Goal: Contribute content: Contribute content

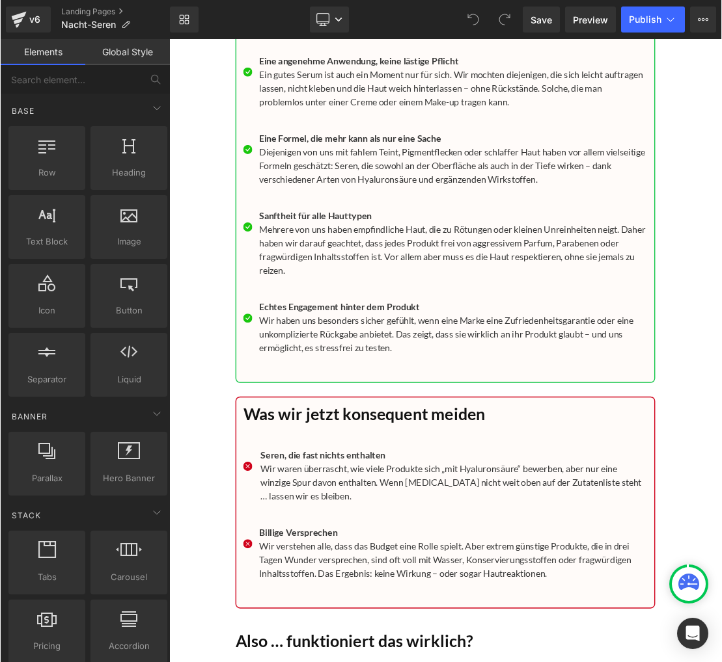
scroll to position [13475, 0]
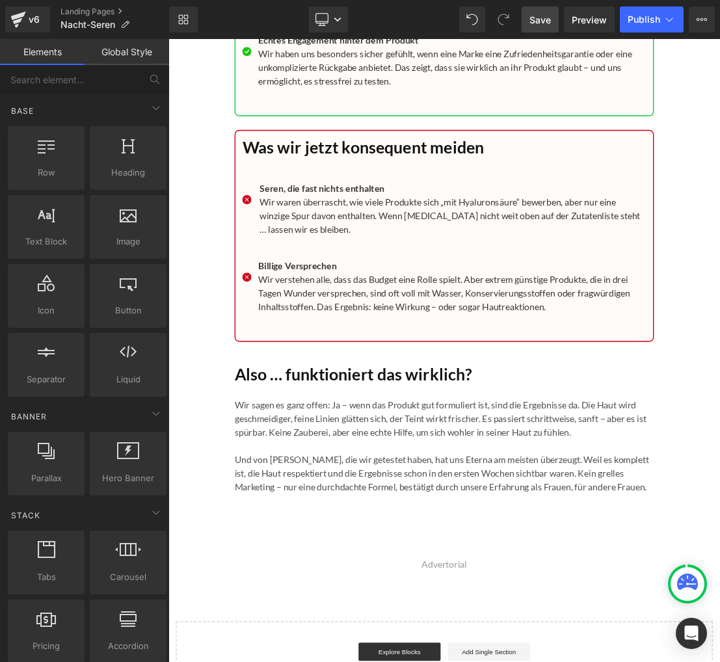
click at [539, 8] on link "Save" at bounding box center [540, 20] width 37 height 26
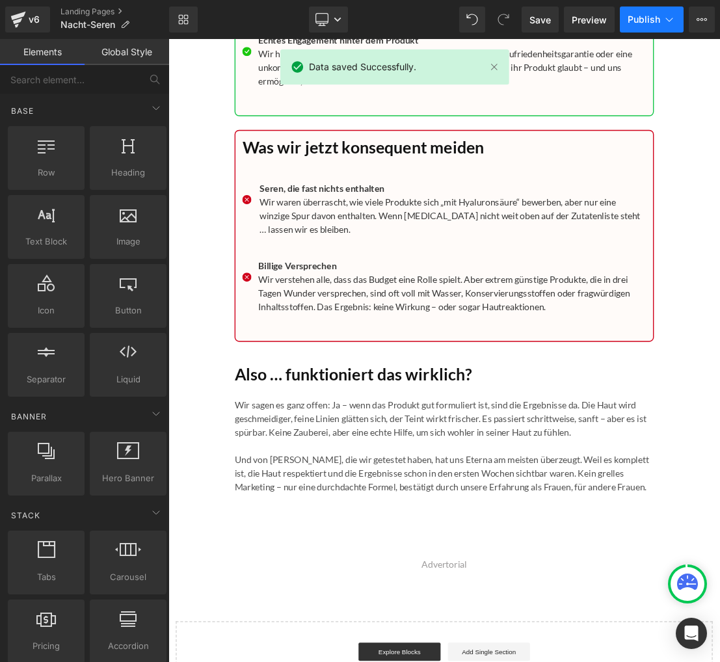
click at [642, 20] on span "Publish" at bounding box center [644, 19] width 33 height 10
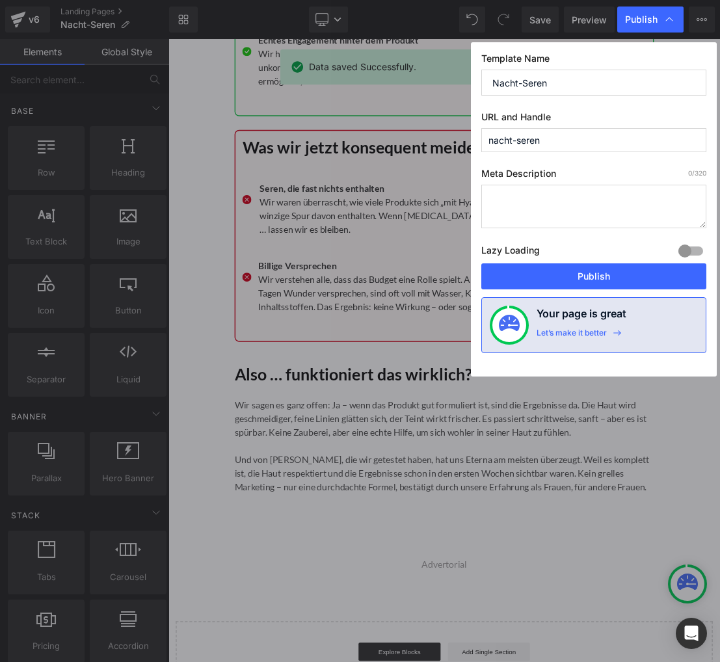
drag, startPoint x: 601, startPoint y: 276, endPoint x: 503, endPoint y: 66, distance: 232.0
click at [0, 0] on button "Publish" at bounding box center [0, 0] width 0 height 0
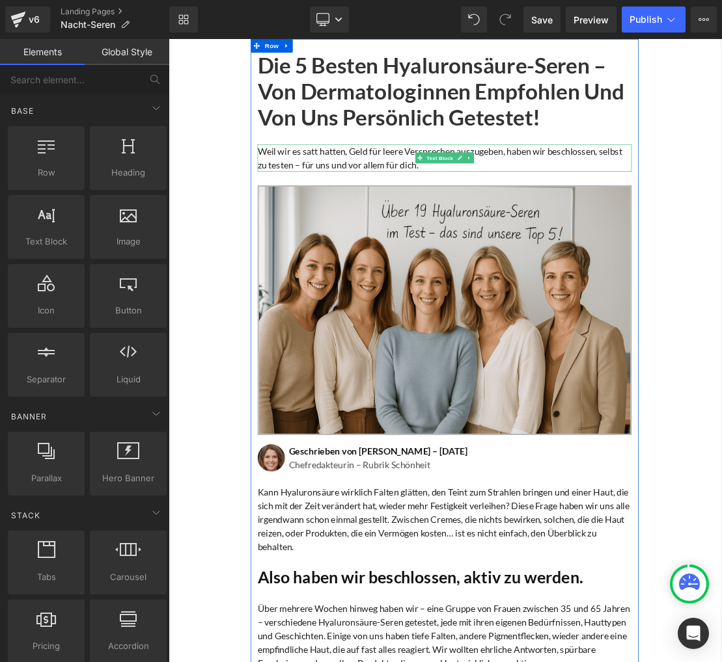
click at [359, 202] on p "Weil wir es satt hatten, Geld für leere Versprechen auszugeben, haben wir besch…" at bounding box center [562, 208] width 534 height 39
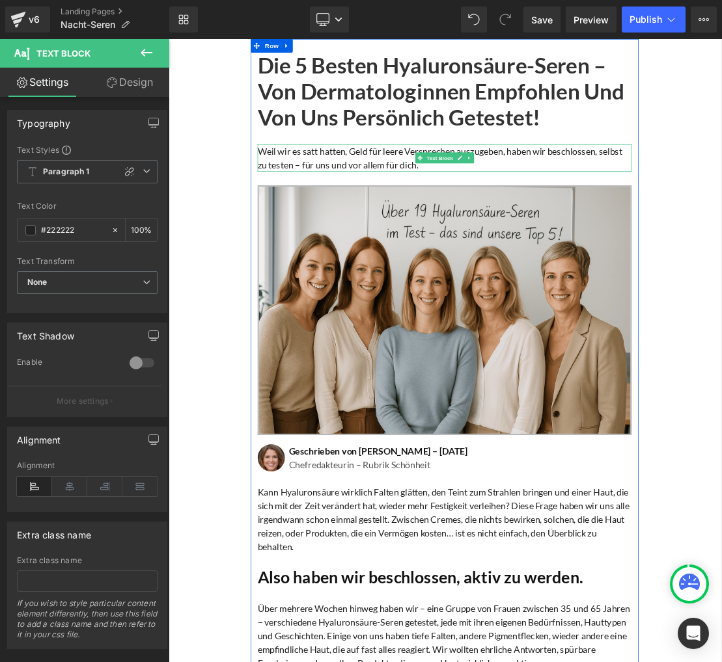
click at [338, 213] on p "Weil wir es satt hatten, Geld für leere Versprechen auszugeben, haben wir besch…" at bounding box center [562, 208] width 534 height 39
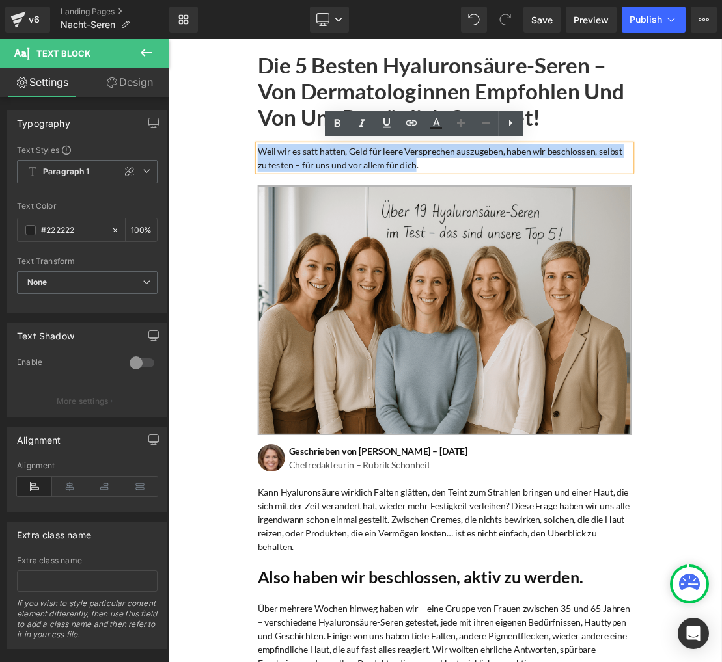
drag, startPoint x: 296, startPoint y: 199, endPoint x: 522, endPoint y: 221, distance: 226.8
click at [523, 221] on p "Weil wir es satt hatten, Geld für leere Versprechen auszugeben, haben wir besch…" at bounding box center [562, 208] width 534 height 39
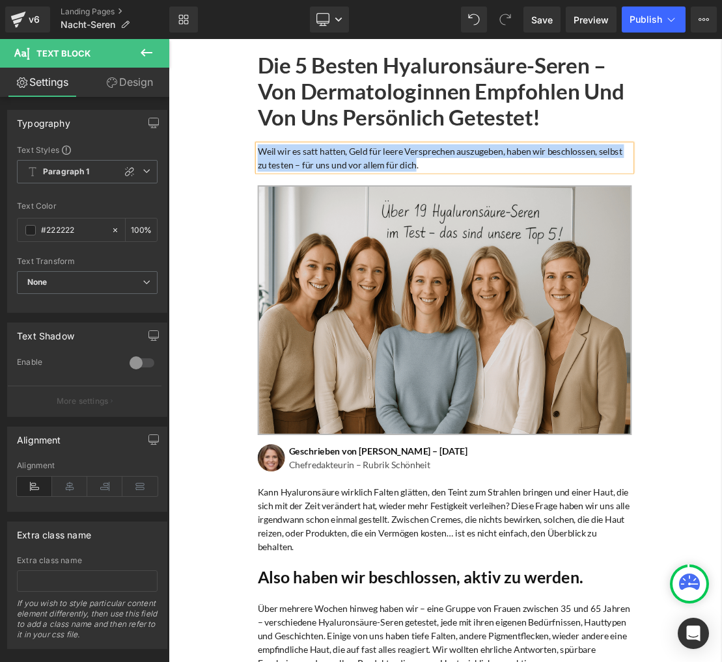
paste div
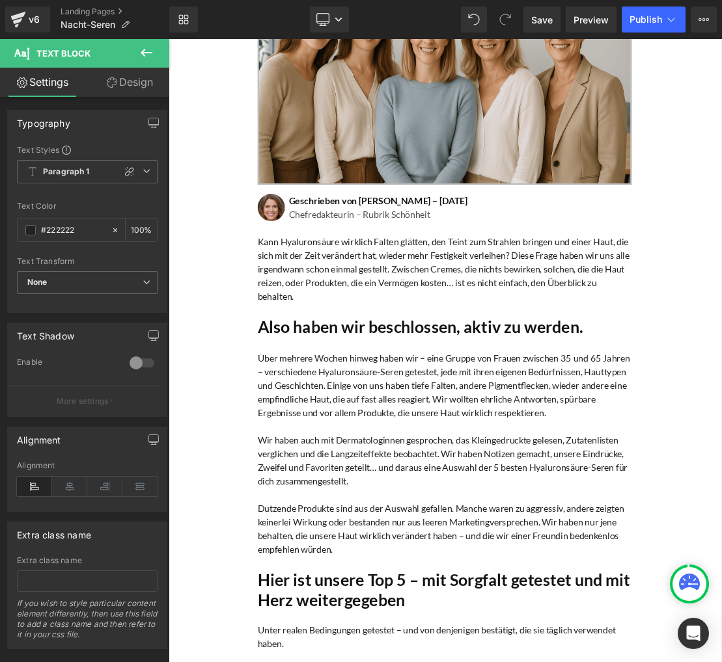
scroll to position [364, 0]
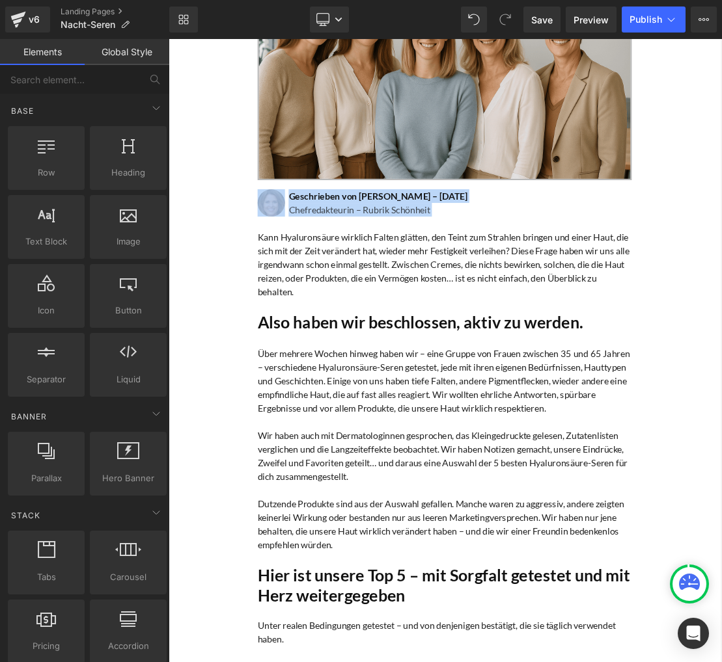
drag, startPoint x: 239, startPoint y: 254, endPoint x: 334, endPoint y: 301, distance: 106.5
copy div "Image Geschrieben von [PERSON_NAME] – [DATE] Heading Chefredakteurin – Rubrik S…"
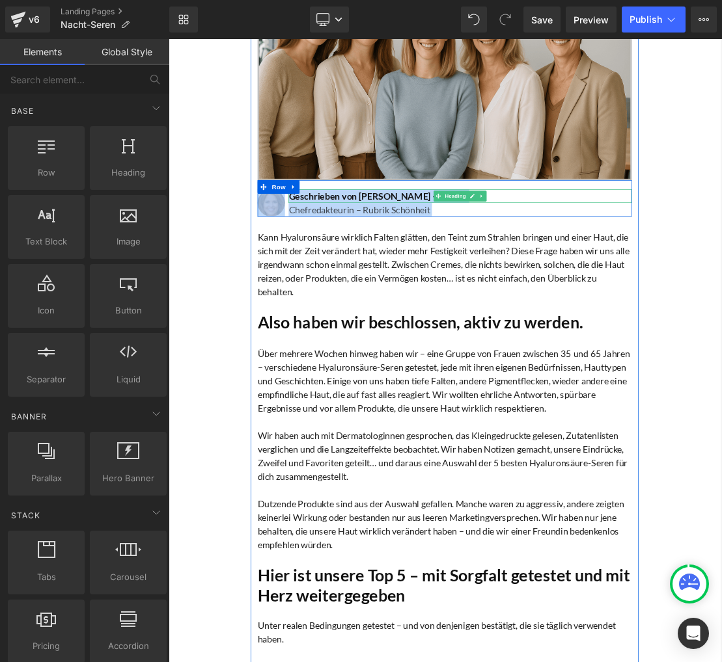
click at [389, 262] on h1 "Geschrieben von [PERSON_NAME] – [DATE]" at bounding box center [584, 264] width 489 height 20
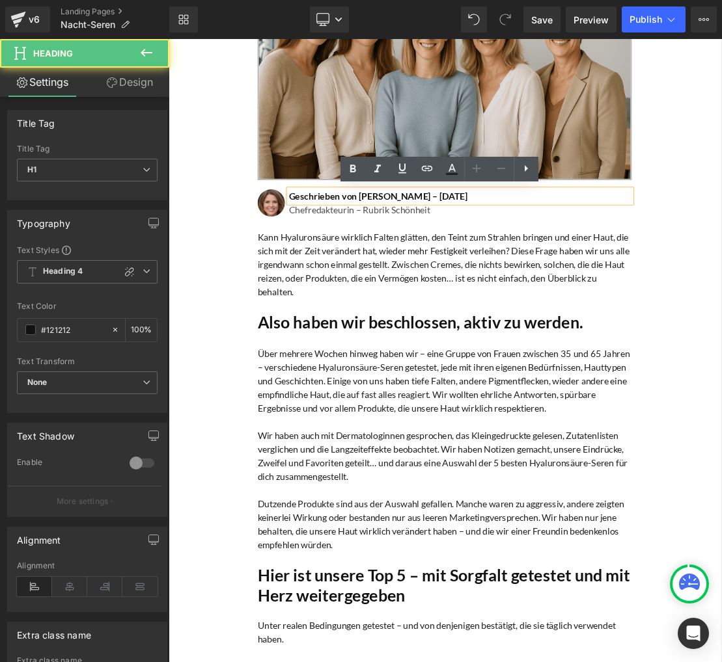
click at [389, 262] on h1 "Geschrieben von [PERSON_NAME] – [DATE]" at bounding box center [584, 264] width 489 height 20
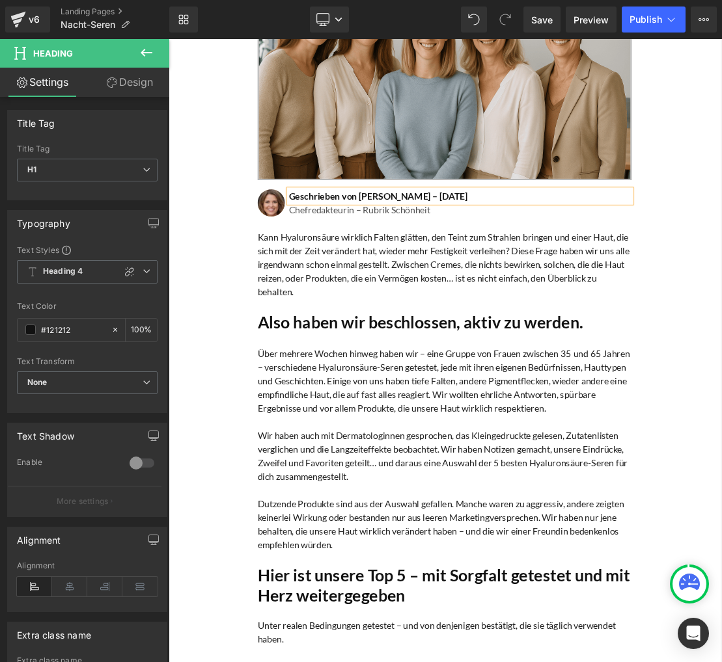
paste div
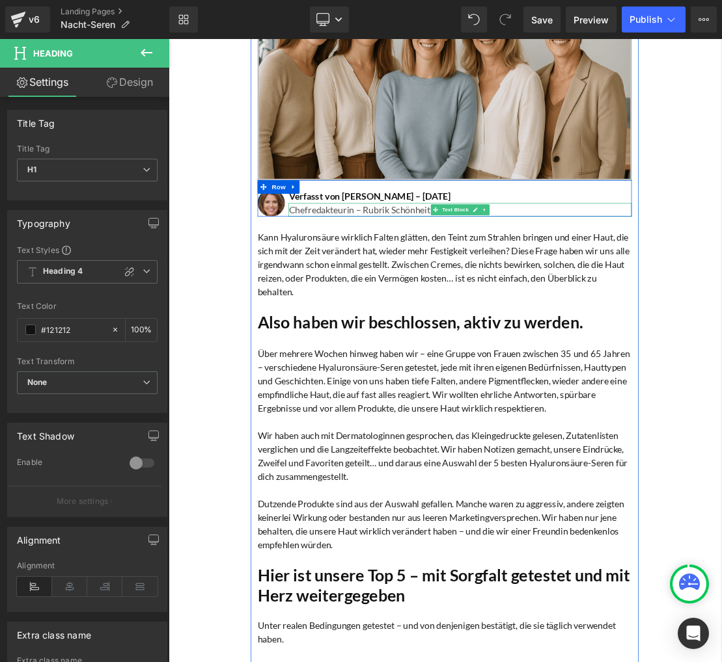
click at [369, 282] on p "Chefredakteurin – Rubrik Schönheit" at bounding box center [584, 283] width 489 height 20
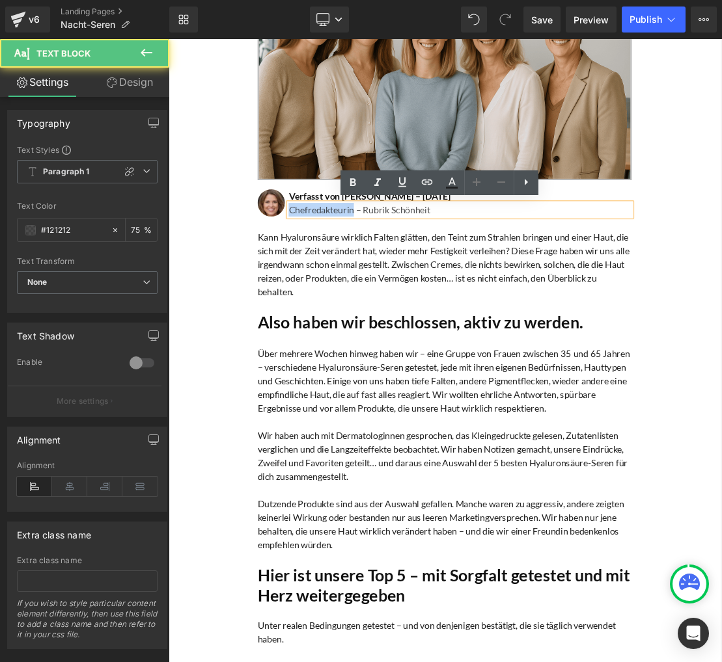
click at [369, 282] on p "Chefredakteurin – Rubrik Schönheit" at bounding box center [584, 283] width 489 height 20
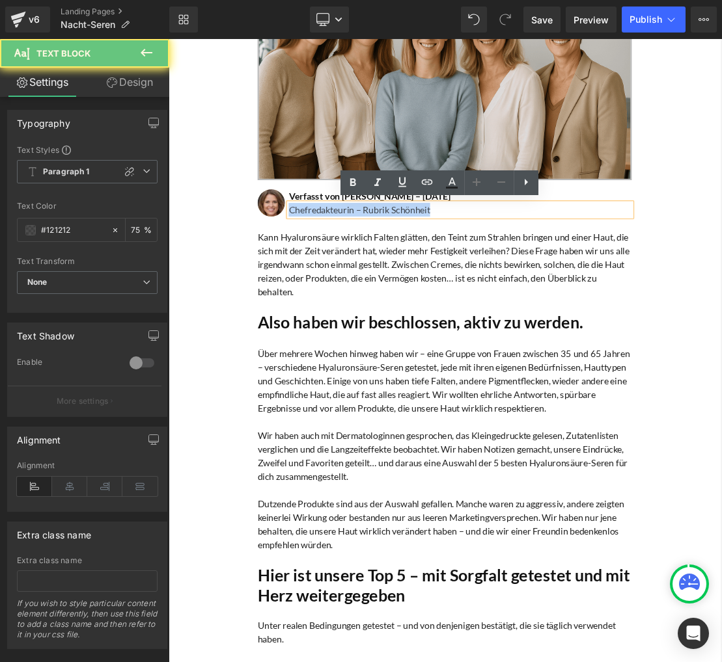
click at [369, 282] on p "Chefredakteurin – Rubrik Schönheit" at bounding box center [584, 283] width 489 height 20
paste div
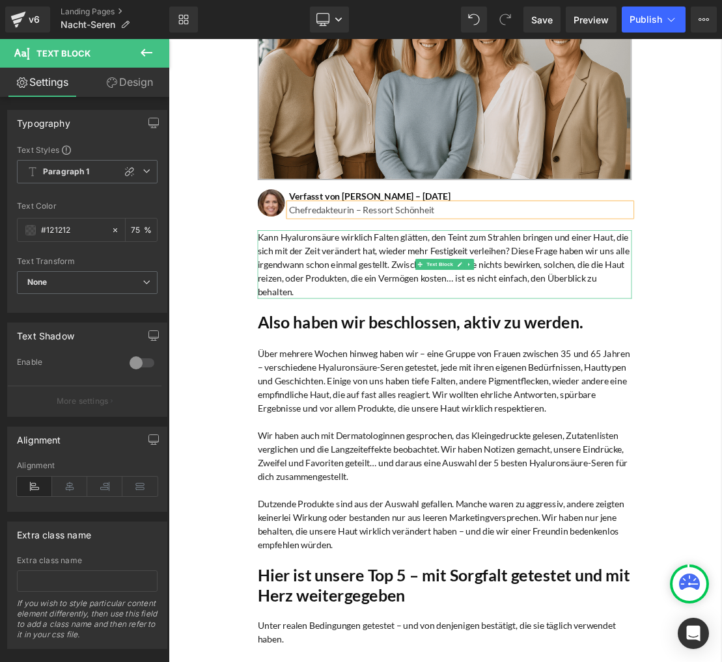
click at [340, 351] on p "Kann Hyaluronsäure wirklich Falten glätten, den Teint zum Strahlen bringen und …" at bounding box center [562, 361] width 534 height 98
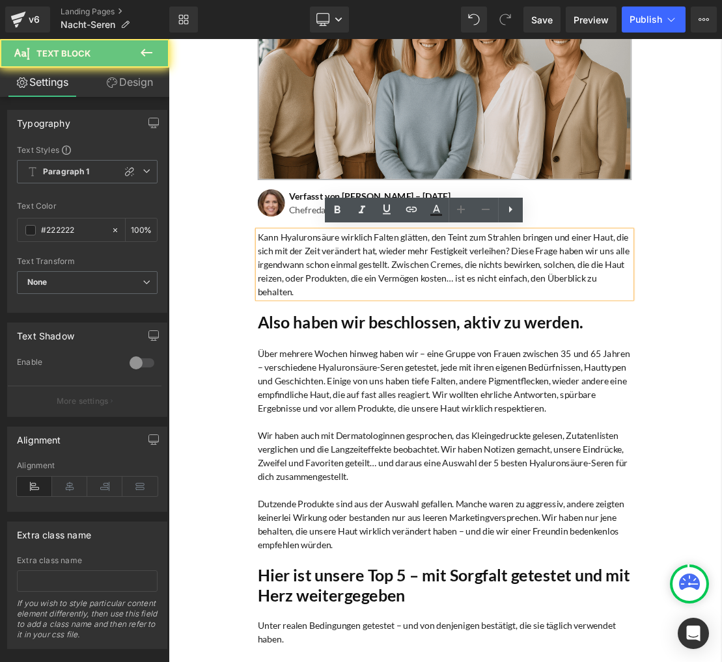
click at [336, 348] on p "Kann Hyaluronsäure wirklich Falten glätten, den Teint zum Strahlen bringen und …" at bounding box center [562, 361] width 534 height 98
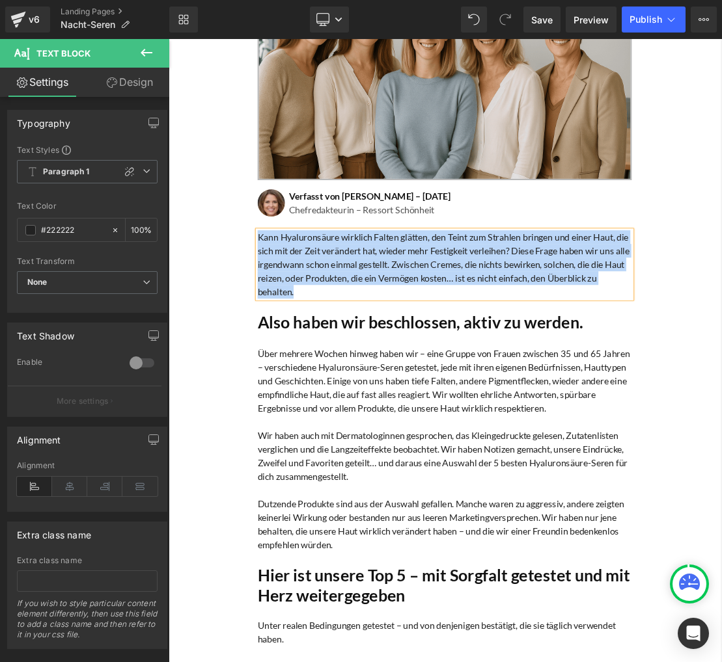
copy p "Kann Hyaluronsäure wirklich Falten glätten, den Teint zum Strahlen bringen und …"
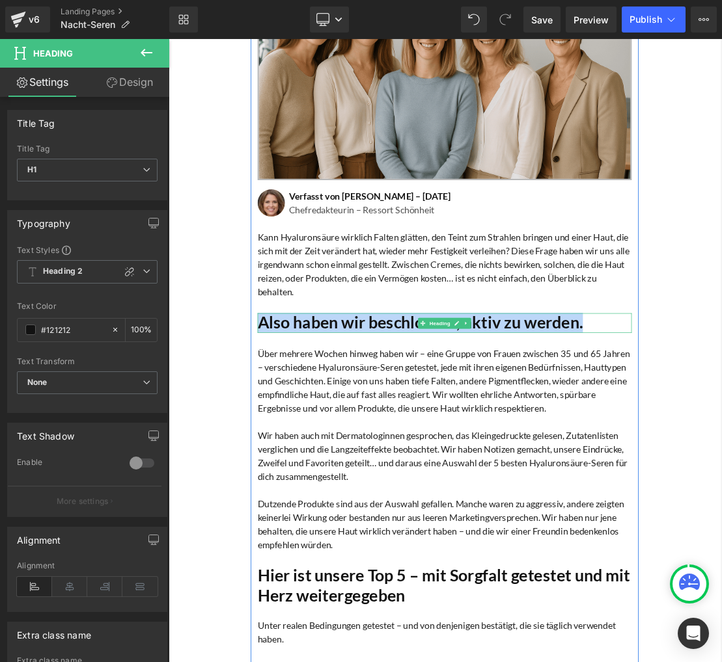
drag, startPoint x: 316, startPoint y: 443, endPoint x: 761, endPoint y: 441, distance: 445.1
click at [720, 441] on h1 "Also haben wir beschlossen, aktiv zu werden." at bounding box center [562, 445] width 534 height 28
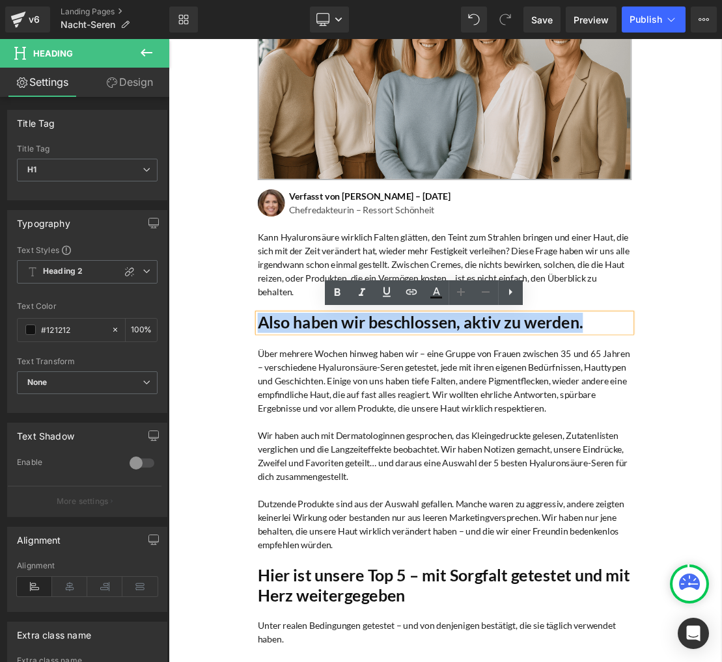
copy h1 "Also haben wir beschlossen, aktiv zu werden."
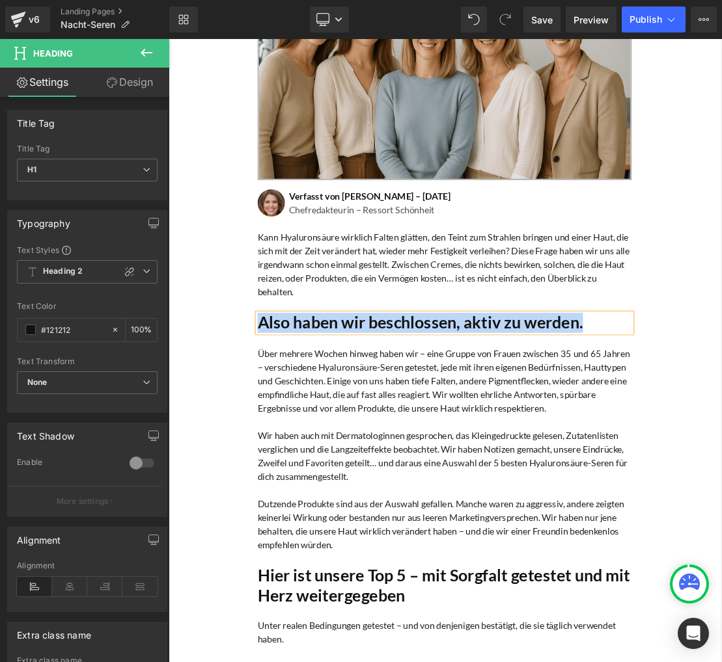
paste div
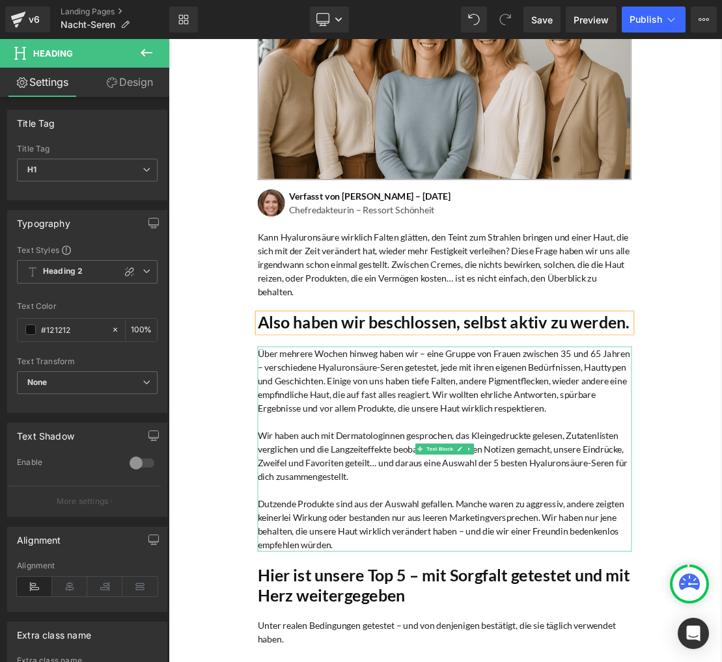
click at [390, 510] on p "Über mehrere Wochen hinweg haben wir – eine Gruppe von Frauen zwischen 35 und 6…" at bounding box center [562, 527] width 534 height 98
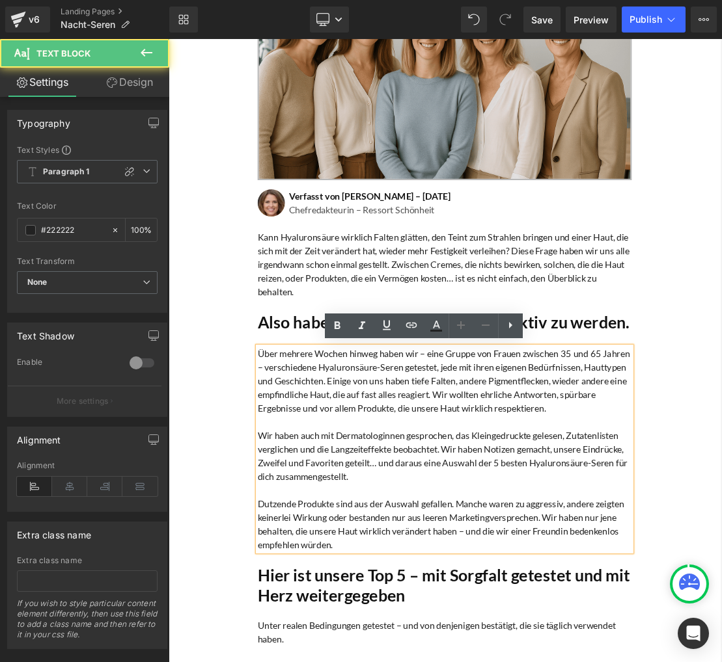
click at [390, 510] on p "Über mehrere Wochen hinweg haben wir – eine Gruppe von Frauen zwischen 35 und 6…" at bounding box center [562, 527] width 534 height 98
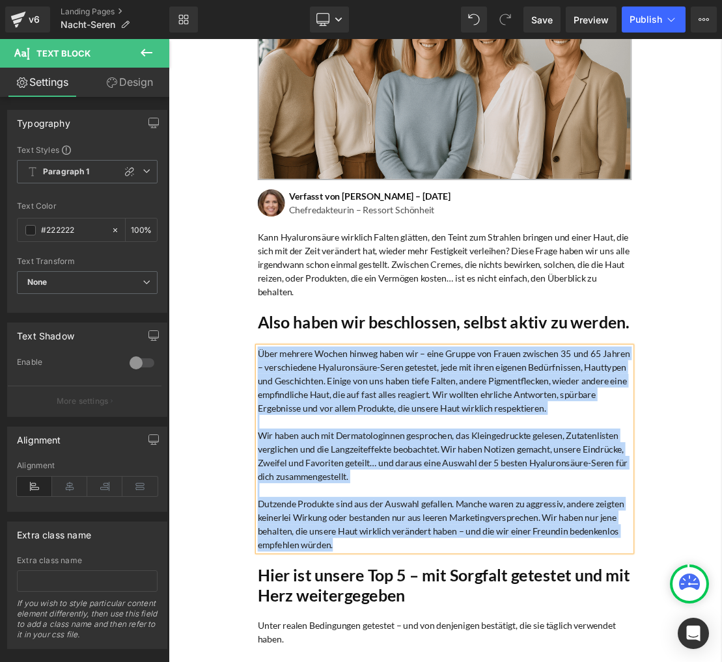
copy div "Lore ipsumdo Sitame consec adipi eli – sedd Eiusmo tem Incidi utlabore 67 etd 6…"
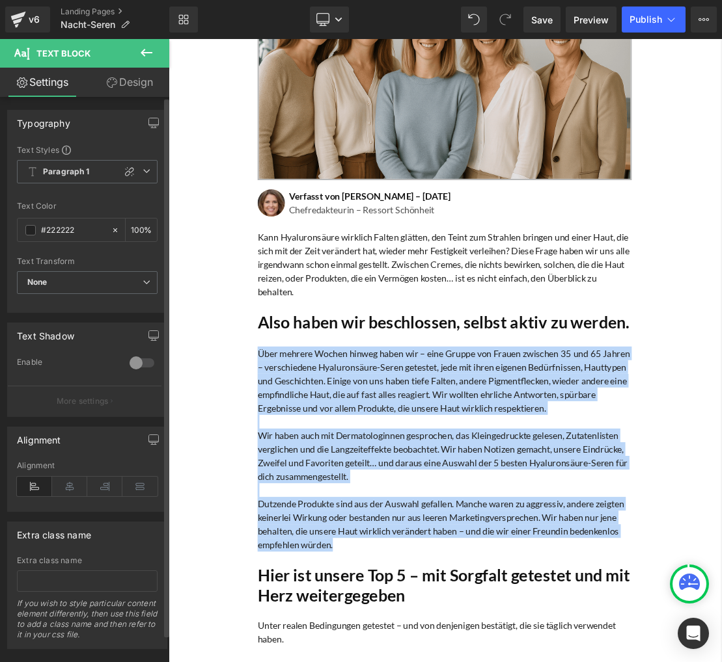
paste div
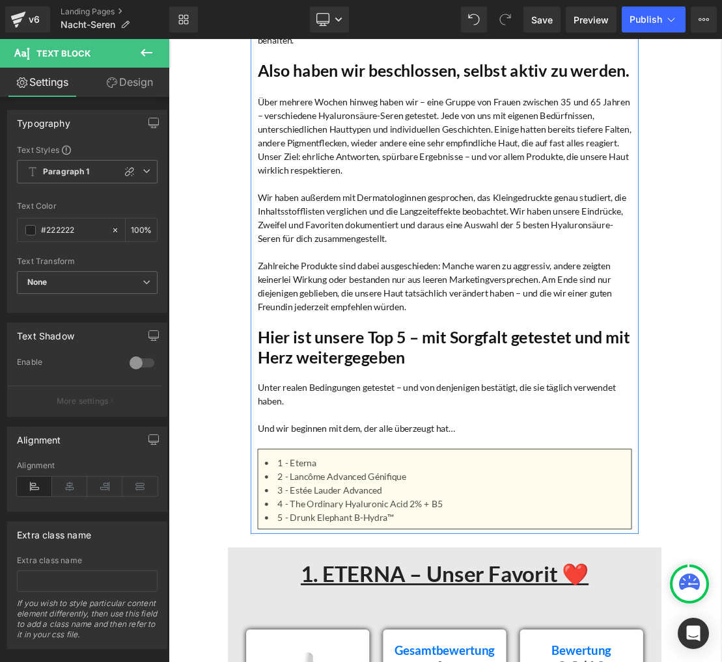
scroll to position [728, 0]
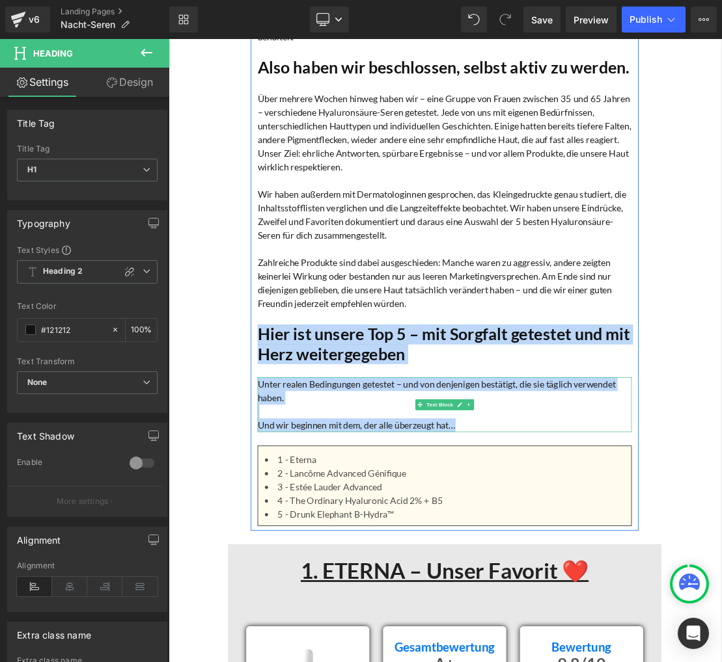
drag, startPoint x: 301, startPoint y: 480, endPoint x: 598, endPoint y: 612, distance: 324.6
click at [598, 612] on div "Die 5 besten Hyaluronsäure-Seren – von Dermatologinnen empfohlen und von uns pe…" at bounding box center [562, 33] width 553 height 1404
click at [338, 486] on h1 "Hier ist unsere Top 5 – mit Sorgfalt getestet und mit Herz weitergegeben" at bounding box center [562, 475] width 534 height 55
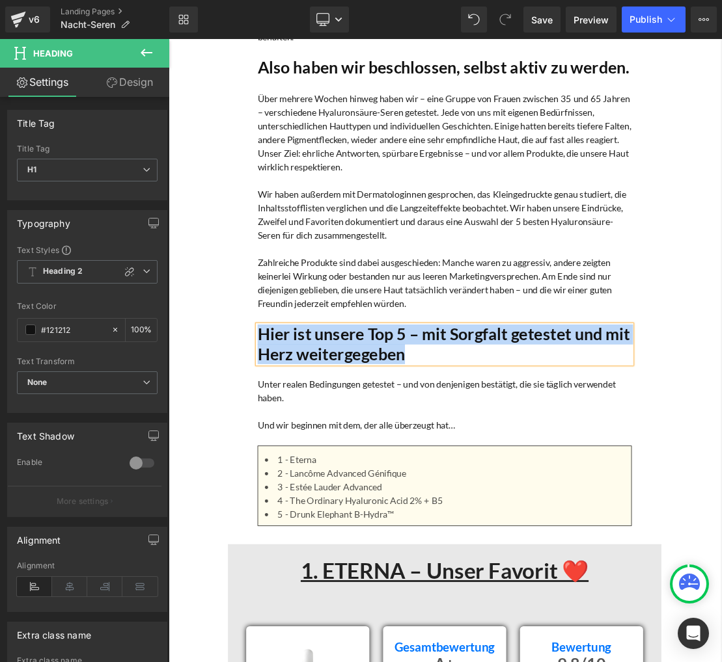
paste div
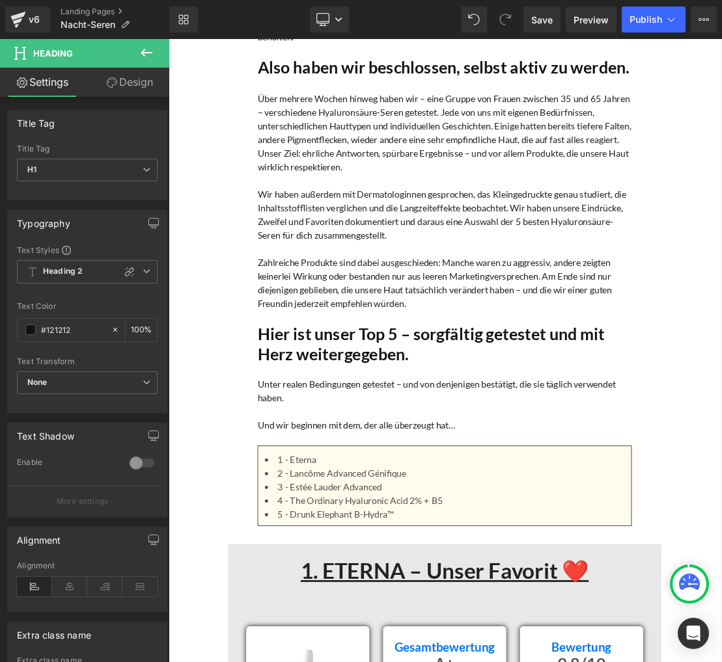
click at [322, 557] on p "Unter realen Bedingungen getestet – und von denjenigen bestätigt, die sie tägli…" at bounding box center [562, 542] width 534 height 39
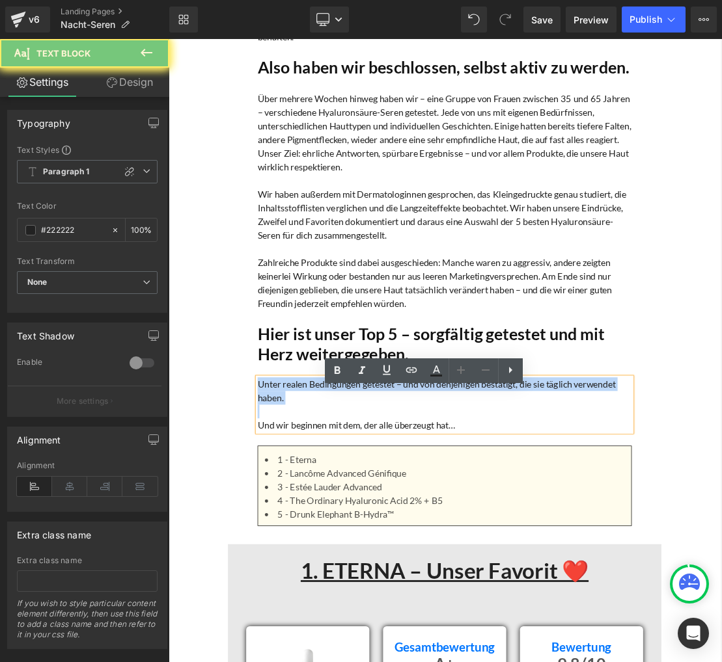
click at [322, 557] on p "Unter realen Bedingungen getestet – und von denjenigen bestätigt, die sie tägli…" at bounding box center [562, 542] width 534 height 39
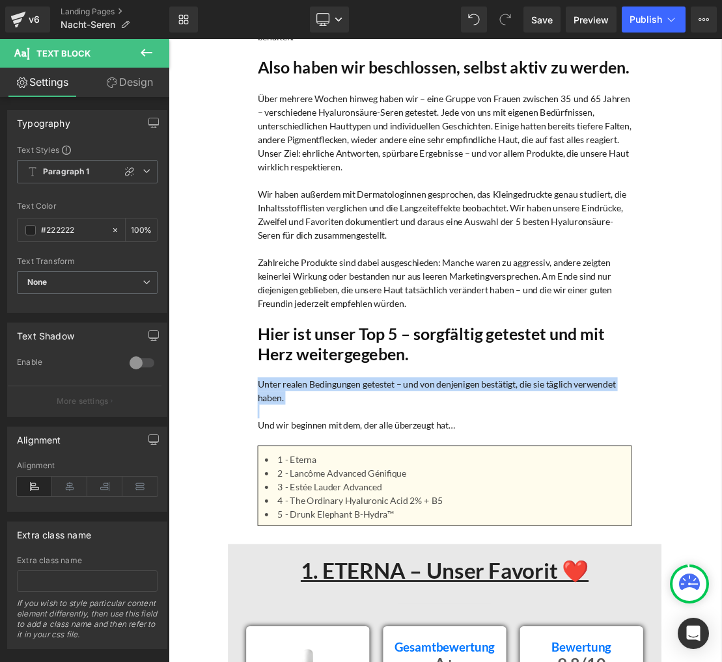
click at [360, 555] on p "Unter realen Bedingungen getestet – und von denjenigen bestätigt, die sie tägli…" at bounding box center [562, 542] width 534 height 39
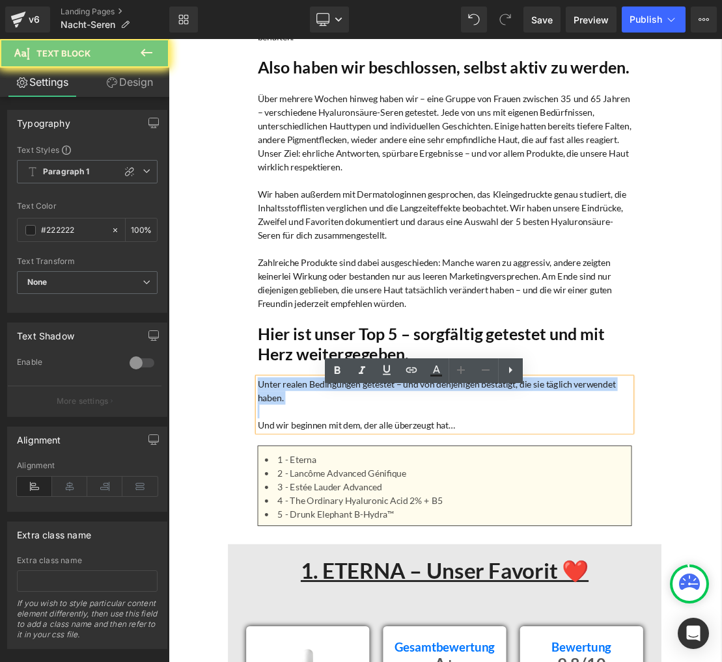
click at [360, 555] on p "Unter realen Bedingungen getestet – und von denjenigen bestätigt, die sie tägli…" at bounding box center [562, 542] width 534 height 39
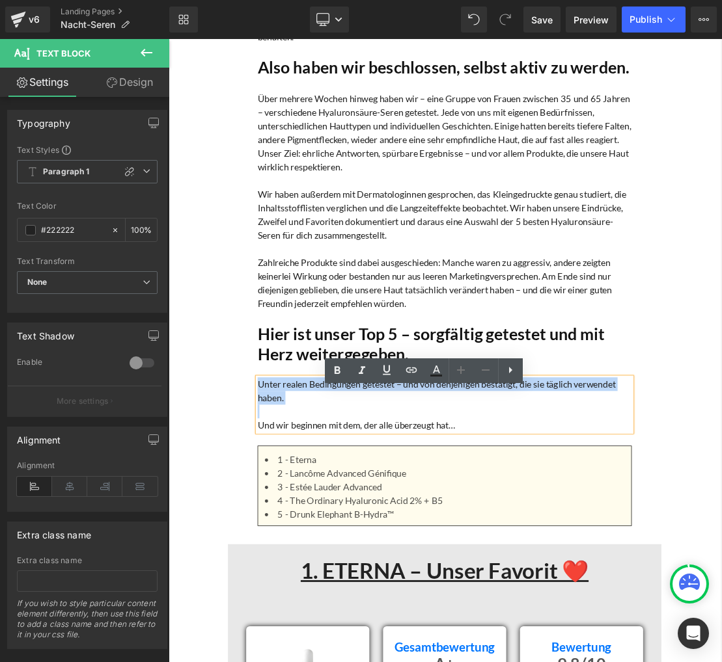
click at [360, 555] on p "Unter realen Bedingungen getestet – und von denjenigen bestätigt, die sie tägli…" at bounding box center [562, 542] width 534 height 39
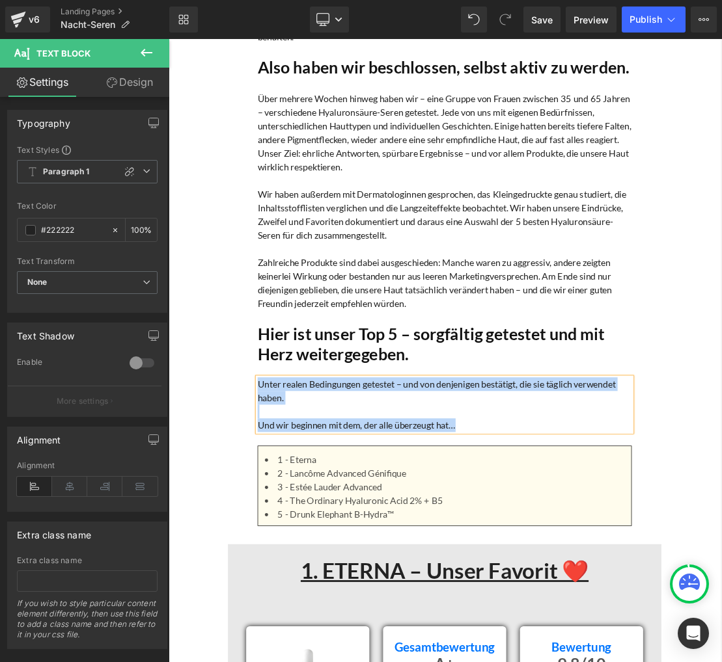
paste div
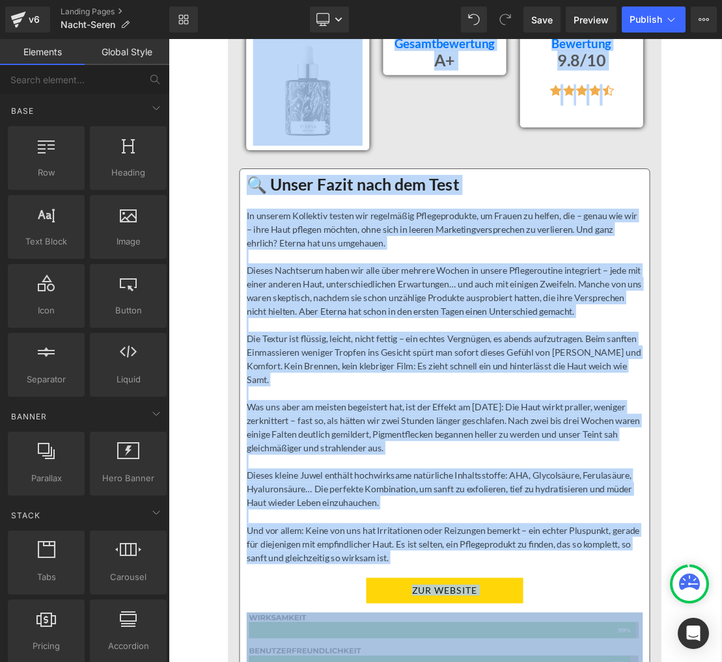
scroll to position [1617, 0]
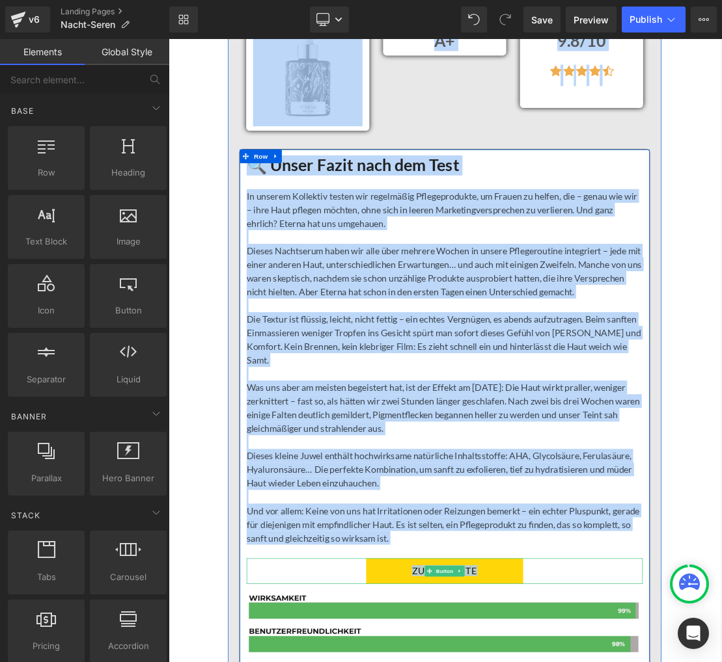
drag, startPoint x: 227, startPoint y: 262, endPoint x: 682, endPoint y: 800, distance: 704.7
copy div "3. LOREMI – Dolor Sitamet ❤️ Consect Adipiscin Eli Seddo Eiu Temporincididun Ut…"
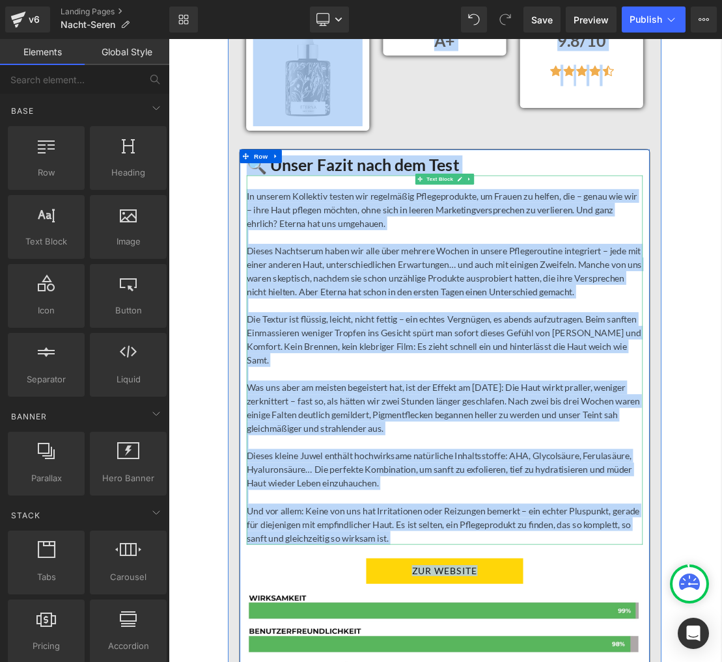
click at [452, 460] on p "Die Textur ist flüssig, leicht, nicht fettig – ein echtes Vergnügen, es abends …" at bounding box center [562, 469] width 565 height 78
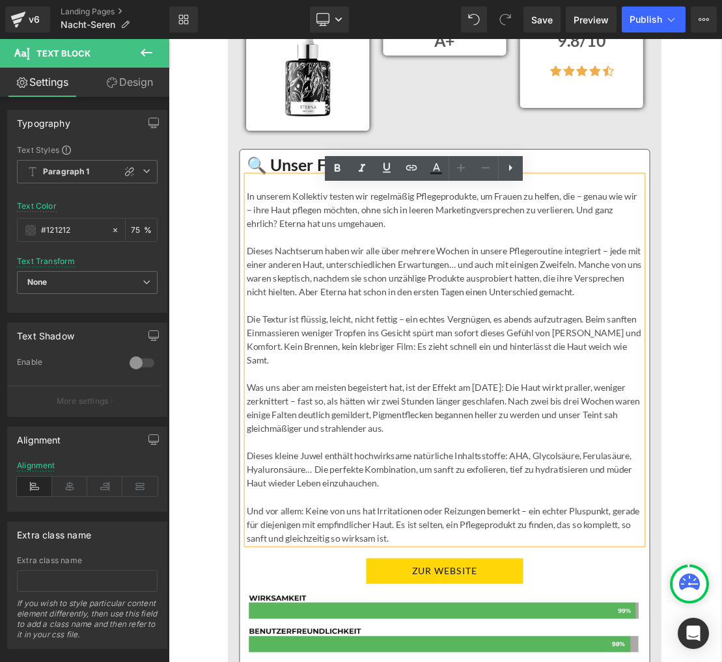
scroll to position [1619, 0]
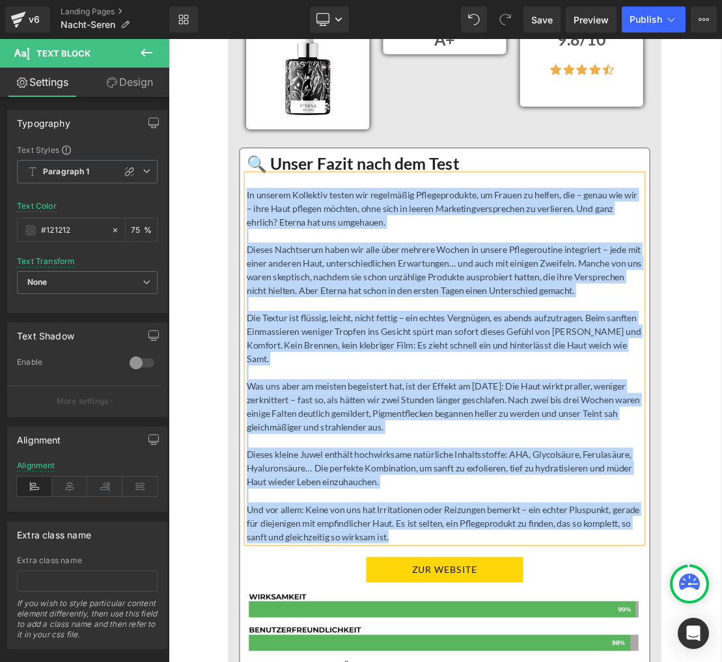
paste div
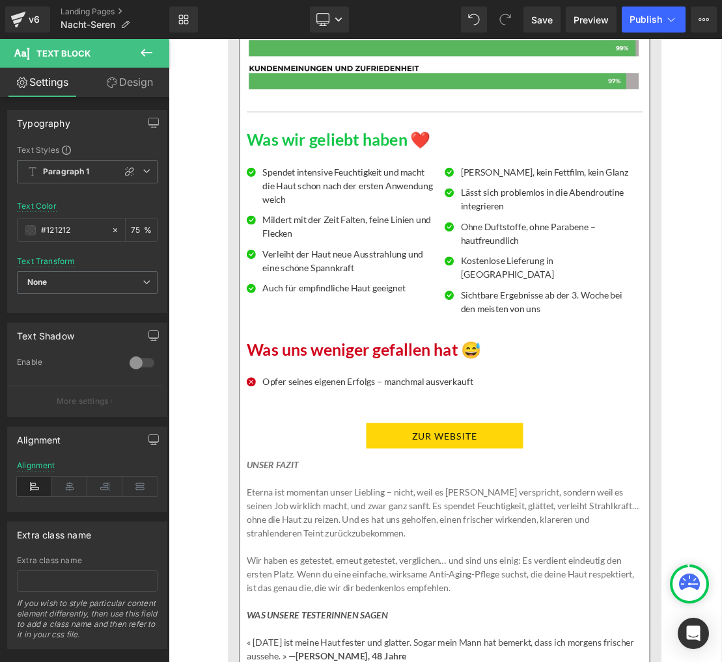
scroll to position [2548, 0]
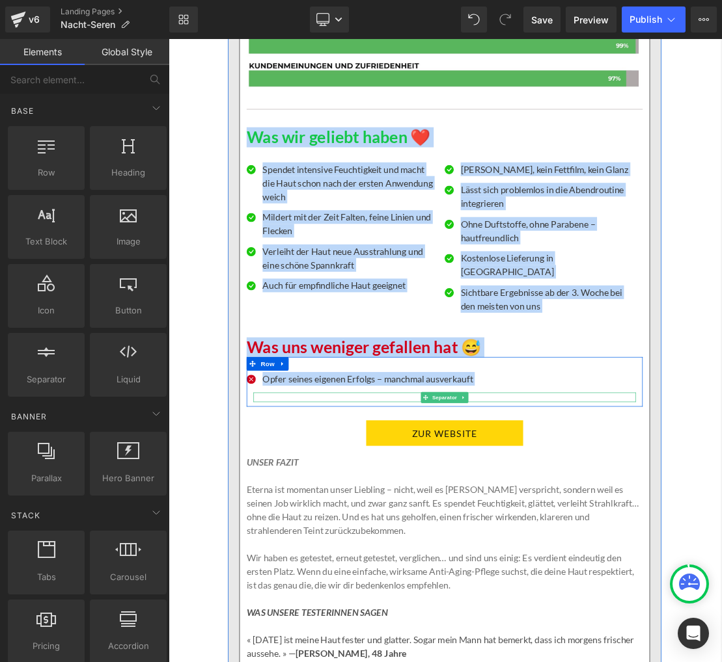
drag, startPoint x: 237, startPoint y: 176, endPoint x: 681, endPoint y: 553, distance: 581.8
copy div "Lor ips dolorsi ametc ❤️ Adipisc Elit Seddoei temporinc Utlaboreetdo mag aliqu …"
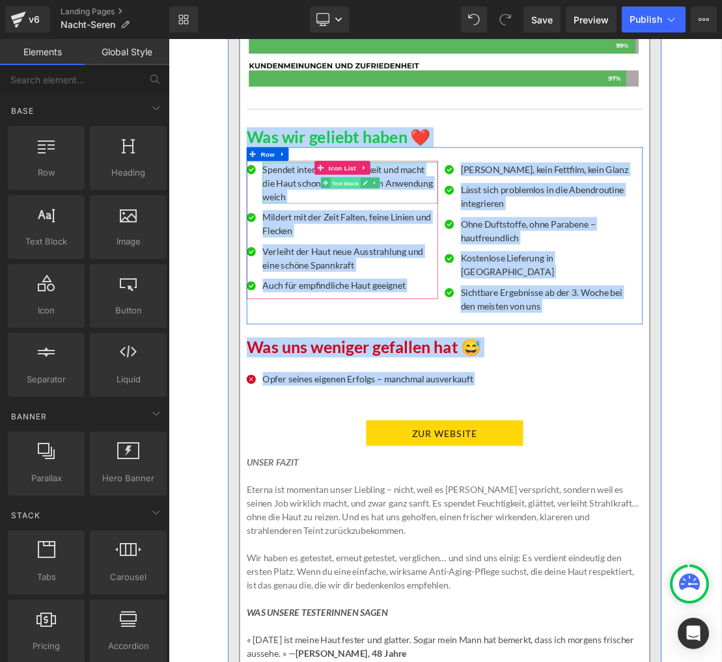
click at [400, 253] on span "Text Block" at bounding box center [420, 246] width 43 height 16
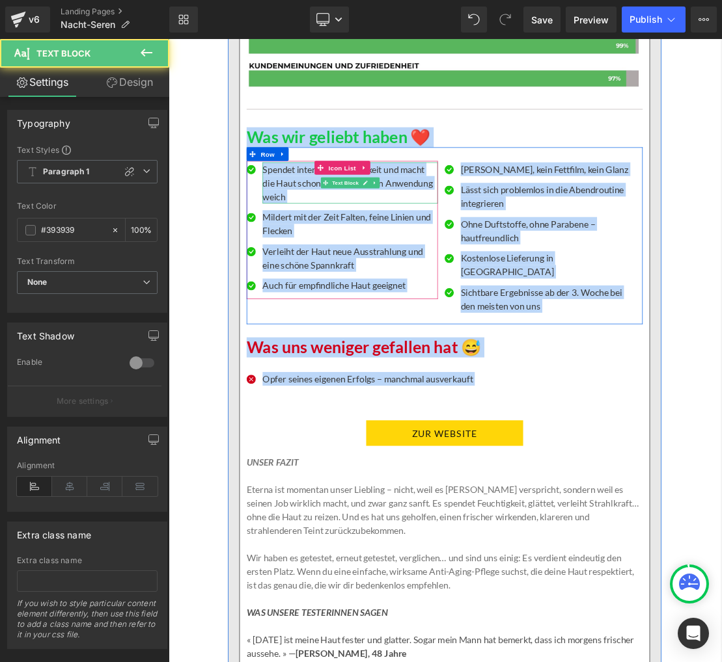
click at [309, 257] on p "Spendet intensive Feuchtigkeit und macht die Haut schon nach der ersten Anwendu…" at bounding box center [428, 244] width 250 height 59
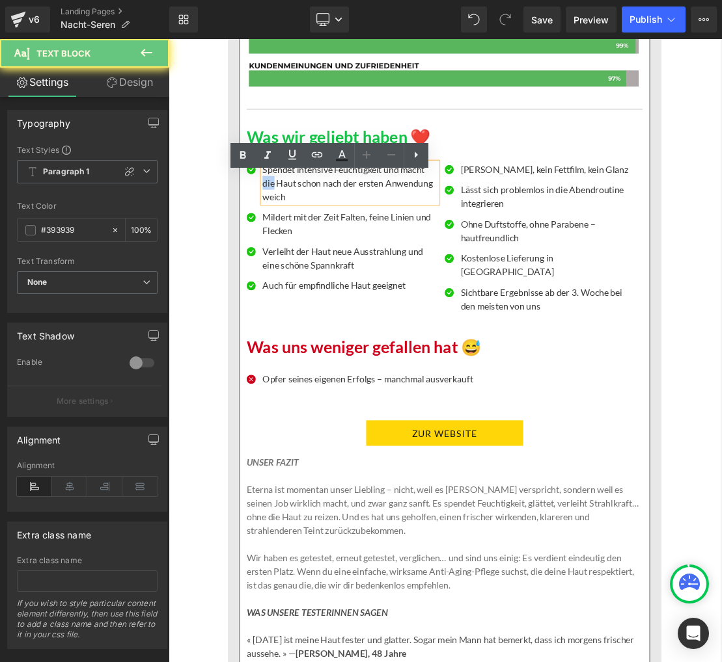
click at [309, 257] on p "Spendet intensive Feuchtigkeit und macht die Haut schon nach der ersten Anwendu…" at bounding box center [428, 244] width 250 height 59
click at [310, 257] on p "Spendet intensive Feuchtigkeit und macht die Haut schon nach der ersten Anwendu…" at bounding box center [428, 244] width 250 height 59
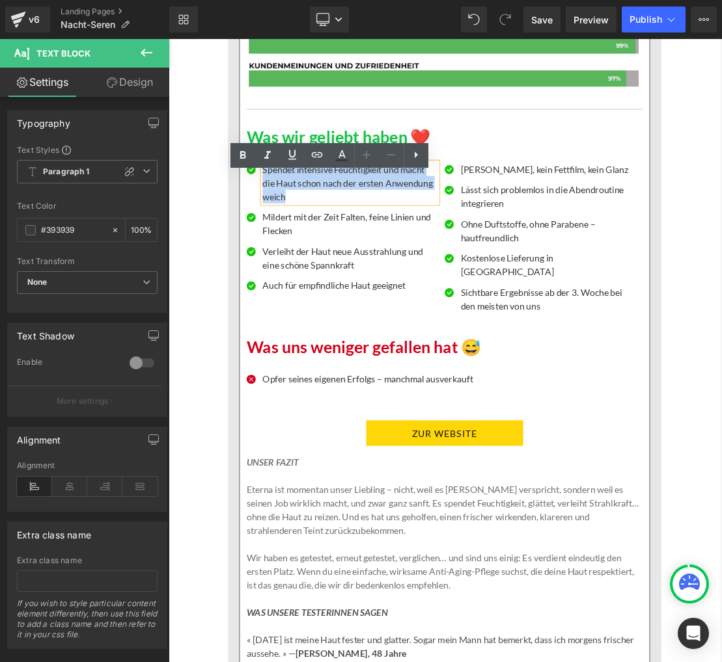
paste div
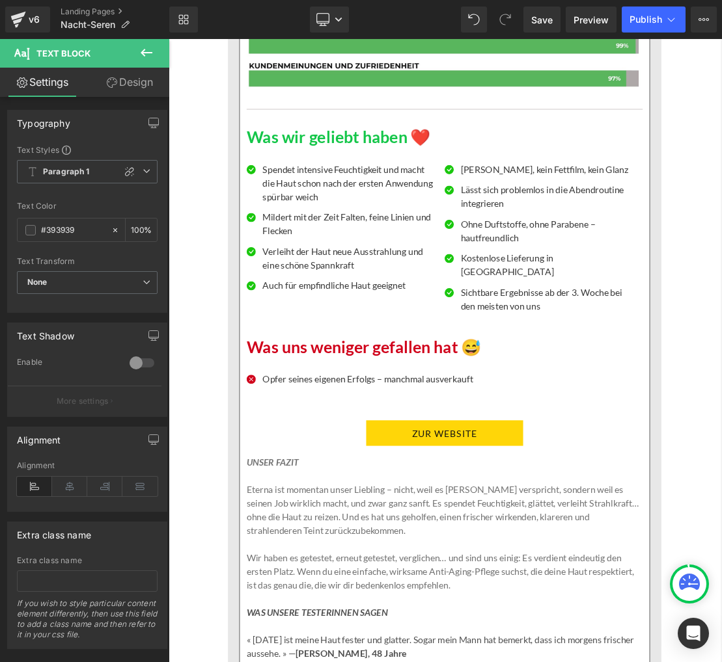
click at [326, 310] on p "Mildert mit der Zeit Falten, feine Linien und Flecken" at bounding box center [428, 303] width 250 height 39
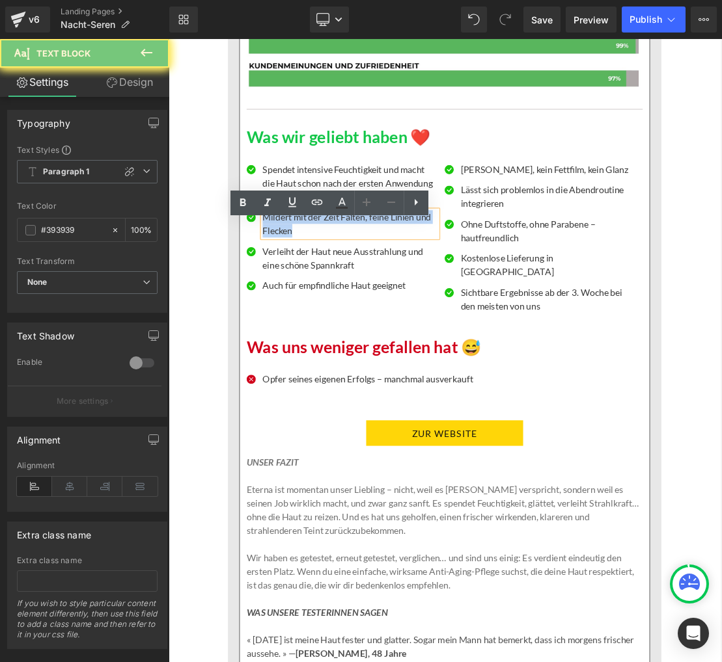
click at [326, 310] on p "Mildert mit der Zeit Falten, feine Linien und Flecken" at bounding box center [428, 303] width 250 height 39
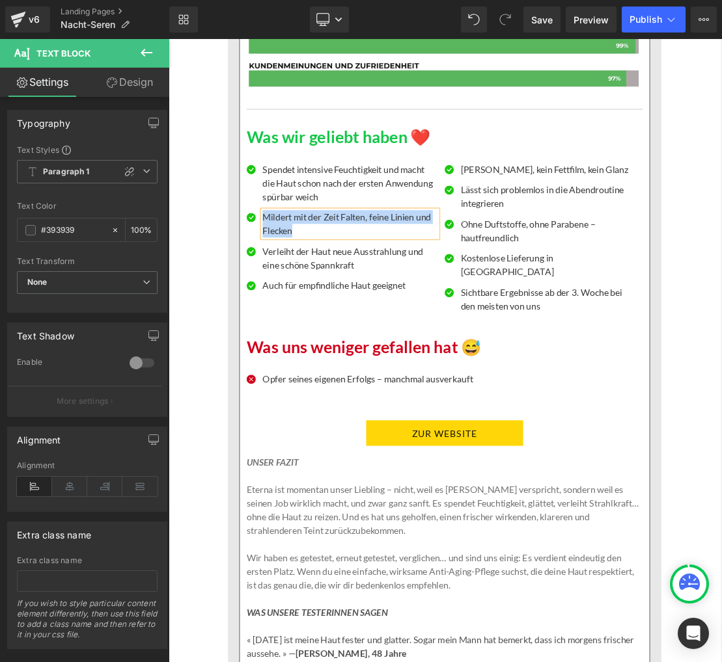
paste div
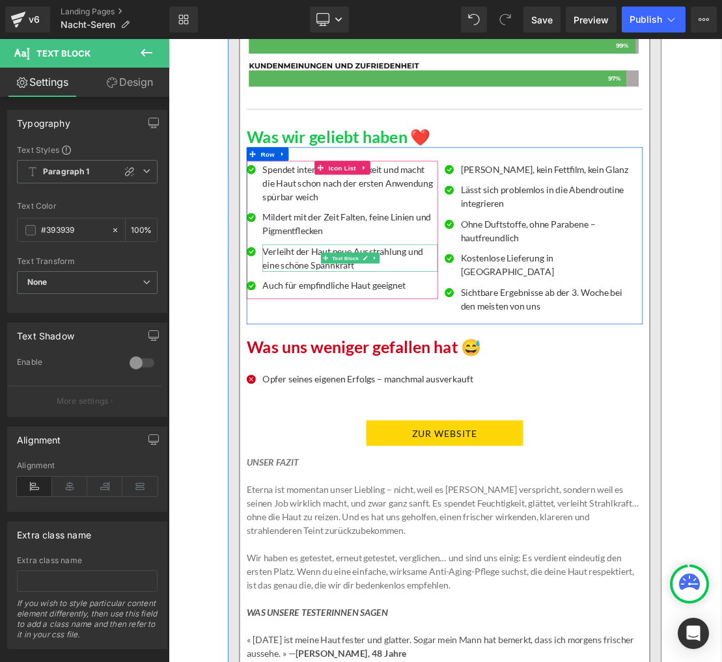
click at [316, 366] on p "Verleiht der Haut neue Ausstrahlung und eine schöne Spannkraft" at bounding box center [428, 352] width 250 height 39
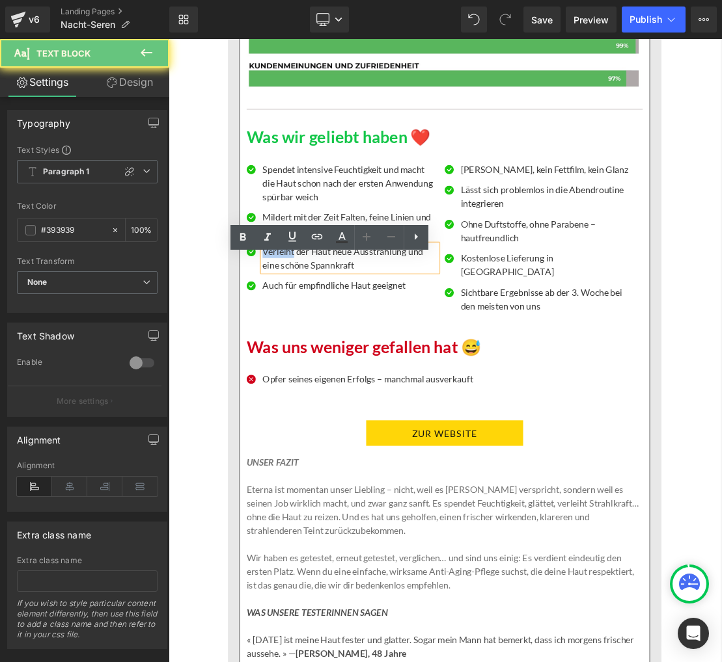
click at [316, 366] on p "Verleiht der Haut neue Ausstrahlung und eine schöne Spannkraft" at bounding box center [428, 352] width 250 height 39
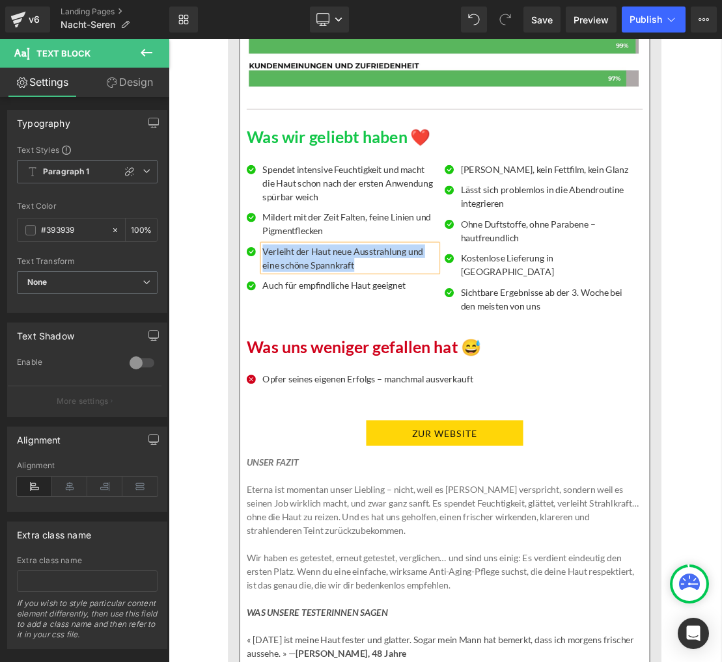
paste div
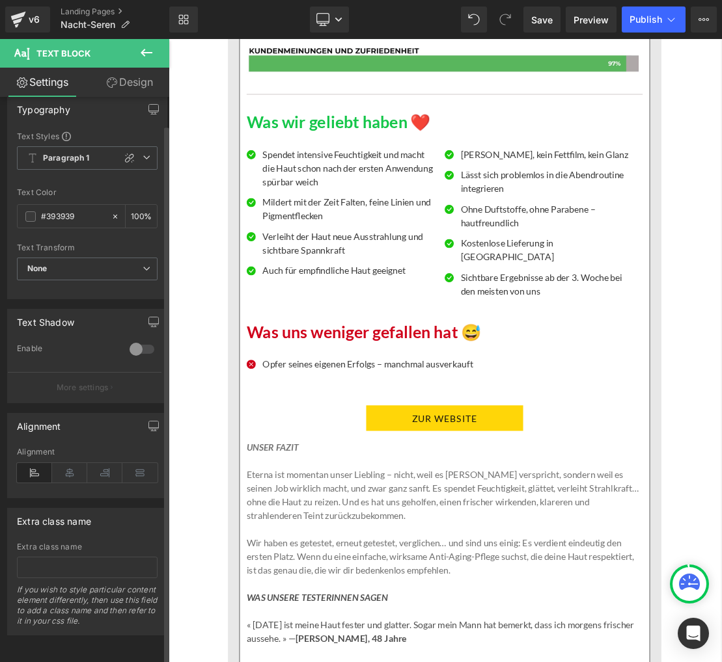
scroll to position [2576, 0]
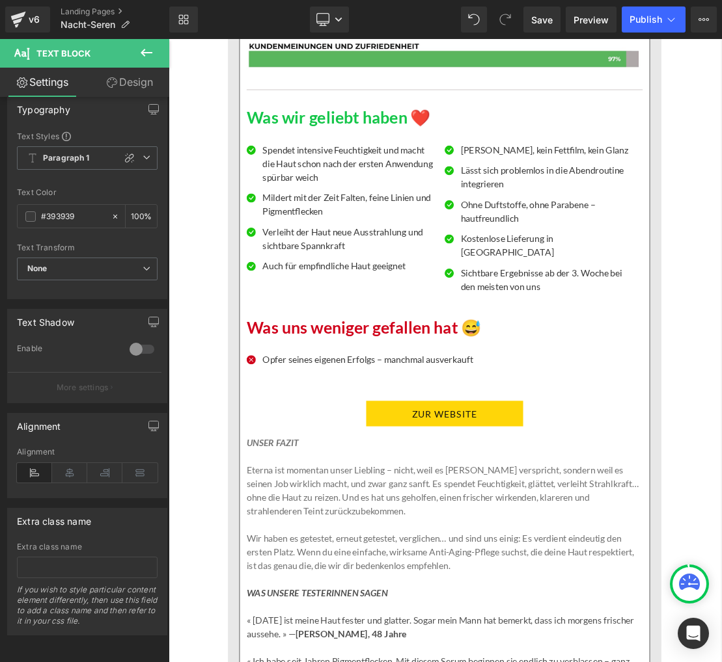
click at [357, 373] on p "Auch für empfindliche Haut geeignet" at bounding box center [428, 363] width 250 height 20
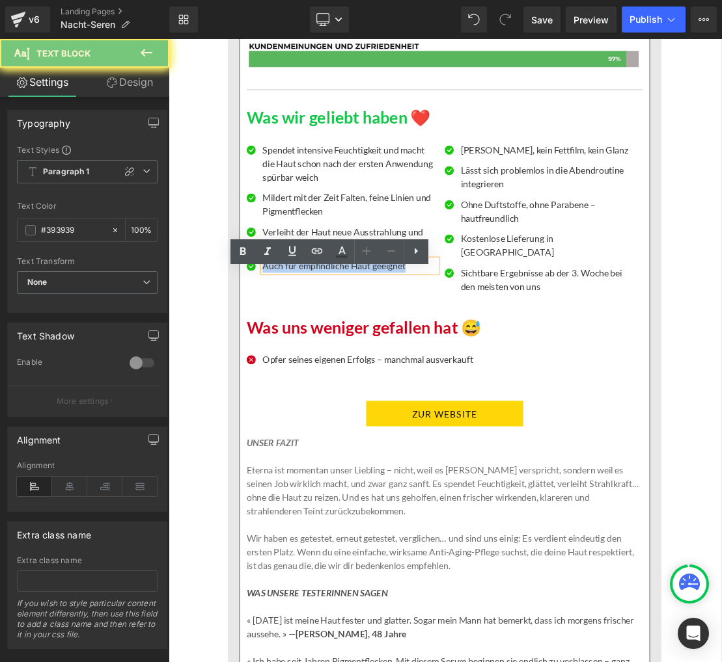
click at [357, 373] on p "Auch für empfindliche Haut geeignet" at bounding box center [428, 363] width 250 height 20
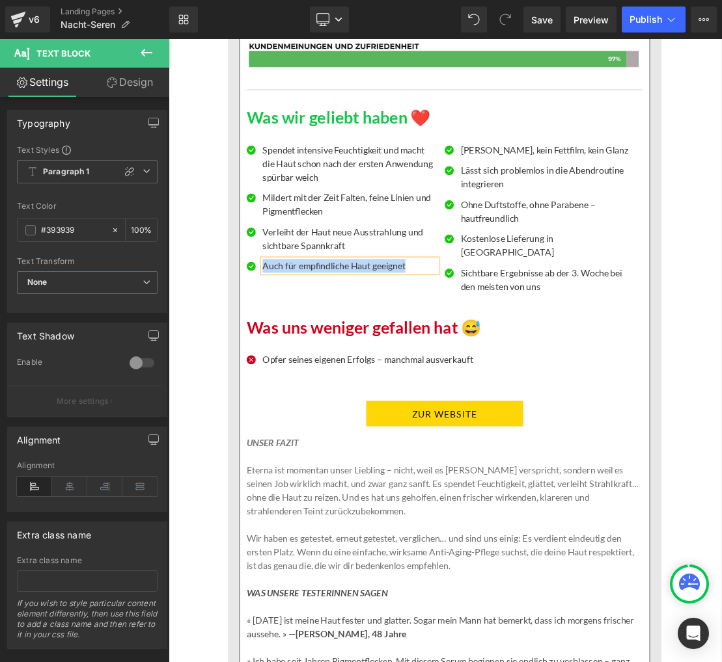
paste div
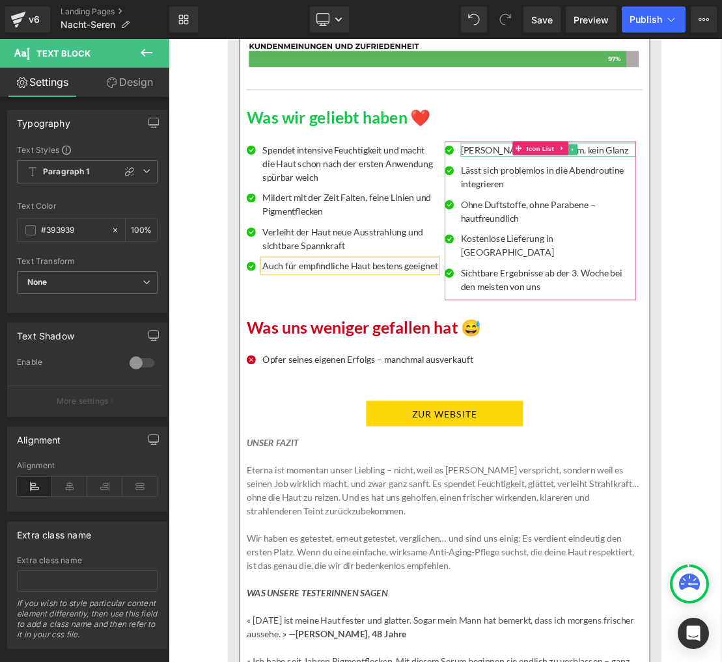
click at [628, 207] on p "[PERSON_NAME], kein Fettfilm, kein Glanz" at bounding box center [710, 197] width 250 height 20
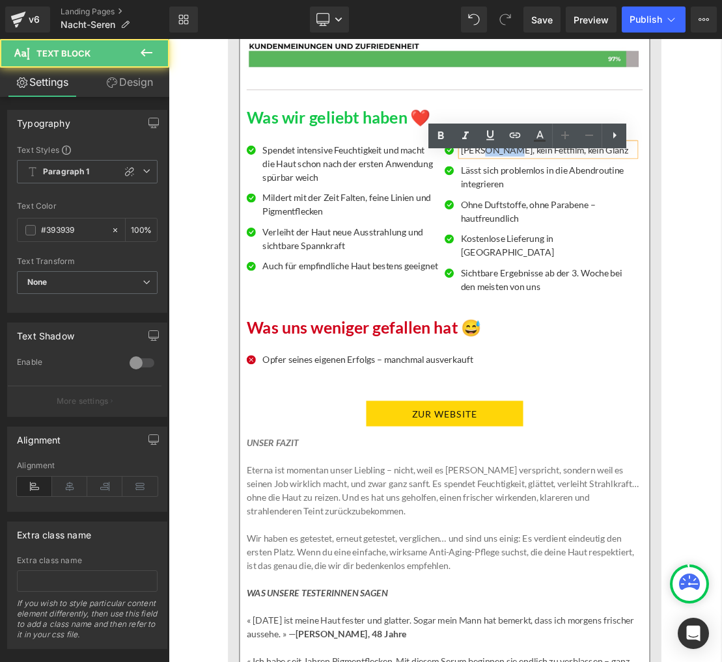
click at [628, 207] on p "[PERSON_NAME], kein Fettfilm, kein Glanz" at bounding box center [710, 197] width 250 height 20
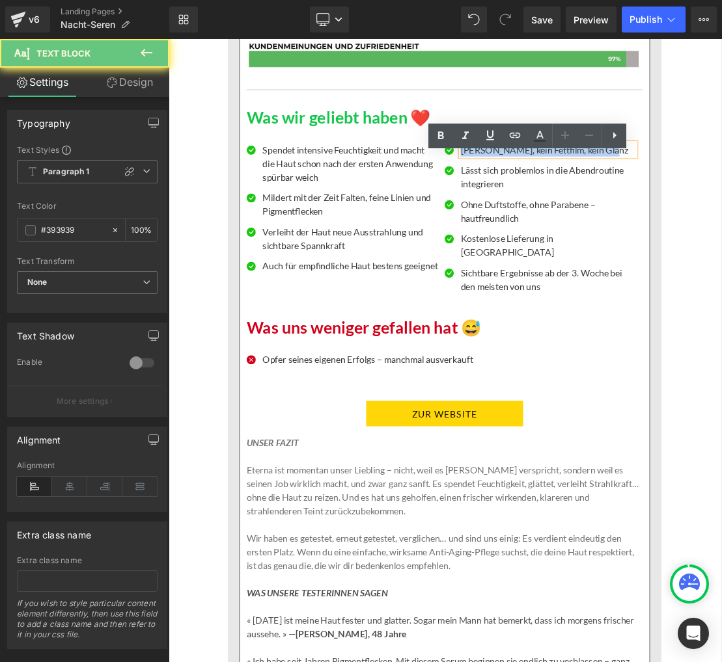
click at [628, 207] on p "[PERSON_NAME], kein Fettfilm, kein Glanz" at bounding box center [710, 197] width 250 height 20
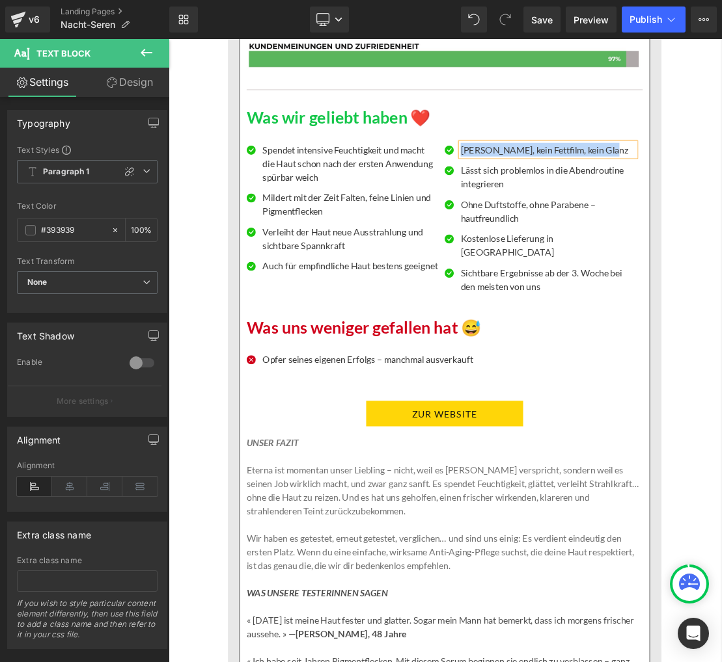
paste div
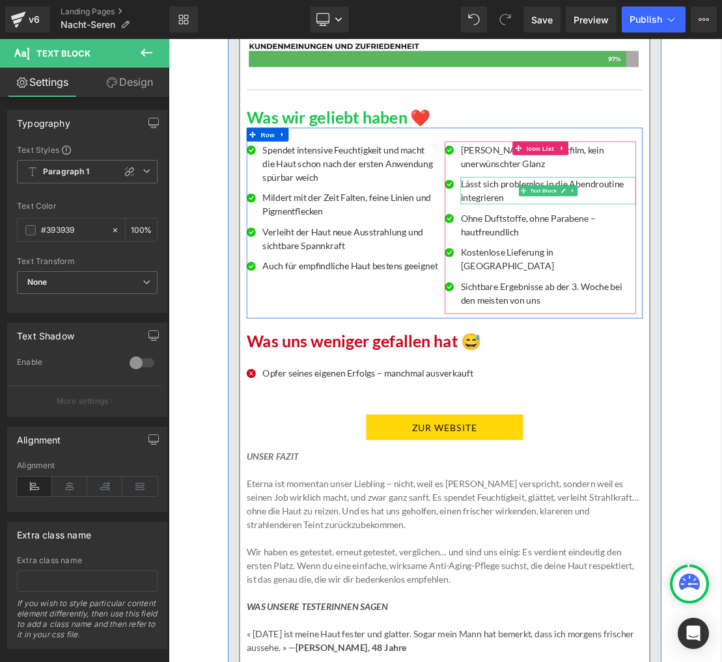
click at [613, 274] on p "Lässt sich problemlos in die Abendroutine integrieren" at bounding box center [710, 255] width 250 height 39
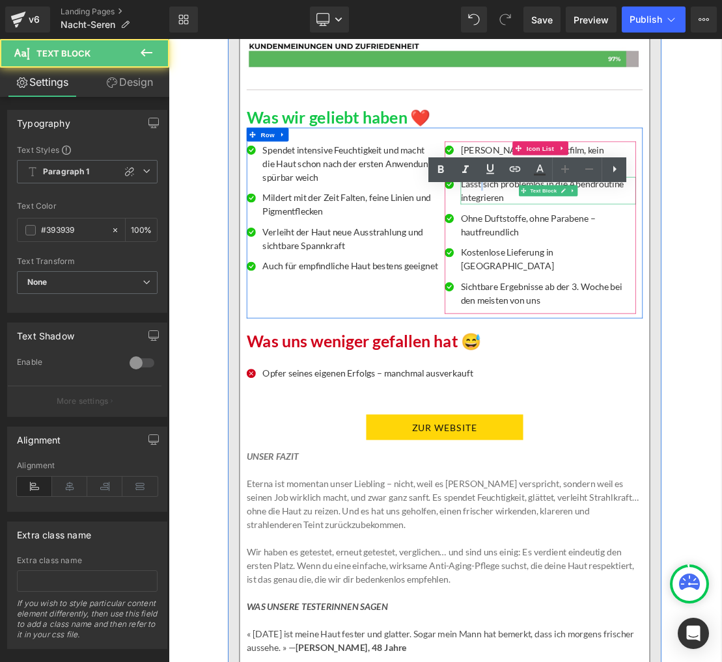
click at [613, 274] on p "Lässt sich problemlos in die Abendroutine integrieren" at bounding box center [710, 255] width 250 height 39
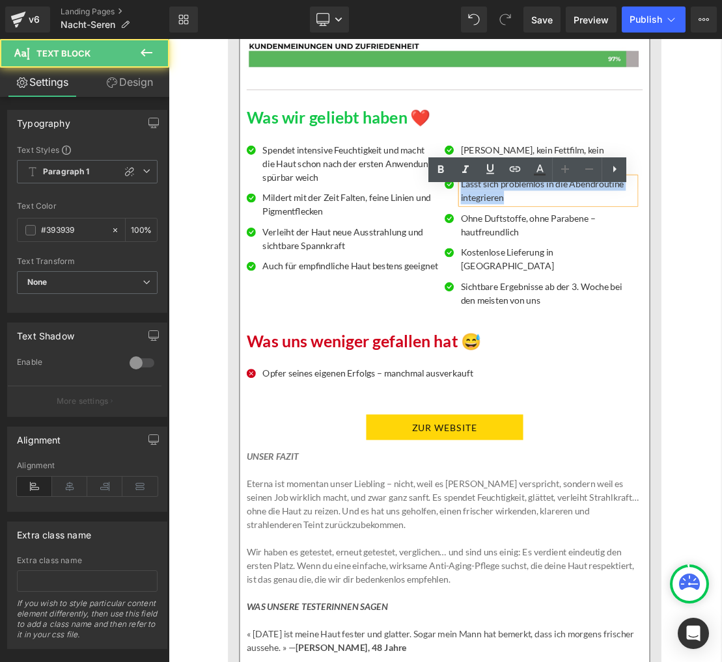
click at [613, 274] on p "Lässt sich problemlos in die Abendroutine integrieren" at bounding box center [710, 255] width 250 height 39
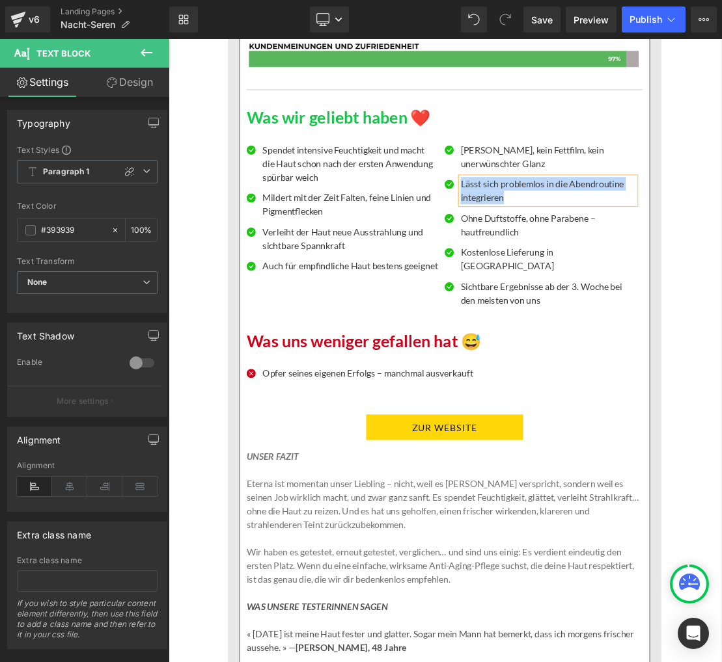
paste div
click at [608, 324] on p "Ohne Duftstoffe, ohne Parabene – hautfreundlich" at bounding box center [710, 304] width 250 height 39
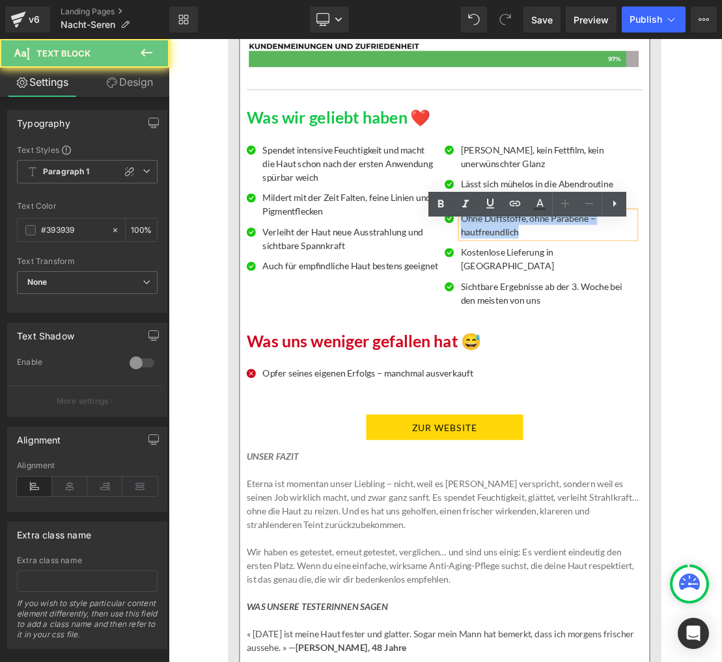
click at [608, 324] on p "Ohne Duftstoffe, ohne Parabene – hautfreundlich" at bounding box center [710, 304] width 250 height 39
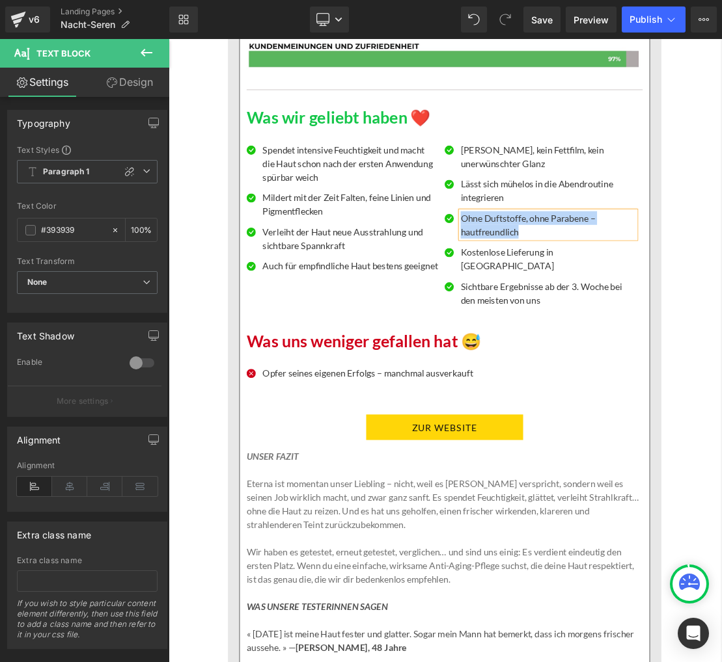
paste div
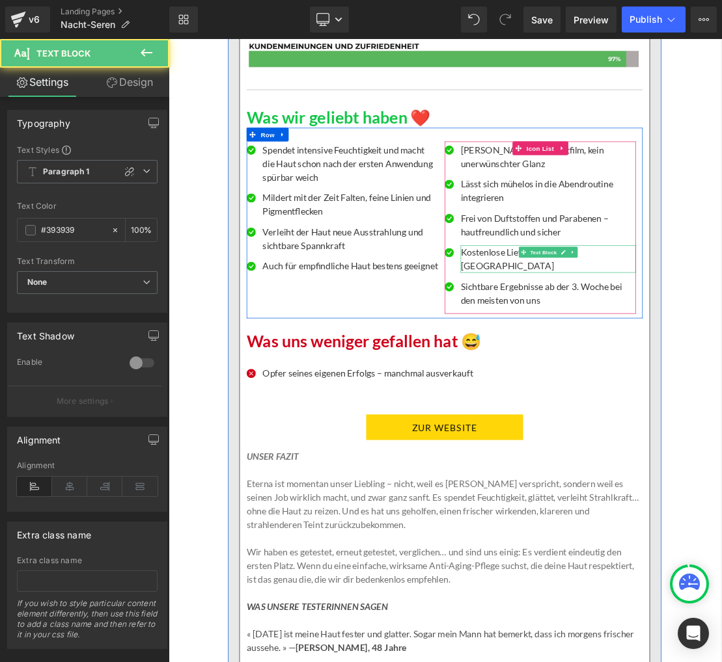
click at [621, 364] on p "Kostenlose Lieferung in [GEOGRAPHIC_DATA]" at bounding box center [710, 353] width 250 height 39
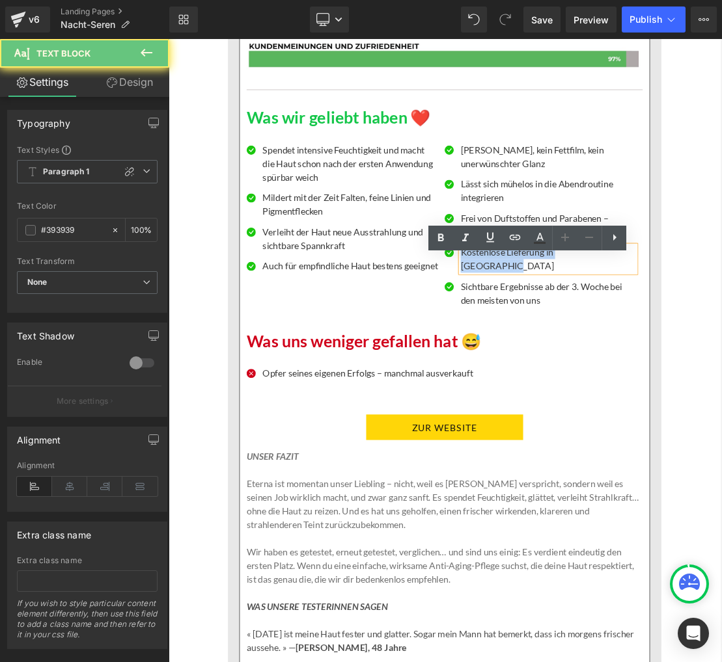
click at [621, 364] on p "Kostenlose Lieferung in [GEOGRAPHIC_DATA]" at bounding box center [710, 353] width 250 height 39
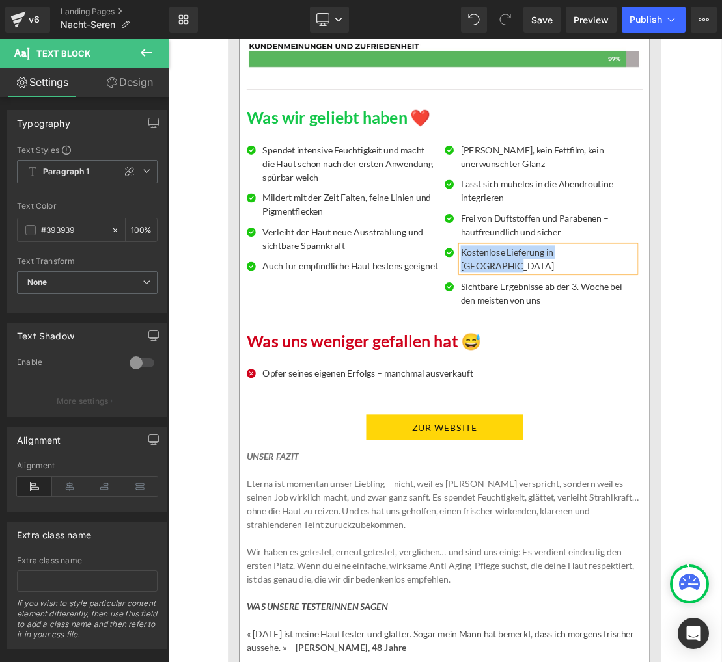
paste div
click at [648, 422] on p "Sichtbare Ergebnisse ab der 3. Woche bei den meisten von uns" at bounding box center [710, 402] width 250 height 39
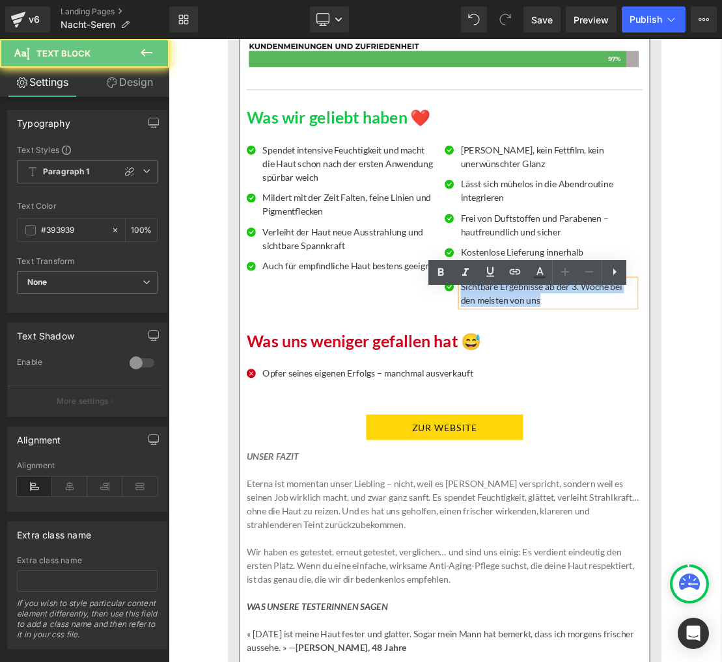
click at [648, 422] on p "Sichtbare Ergebnisse ab der 3. Woche bei den meisten von uns" at bounding box center [710, 402] width 250 height 39
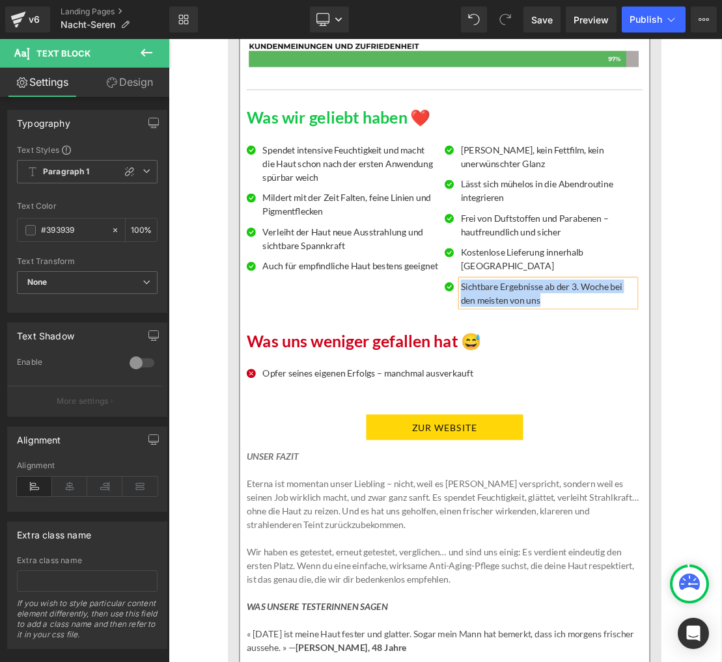
paste div
click at [381, 526] on p "Opfer seines eigenen Erfolgs – manchmal ausverkauft" at bounding box center [453, 516] width 300 height 20
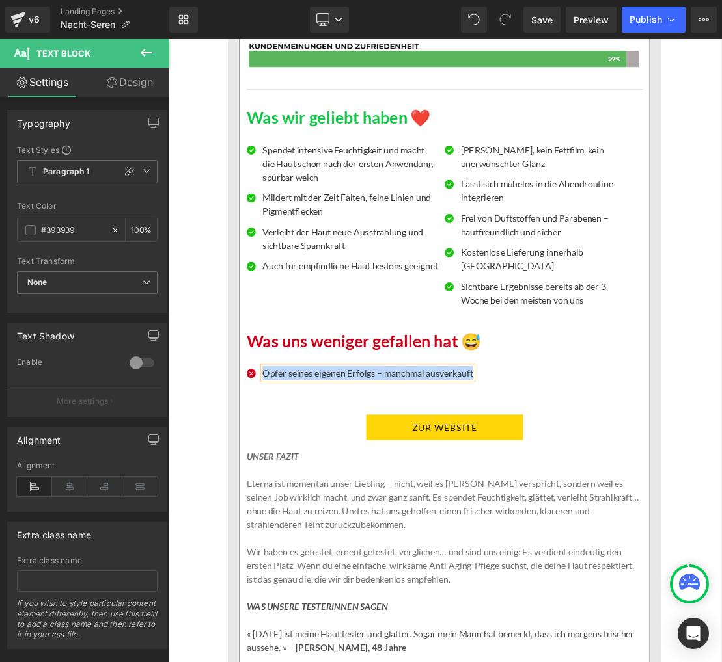
click at [381, 526] on p "Opfer seines eigenen Erfolgs – manchmal ausverkauft" at bounding box center [453, 516] width 300 height 20
paste div
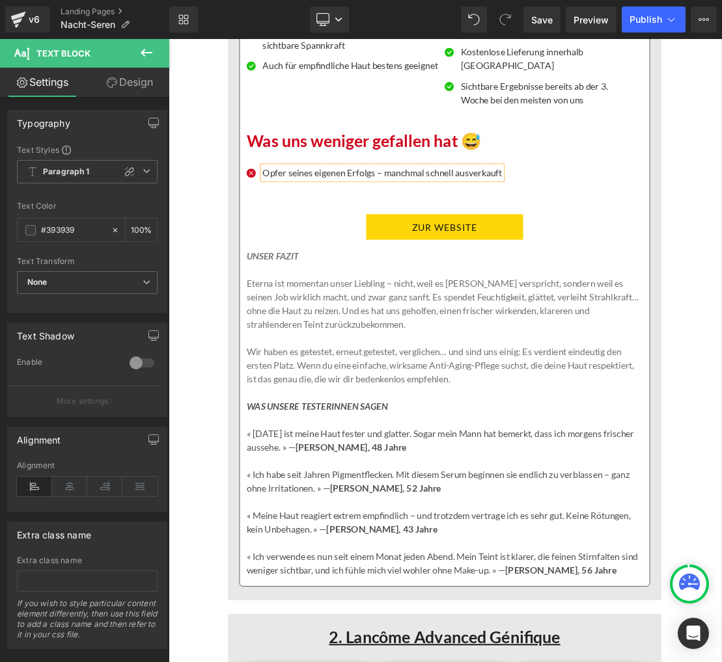
scroll to position [2865, 0]
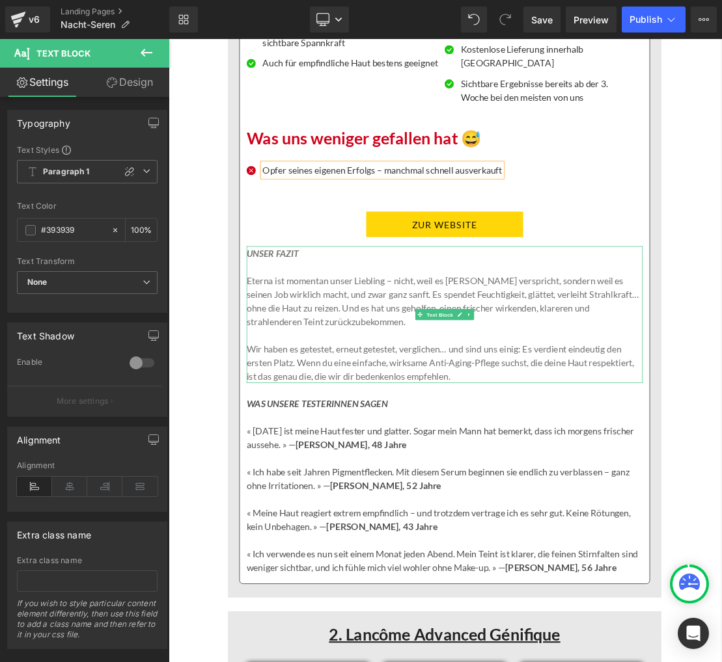
click at [297, 353] on icon "UNSER FAZIT" at bounding box center [317, 345] width 74 height 16
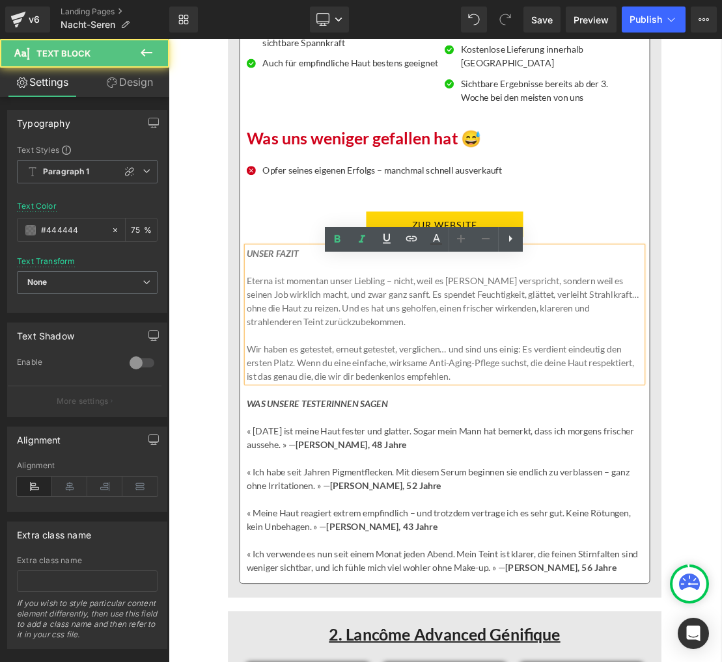
click at [297, 353] on icon "UNSER FAZIT" at bounding box center [317, 345] width 74 height 16
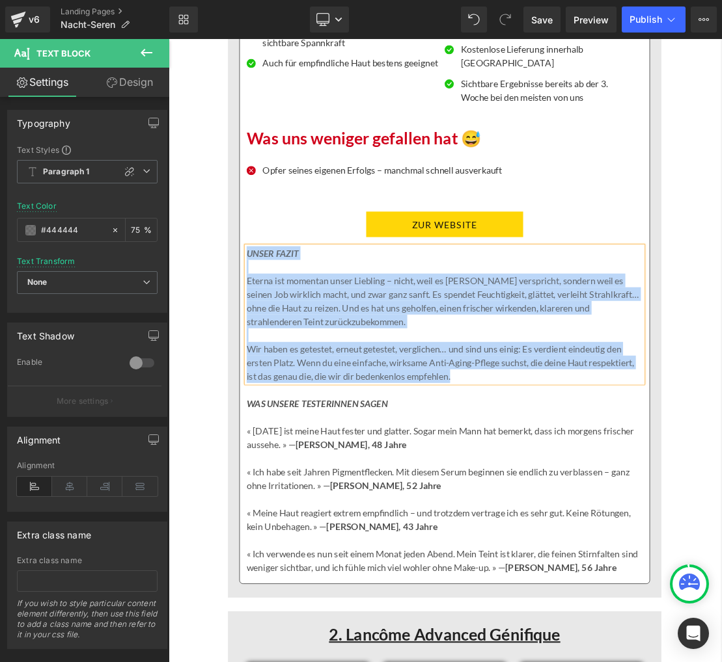
copy div "UNSER FAZIT Eterna ist momentan unser Liebling – nicht, weil es [PERSON_NAME] v…"
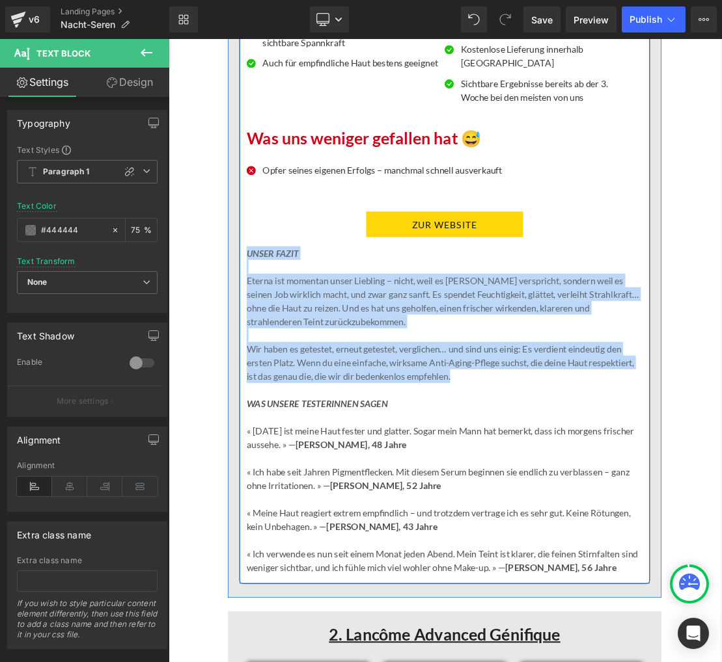
paste div
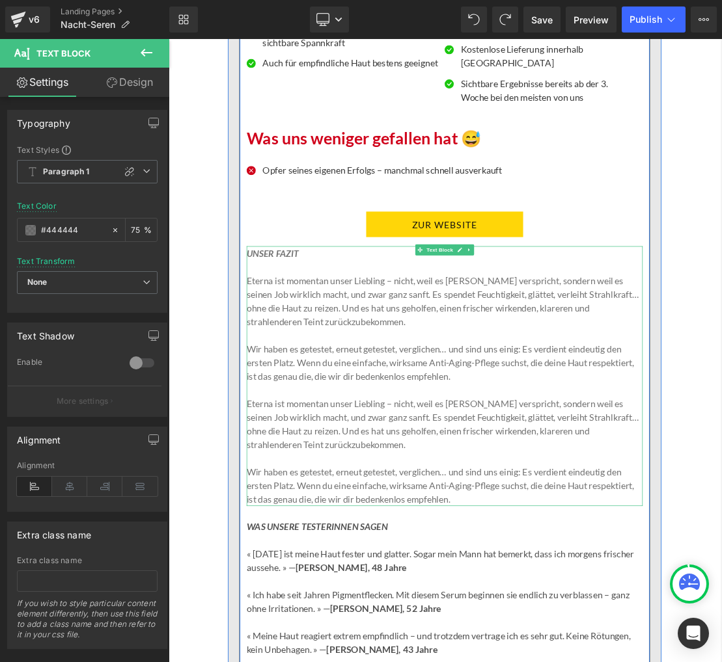
click at [349, 440] on p "Eterna ist momentan unser Liebling – nicht, weil es [PERSON_NAME] verspricht, s…" at bounding box center [562, 413] width 565 height 78
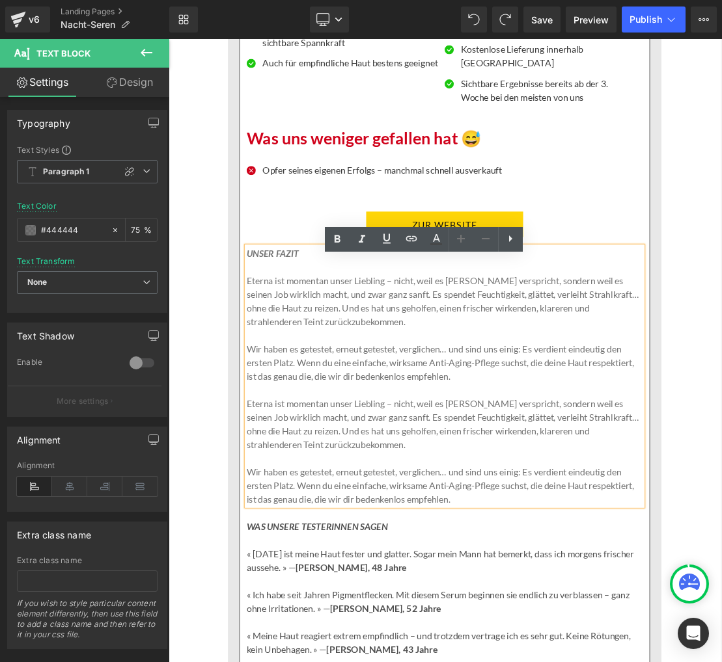
click at [323, 409] on p "Eterna ist momentan unser Liebling – nicht, weil es [PERSON_NAME] verspricht, s…" at bounding box center [562, 413] width 565 height 78
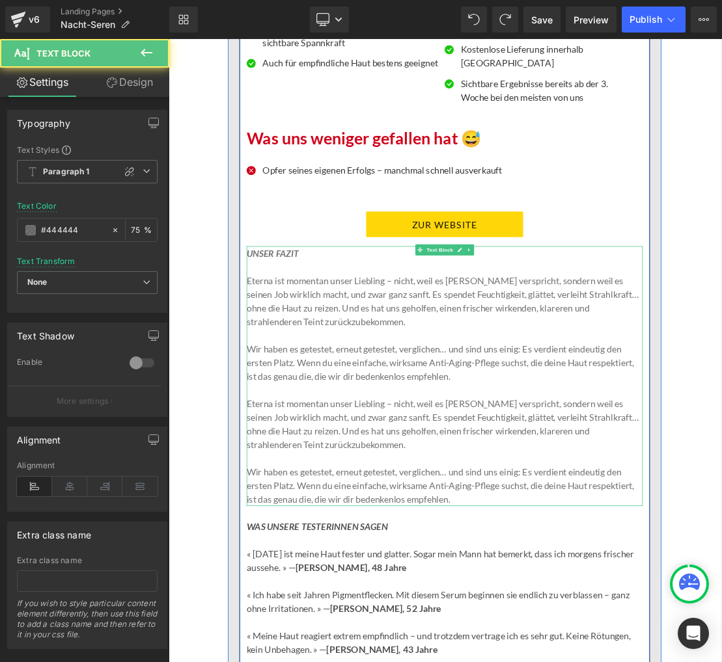
click at [357, 412] on p "Eterna ist momentan unser Liebling – nicht, weil es [PERSON_NAME] verspricht, s…" at bounding box center [562, 413] width 565 height 78
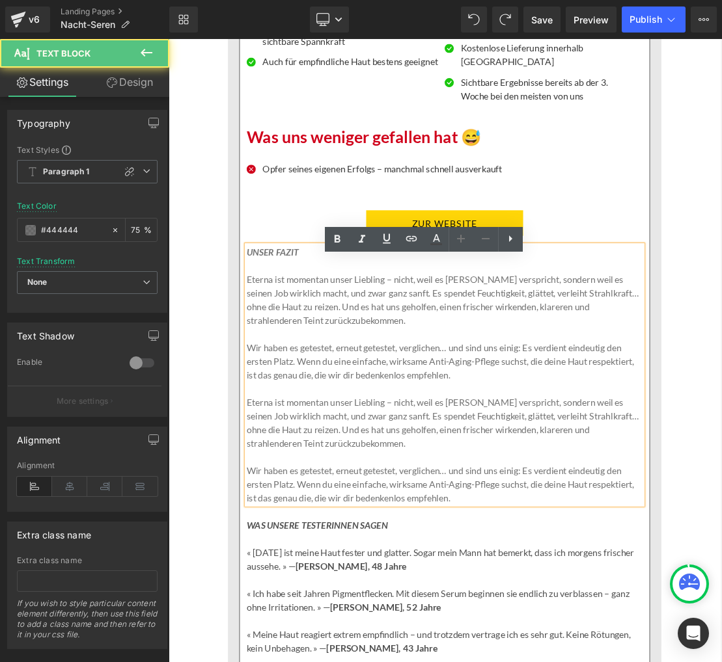
click at [357, 412] on p "Eterna ist momentan unser Liebling – nicht, weil es [PERSON_NAME] verspricht, s…" at bounding box center [562, 411] width 565 height 78
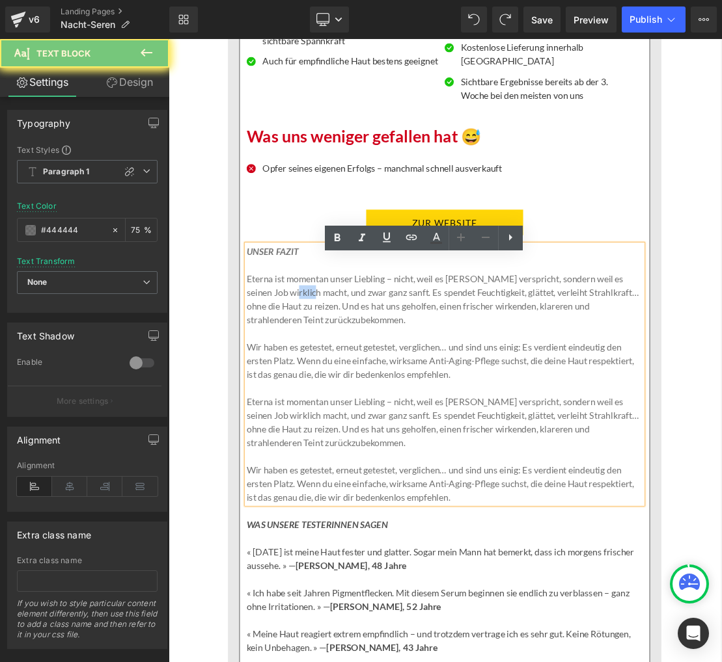
click at [357, 412] on p "Eterna ist momentan unser Liebling – nicht, weil es [PERSON_NAME] verspricht, s…" at bounding box center [562, 411] width 565 height 78
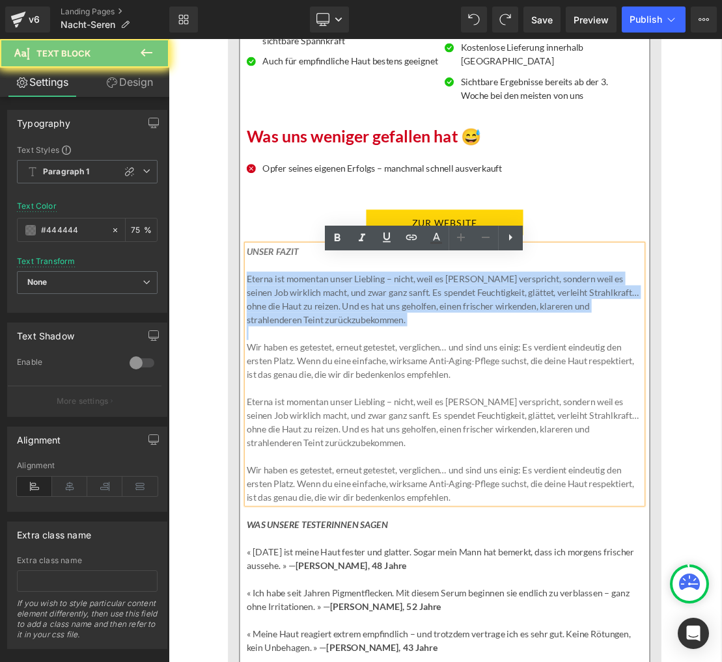
click at [357, 412] on p "Eterna ist momentan unser Liebling – nicht, weil es [PERSON_NAME] verspricht, s…" at bounding box center [562, 411] width 565 height 78
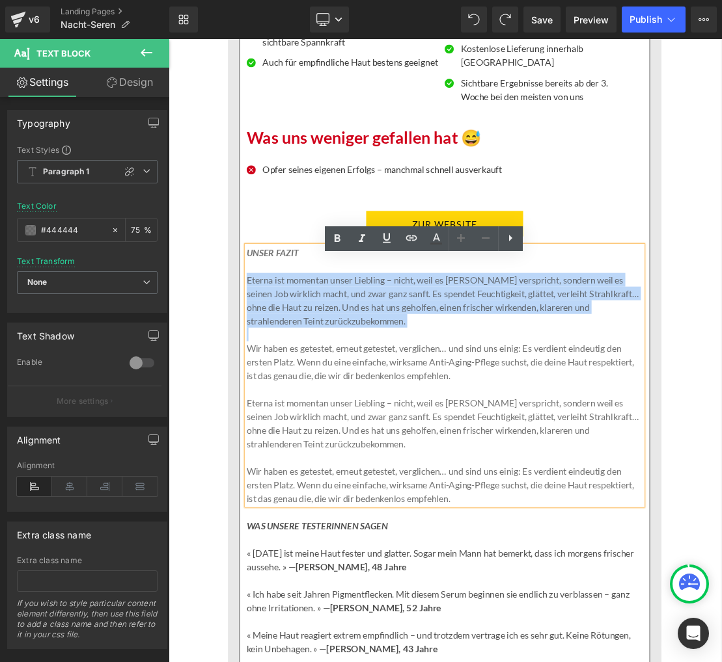
click at [357, 412] on p "Eterna ist momentan unser Liebling – nicht, weil es [PERSON_NAME] verspricht, s…" at bounding box center [562, 412] width 565 height 78
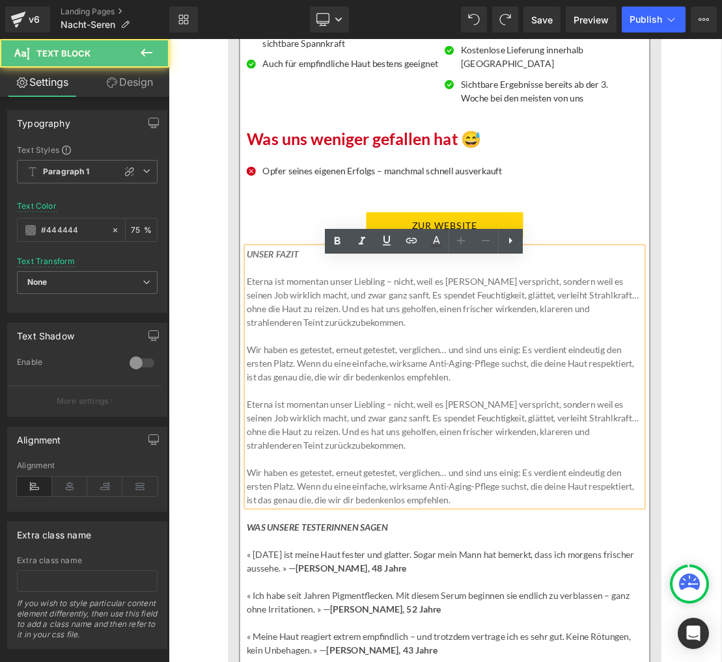
scroll to position [2862, 0]
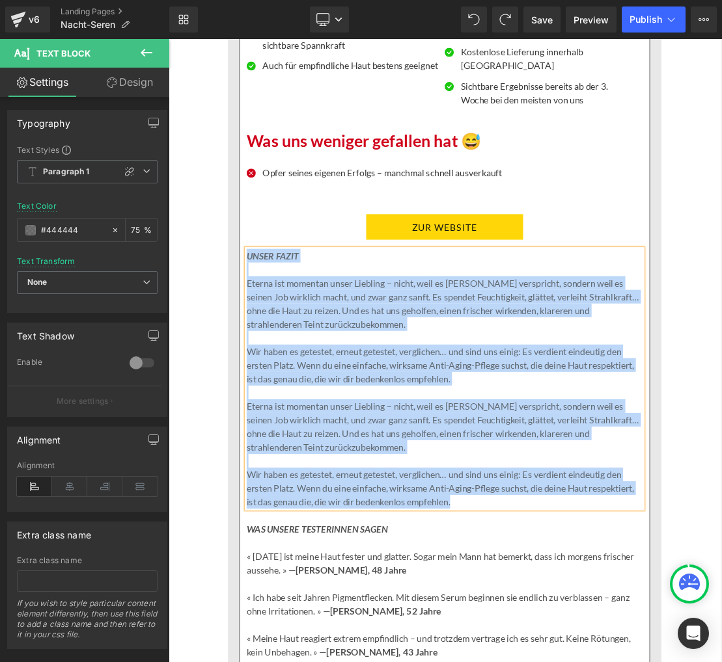
click at [300, 400] on p "Eterna ist momentan unser Liebling – nicht, weil es [PERSON_NAME] verspricht, s…" at bounding box center [562, 416] width 565 height 78
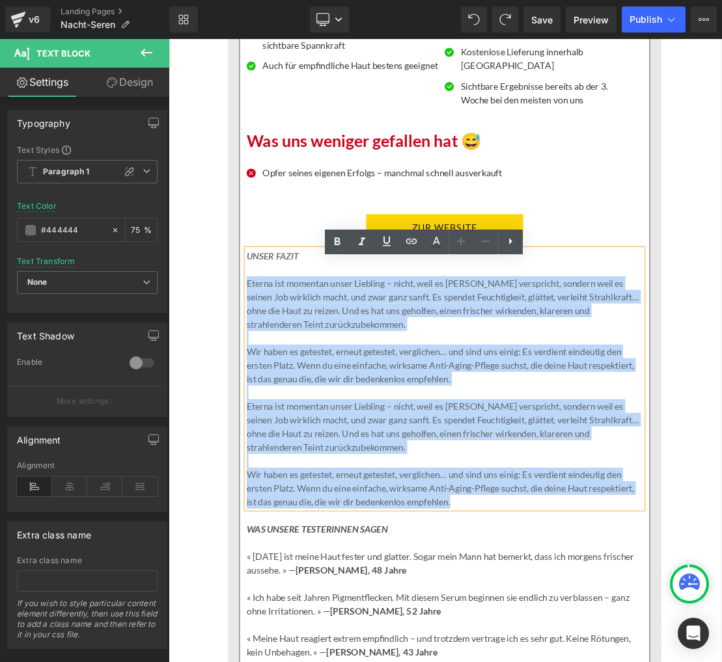
scroll to position [2863, 0]
drag, startPoint x: 282, startPoint y: 409, endPoint x: 592, endPoint y: 713, distance: 433.5
click at [592, 662] on div "UNSER FAZIT Eterna ist momentan unser Liebling – nicht, weil es [PERSON_NAME] v…" at bounding box center [562, 523] width 565 height 371
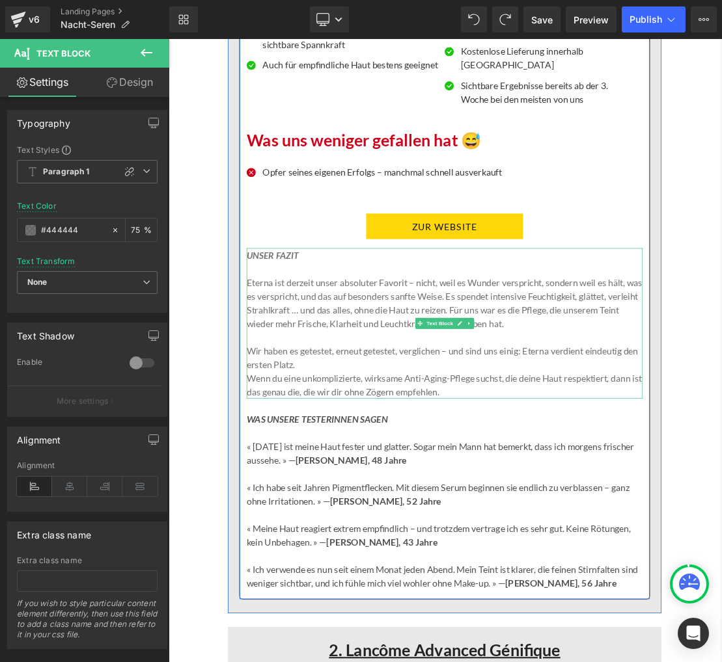
click at [284, 541] on p "Wenn du eine unkomplizierte, wirksame Anti-Aging-Pflege suchst, die deine Haut …" at bounding box center [562, 532] width 565 height 39
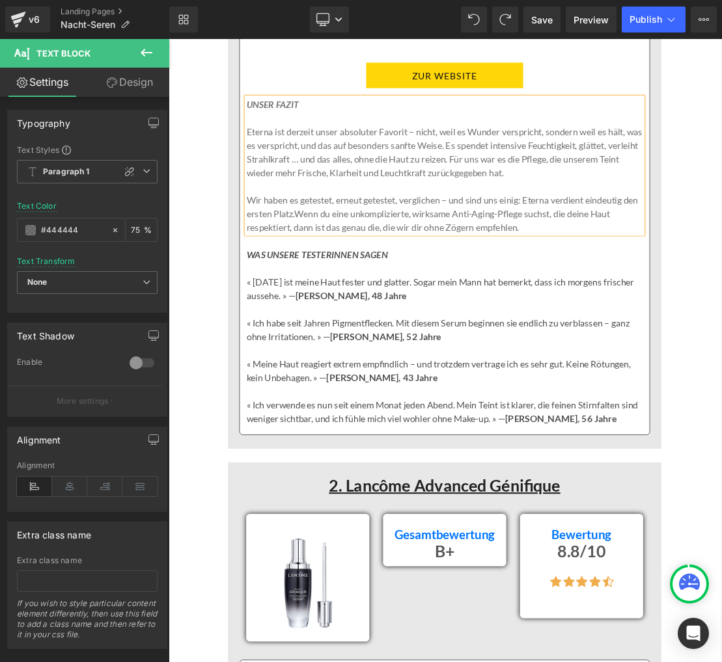
scroll to position [3079, 0]
click at [169, 39] on div at bounding box center [169, 39] width 0 height 0
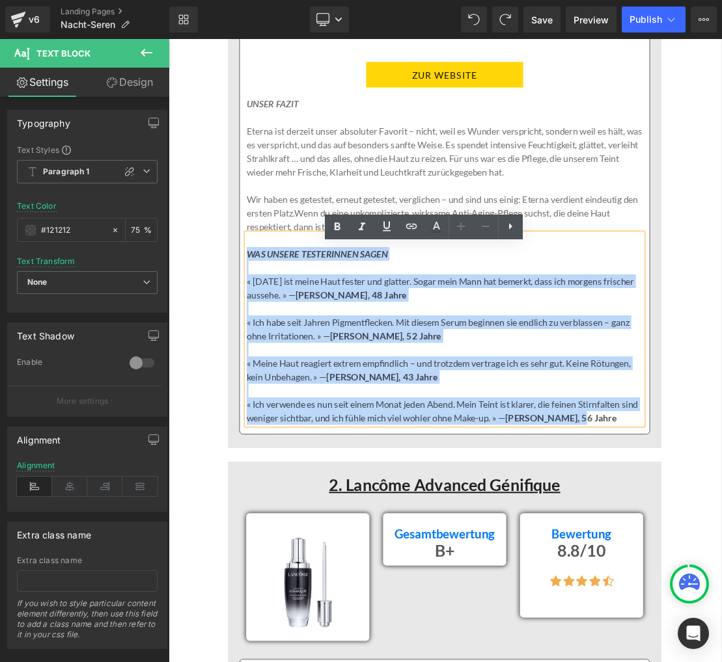
drag, startPoint x: 301, startPoint y: 373, endPoint x: 783, endPoint y: 603, distance: 533.8
click at [720, 590] on div "WAS UNSERE TESTERINNEN SAGEN « [DATE] ist meine Haut fester und glatter. Sogar …" at bounding box center [562, 453] width 565 height 273
copy div "WAS UNSERE TESTERINNEN SAGEN « [DATE] ist meine Haut fester und glatter. Sogar …"
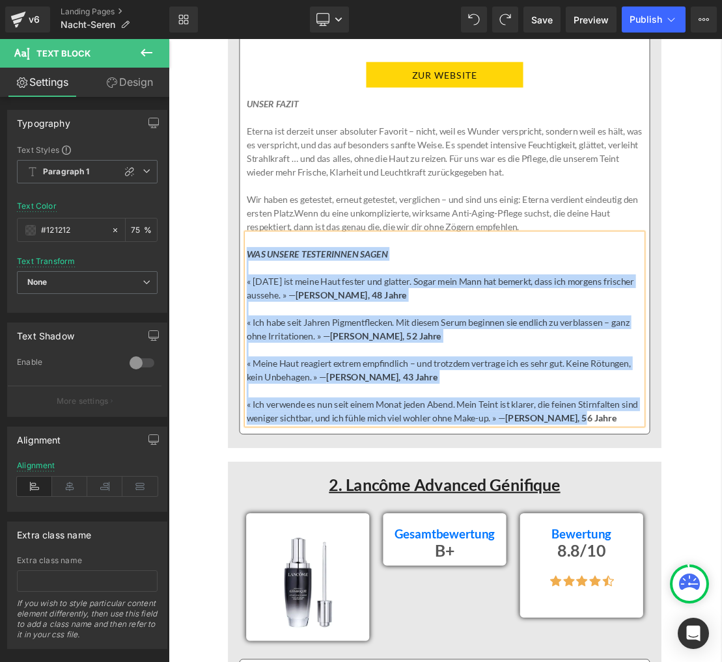
scroll to position [3081, 0]
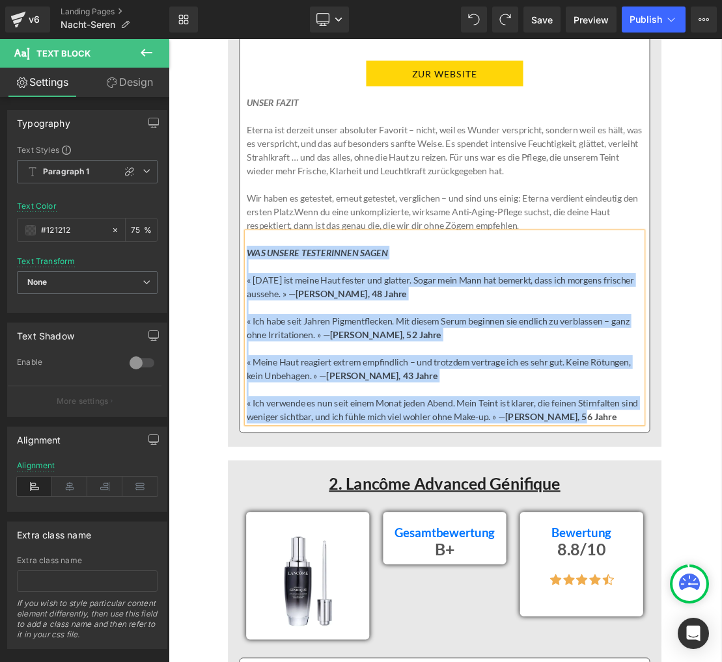
click at [284, 406] on p "« [DATE] ist meine Haut fester und glatter. Sogar mein Mann hat bemerkt, dass i…" at bounding box center [562, 393] width 565 height 39
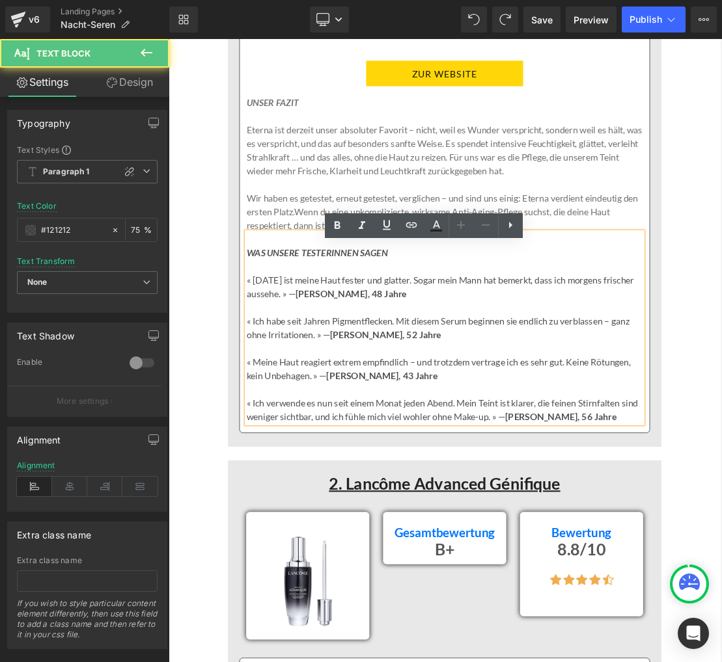
drag, startPoint x: 303, startPoint y: 413, endPoint x: 810, endPoint y: 585, distance: 534.7
click at [720, 577] on div "WAS UNSERE TESTERINNEN SAGEN « [DATE] ist meine Haut fester und glatter. Sogar …" at bounding box center [562, 451] width 565 height 273
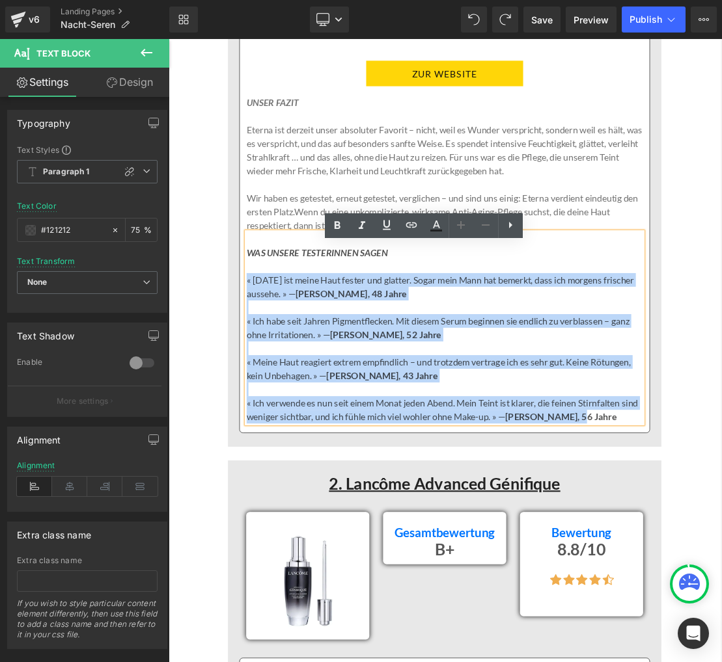
drag, startPoint x: 798, startPoint y: 601, endPoint x: 279, endPoint y: 404, distance: 555.5
click at [280, 404] on div "WAS UNSERE TESTERINNEN SAGEN « [DATE] ist meine Haut fester und glatter. Sogar …" at bounding box center [562, 451] width 565 height 273
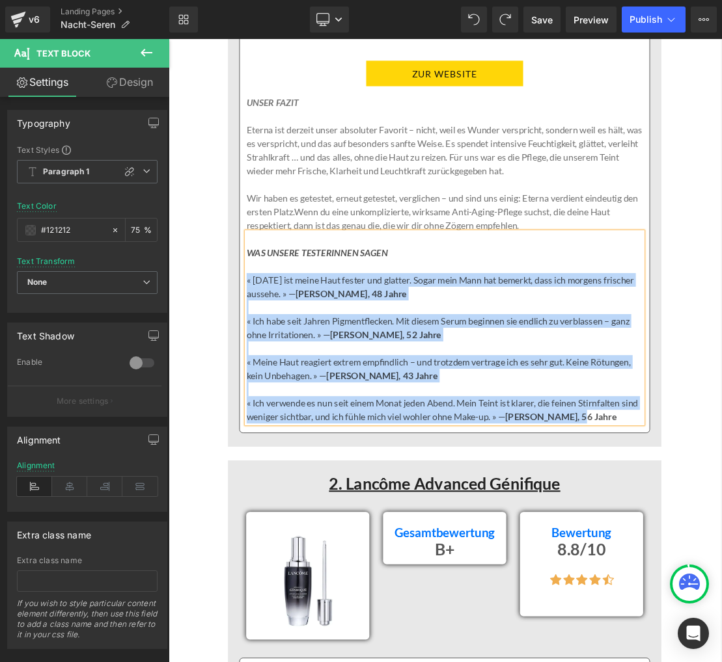
paste div
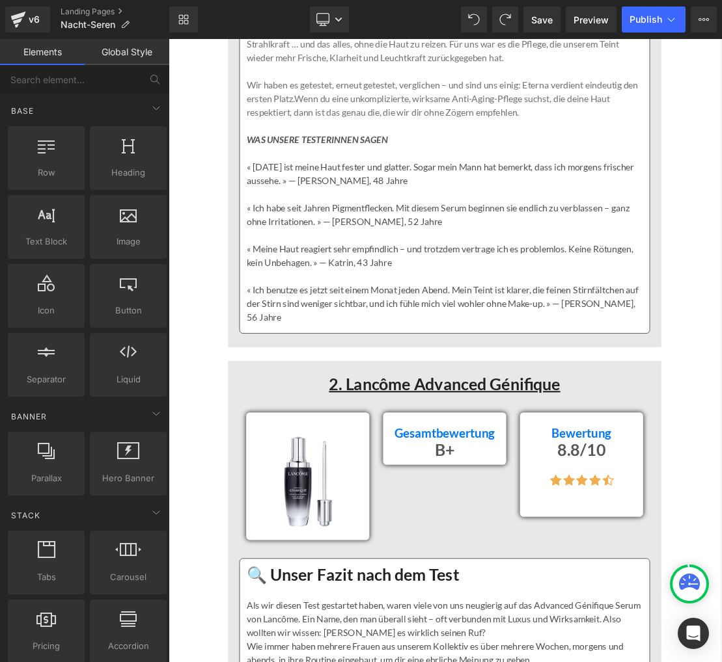
scroll to position [3260, 0]
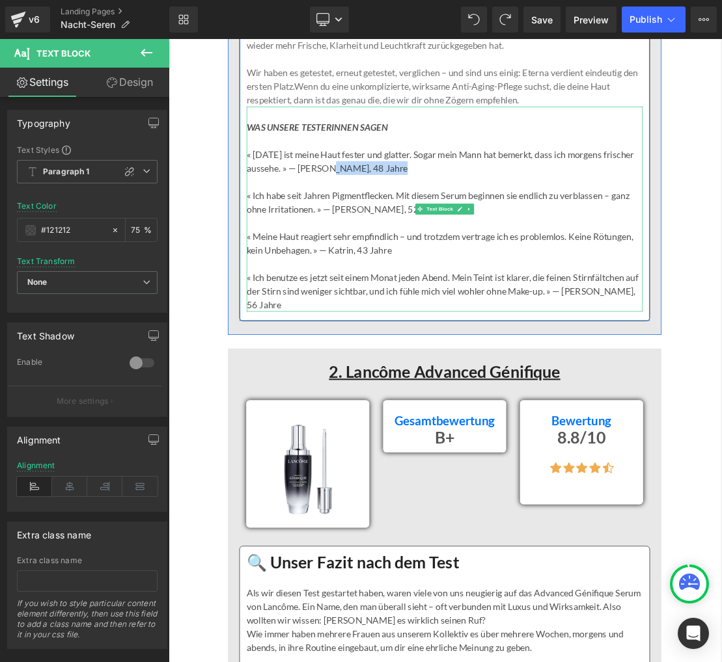
drag, startPoint x: 400, startPoint y: 241, endPoint x: 495, endPoint y: 238, distance: 95.1
click at [495, 233] on p "« [DATE] ist meine Haut fester und glatter. Sogar mein Mann hat bemerkt, dass i…" at bounding box center [562, 213] width 565 height 39
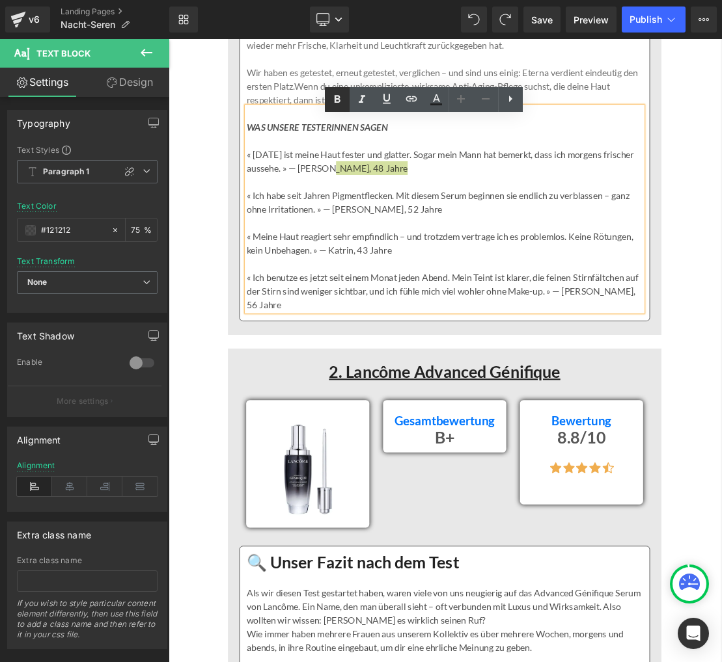
click at [338, 103] on icon at bounding box center [337, 100] width 16 height 16
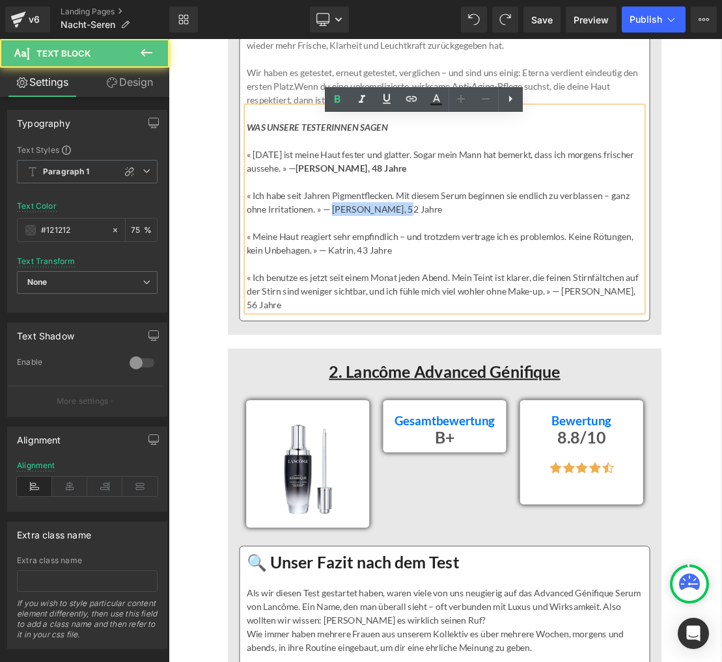
drag, startPoint x: 407, startPoint y: 303, endPoint x: 495, endPoint y: 303, distance: 88.5
click at [495, 292] on p "« Ich habe seit Jahren Pigmentflecken. Mit diesem Serum beginnen sie endlich zu…" at bounding box center [562, 271] width 565 height 39
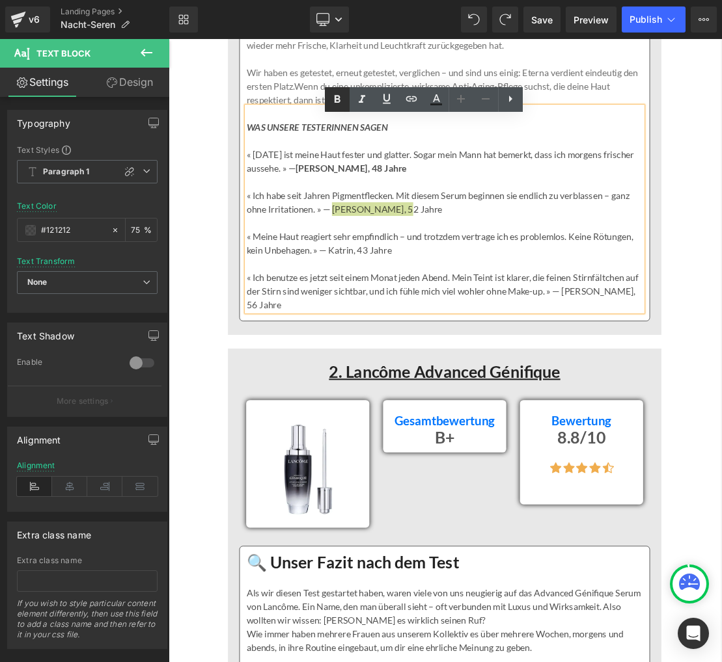
click at [342, 99] on icon at bounding box center [337, 100] width 16 height 16
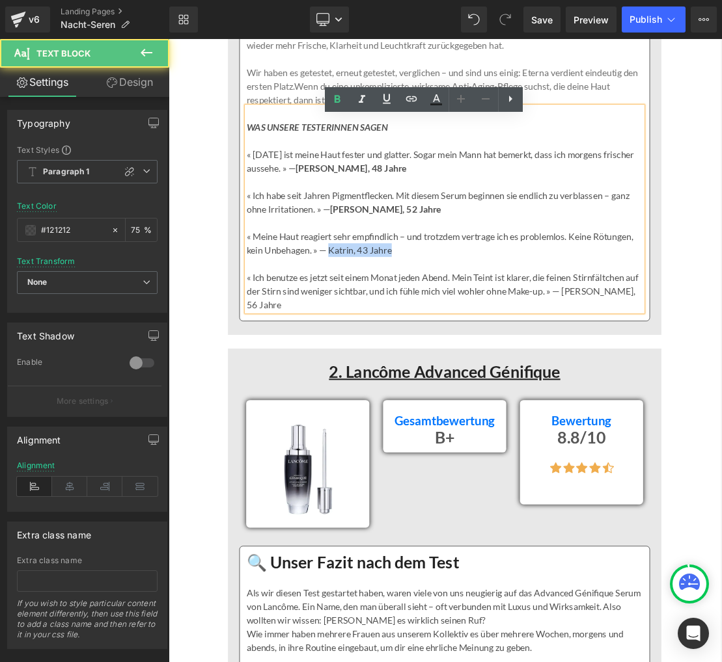
drag, startPoint x: 398, startPoint y: 361, endPoint x: 490, endPoint y: 357, distance: 91.8
click at [490, 350] on p "« Meine Haut reagiert sehr empfindlich – und trotzdem vertrage ich es problemlo…" at bounding box center [562, 330] width 565 height 39
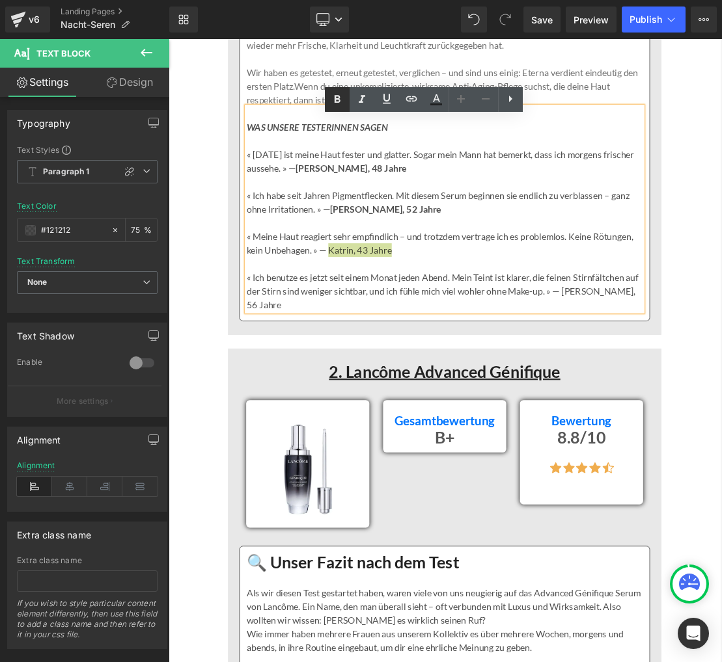
drag, startPoint x: 337, startPoint y: 96, endPoint x: 241, endPoint y: 106, distance: 96.2
click at [0, 0] on icon at bounding box center [0, 0] width 0 height 0
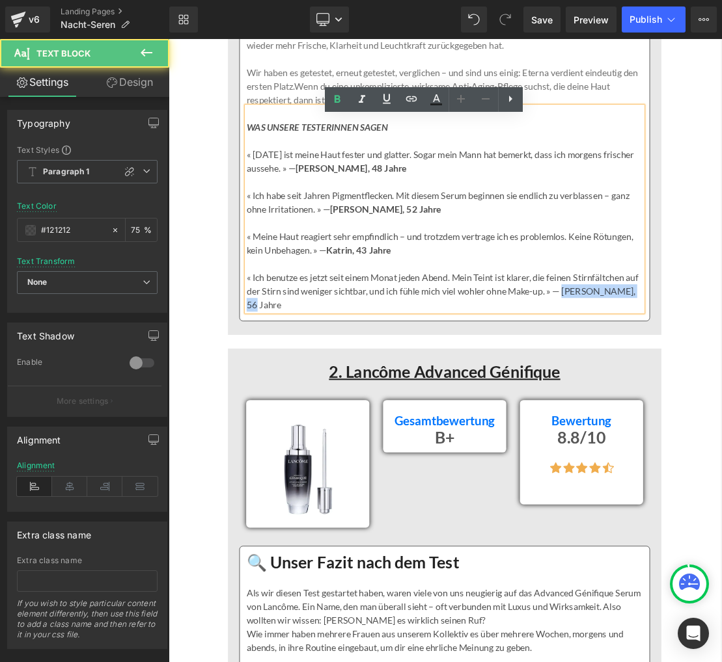
drag, startPoint x: 761, startPoint y: 420, endPoint x: 712, endPoint y: 431, distance: 50.7
click at [720, 428] on p "« Ich benutze es jetzt seit einem Monat jeden Abend. Mein Teint ist klarer, die…" at bounding box center [562, 399] width 565 height 59
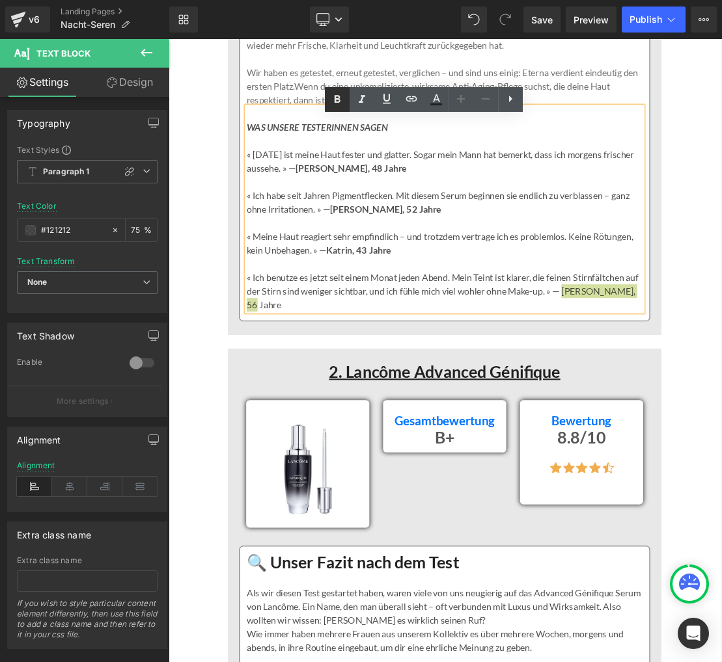
click at [339, 104] on icon at bounding box center [337, 100] width 16 height 16
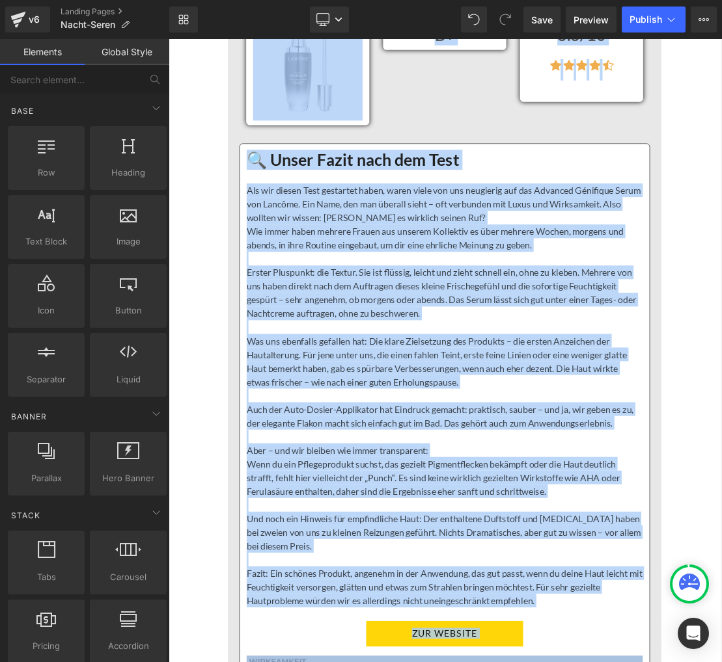
scroll to position [3851, 0]
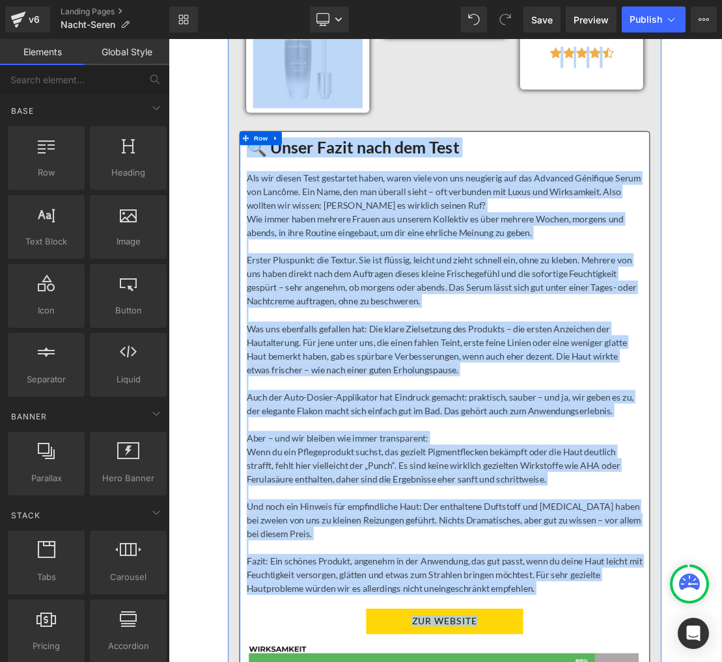
drag, startPoint x: 212, startPoint y: 182, endPoint x: 428, endPoint y: 910, distance: 759.6
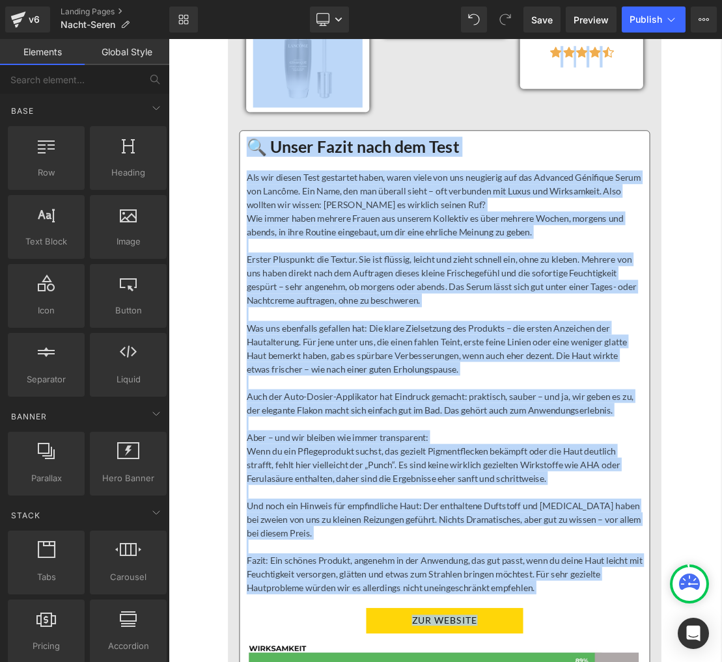
copy div "8. Loremip Dolorsit Ametconse Adipisc Eli Seddo Eiu Temporincididun Utlabor E+ …"
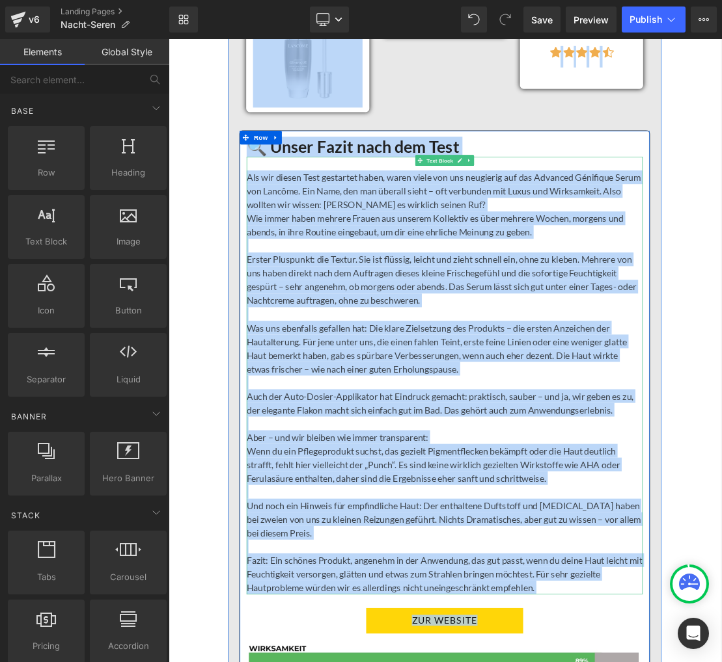
click at [299, 278] on p "Als wir diesen Test gestartet haben, waren viele von uns neugierig auf das Adva…" at bounding box center [562, 256] width 565 height 59
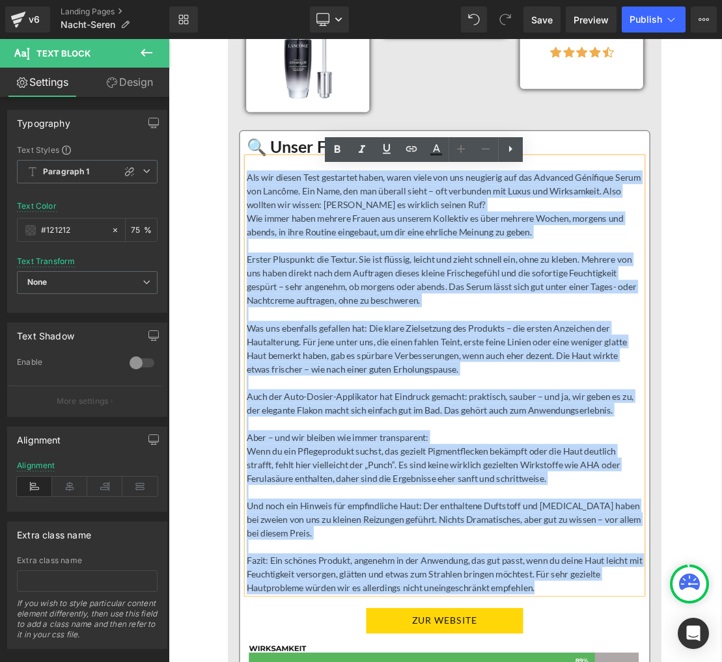
drag, startPoint x: 283, startPoint y: 254, endPoint x: 715, endPoint y: 847, distance: 732.7
click at [715, 662] on div "Als wir diesen Test gestartet haben, waren viele von uns neugierig auf das Adva…" at bounding box center [562, 520] width 565 height 625
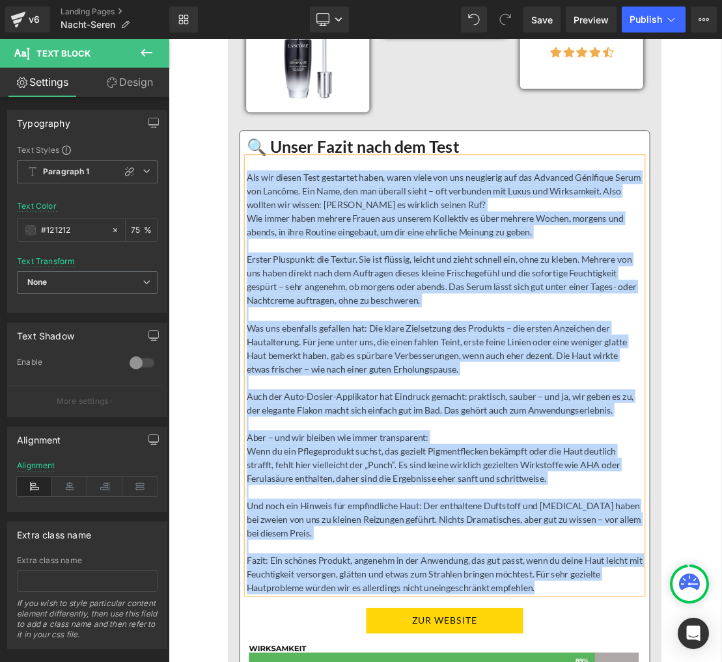
paste div
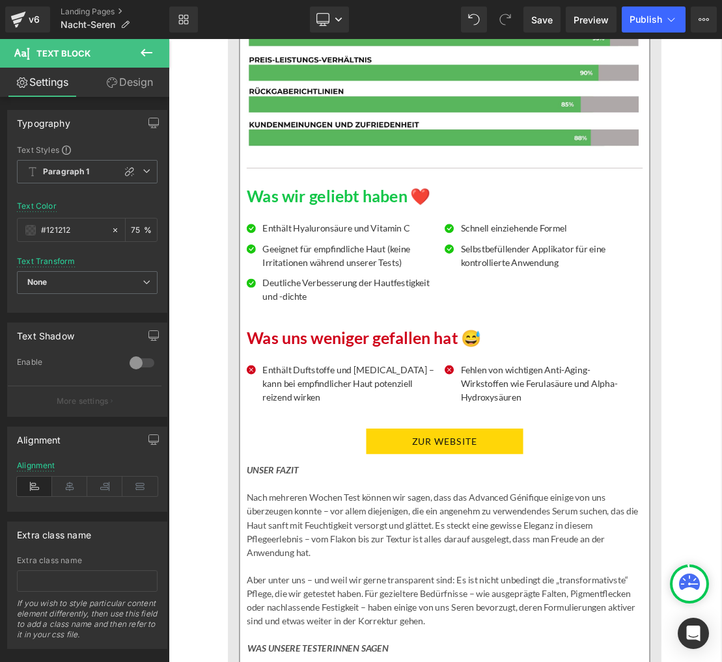
scroll to position [4831, 0]
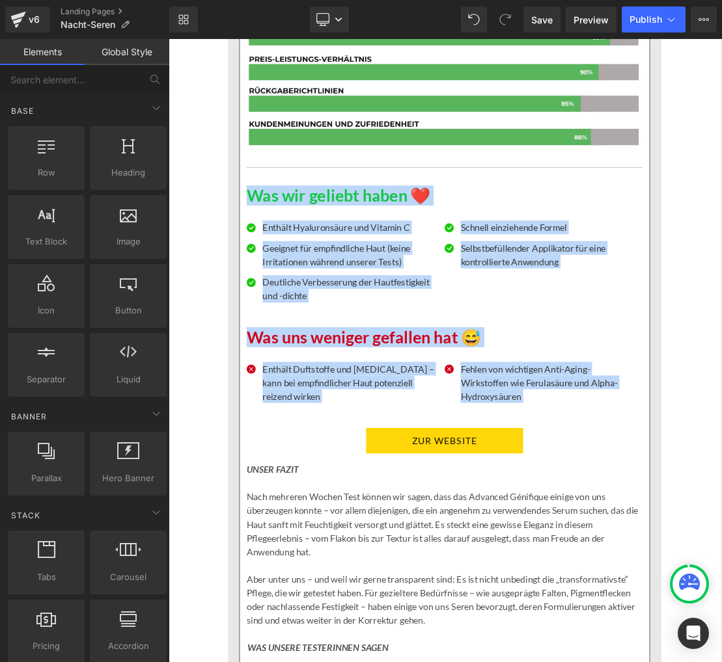
drag, startPoint x: 243, startPoint y: 262, endPoint x: 469, endPoint y: 596, distance: 403.6
copy div "Was wir geliebt haben ❤️ Heading Icon Enthält Hyaluronsäure und Vitamin C Text …"
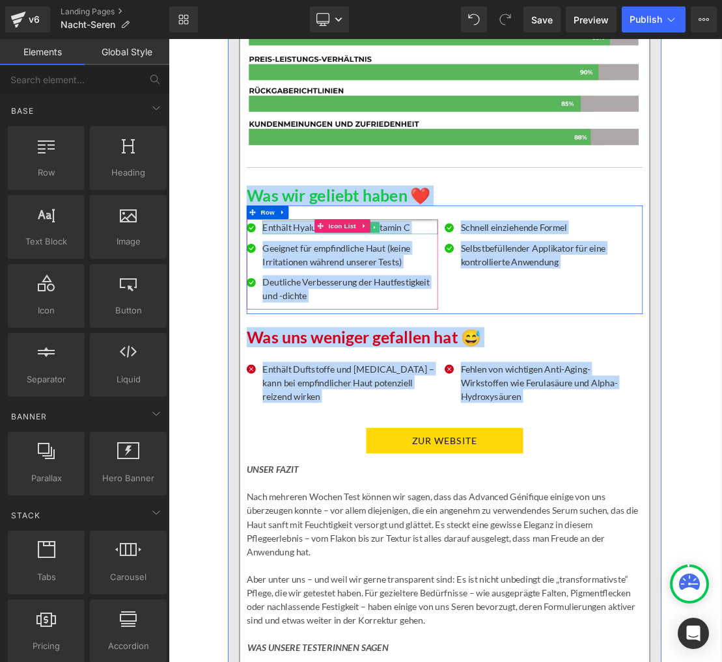
click at [361, 318] on p "Enthält Hyaluronsäure und Vitamin C" at bounding box center [428, 308] width 250 height 20
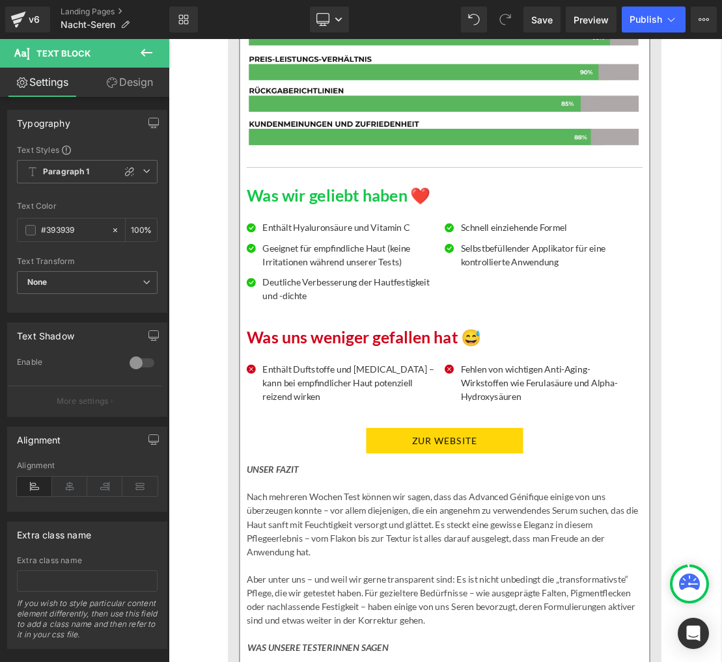
click at [351, 364] on p "Geeignet für empfindliche Haut (keine Irritationen während unserer Tests)" at bounding box center [428, 346] width 250 height 39
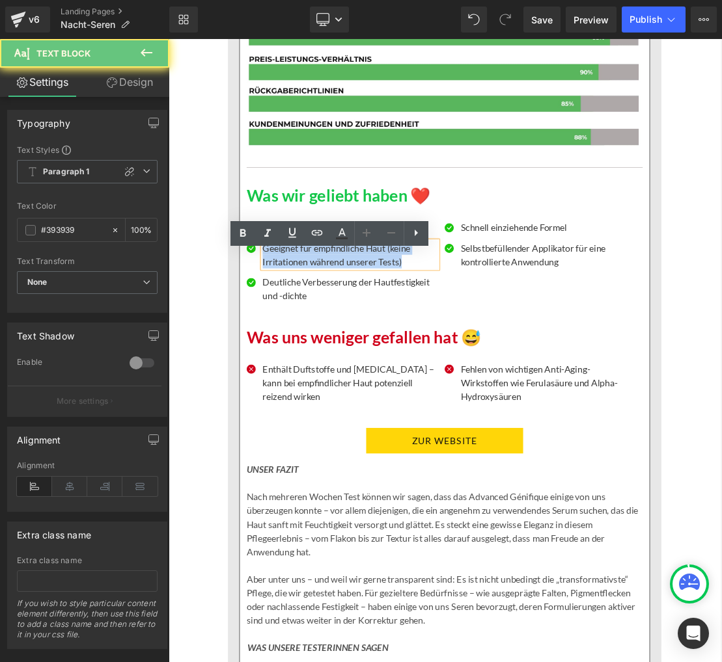
click at [351, 364] on p "Geeignet für empfindliche Haut (keine Irritationen während unserer Tests)" at bounding box center [428, 346] width 250 height 39
paste div
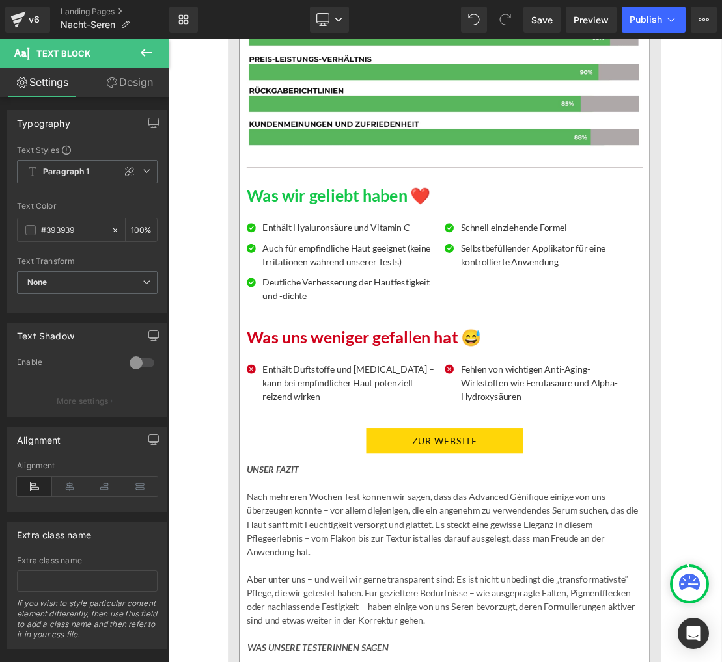
click at [346, 415] on p "Deutliche Verbesserung der Hautfestigkeit und -dichte" at bounding box center [428, 395] width 250 height 39
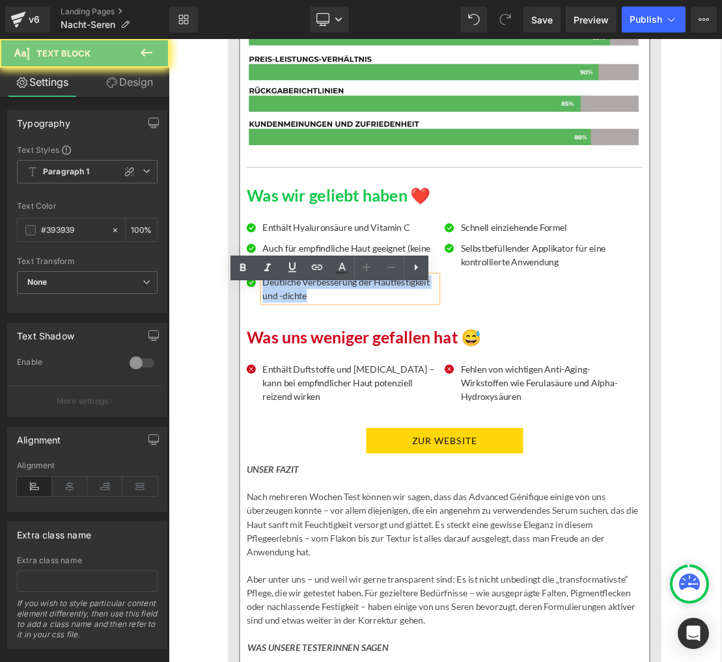
click at [346, 415] on p "Deutliche Verbesserung der Hautfestigkeit und -dichte" at bounding box center [428, 395] width 250 height 39
click at [345, 415] on p "Deutliche Verbesserung der Hautfestigkeit und -dichte" at bounding box center [428, 395] width 250 height 39
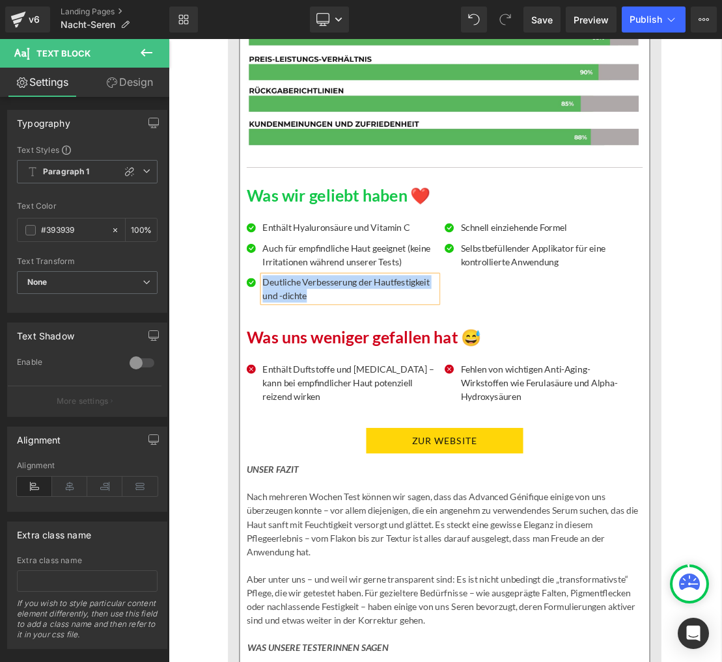
paste div
click at [641, 318] on p "Schnell einziehende Formel" at bounding box center [710, 308] width 250 height 20
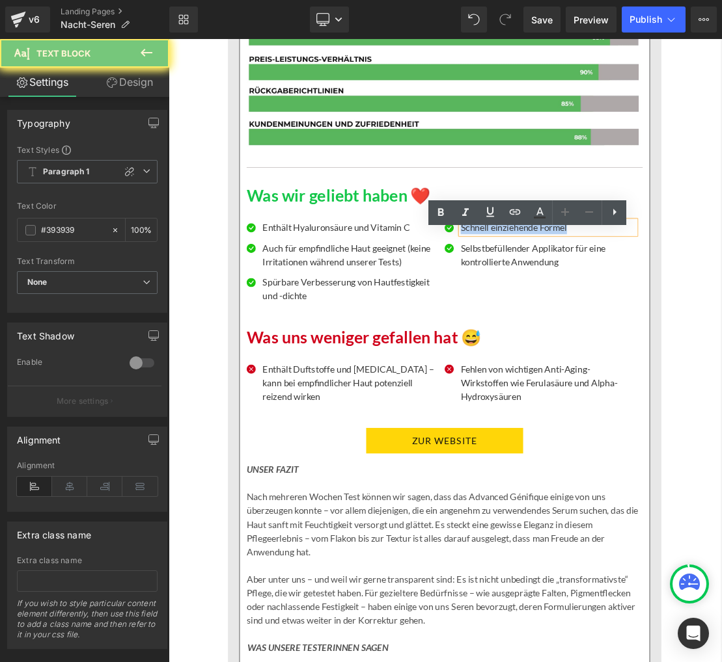
click at [641, 318] on p "Schnell einziehende Formel" at bounding box center [710, 308] width 250 height 20
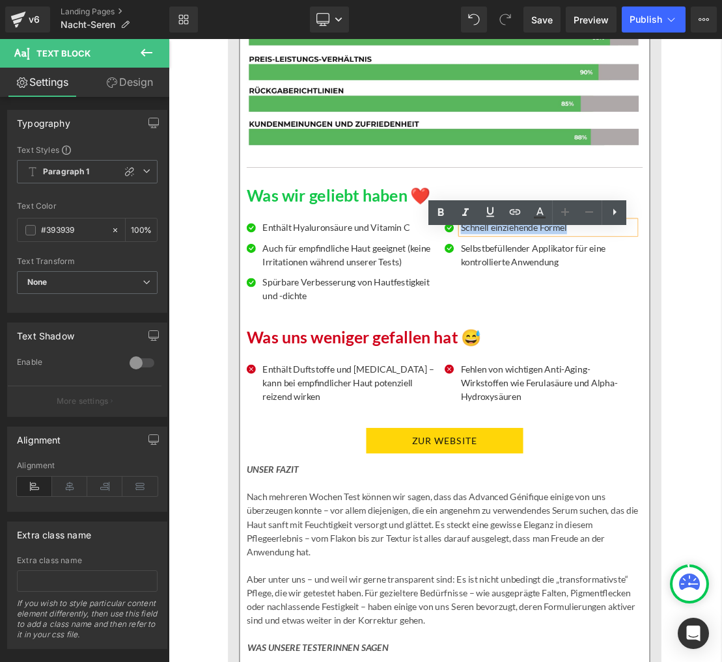
paste div
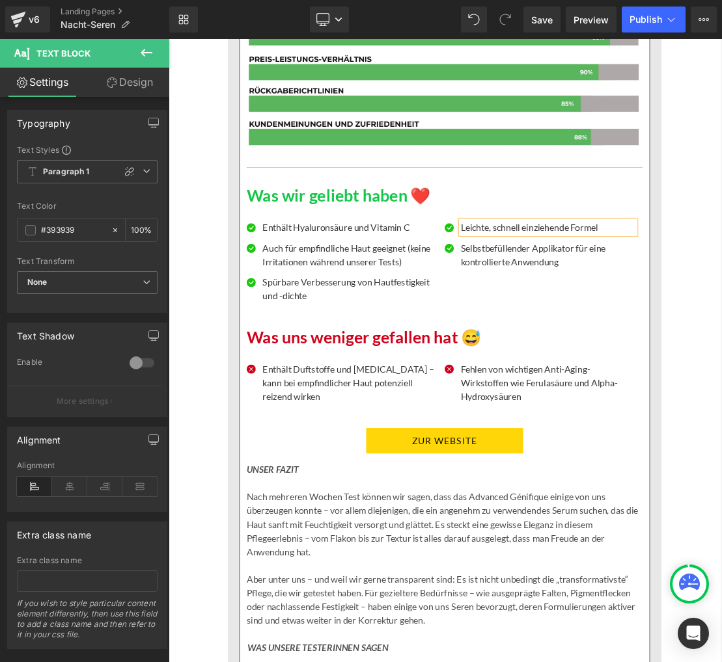
click at [646, 355] on p "Selbstbefüllender Applikator für eine kontrollierte Anwendung" at bounding box center [710, 346] width 250 height 39
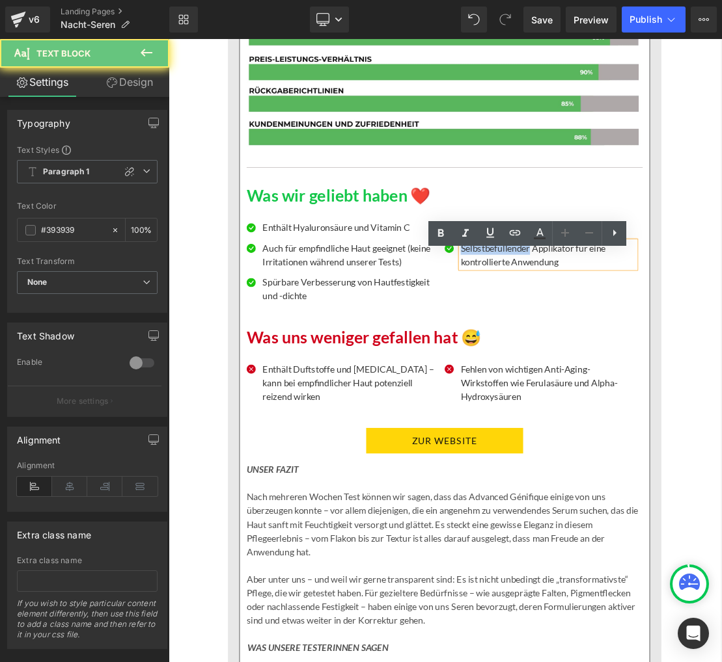
click at [646, 355] on p "Selbstbefüllender Applikator für eine kontrollierte Anwendung" at bounding box center [710, 346] width 250 height 39
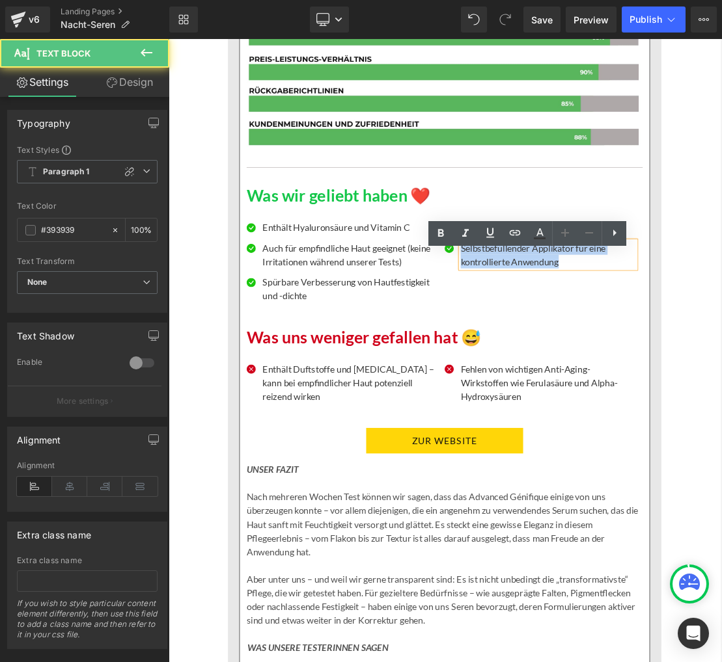
click at [646, 355] on p "Selbstbefüllender Applikator für eine kontrollierte Anwendung" at bounding box center [710, 346] width 250 height 39
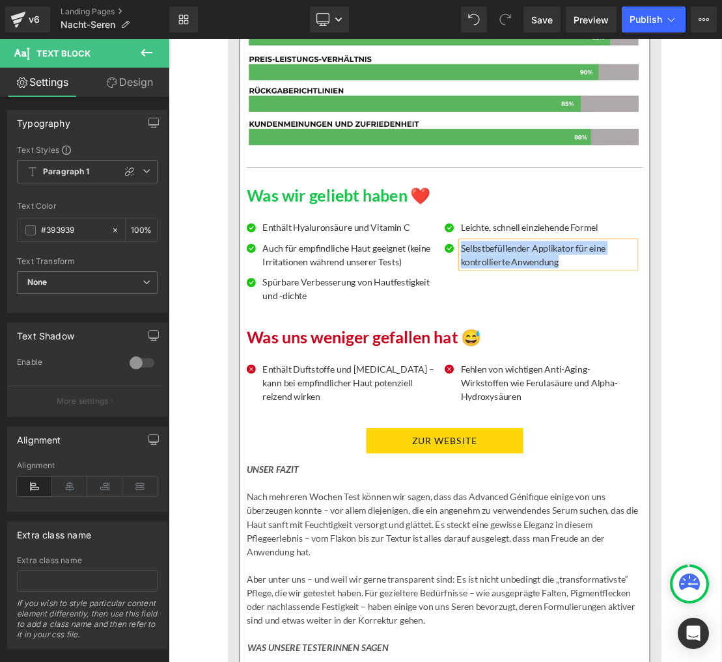
paste div
click at [389, 543] on div "Enthält Duftstoffe und [MEDICAL_DATA] – kann bei empfindlicher Haut potenziell …" at bounding box center [428, 529] width 250 height 59
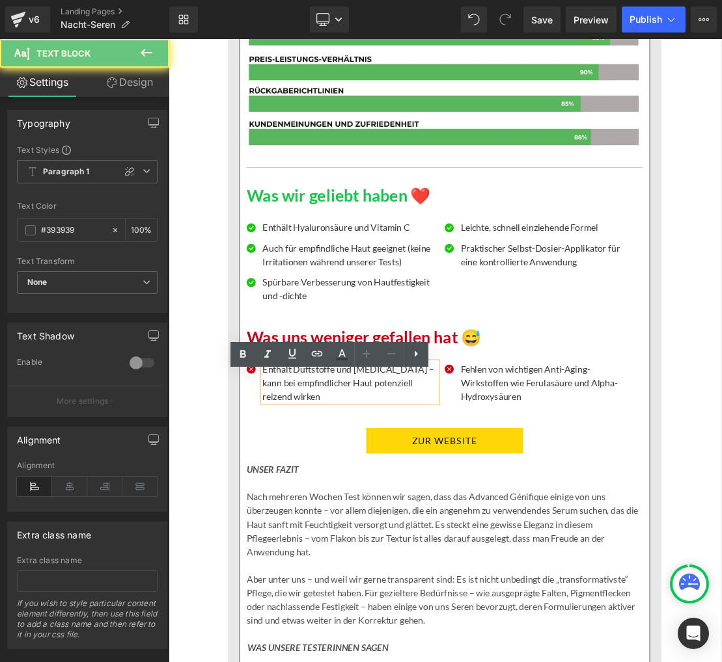
click at [389, 543] on p "Enthält Duftstoffe und [MEDICAL_DATA] – kann bei empfindlicher Haut potenziell …" at bounding box center [428, 529] width 250 height 59
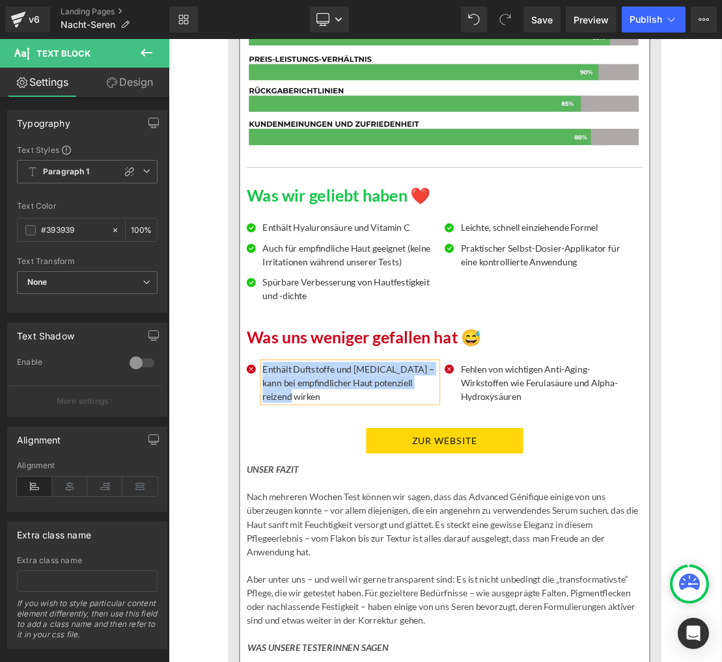
paste div
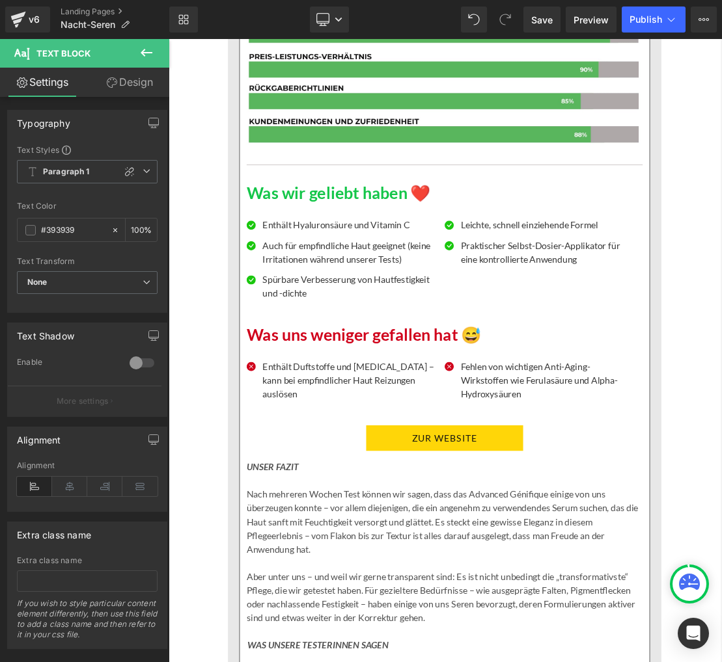
click at [648, 538] on p "Fehlen von wichtigen Anti-Aging-Wirkstoffen wie Ferulasäure und Alpha-Hydroxysä…" at bounding box center [710, 525] width 250 height 59
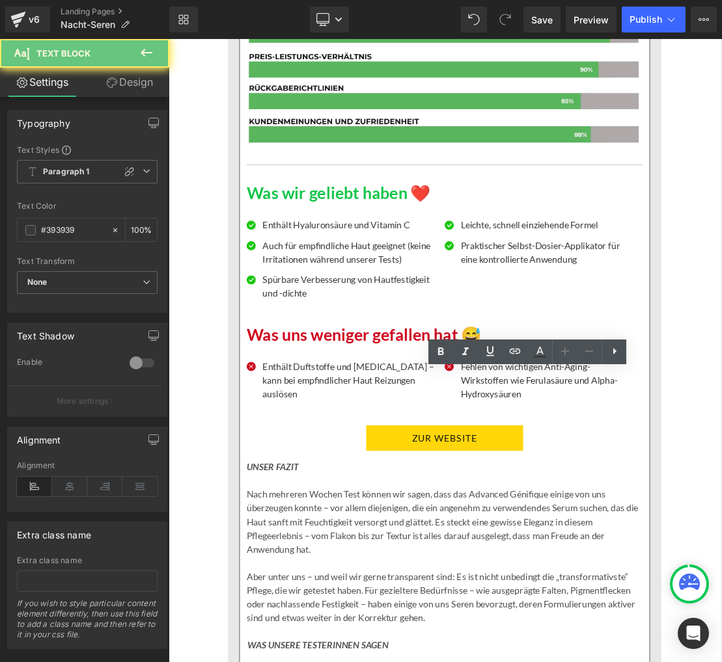
click at [648, 538] on p "Fehlen von wichtigen Anti-Aging-Wirkstoffen wie Ferulasäure und Alpha-Hydroxysä…" at bounding box center [710, 525] width 250 height 59
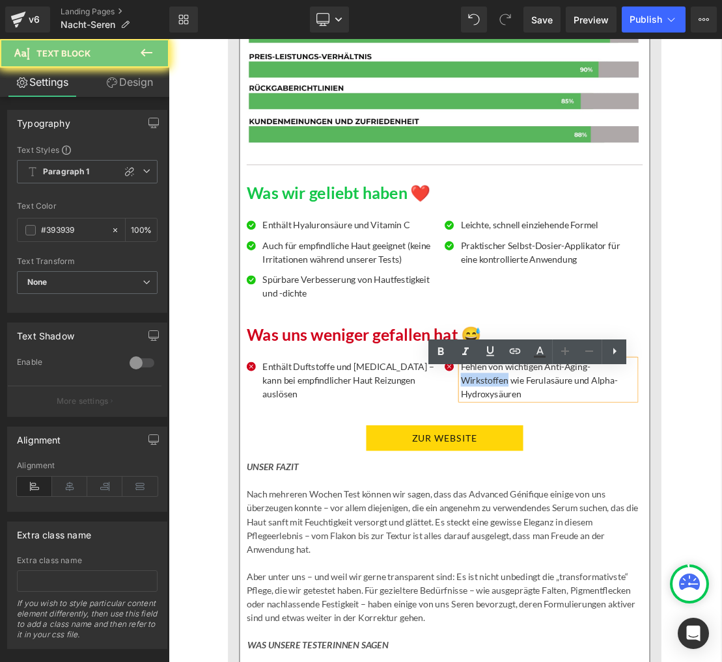
click at [648, 538] on p "Fehlen von wichtigen Anti-Aging-Wirkstoffen wie Ferulasäure und Alpha-Hydroxysä…" at bounding box center [710, 525] width 250 height 59
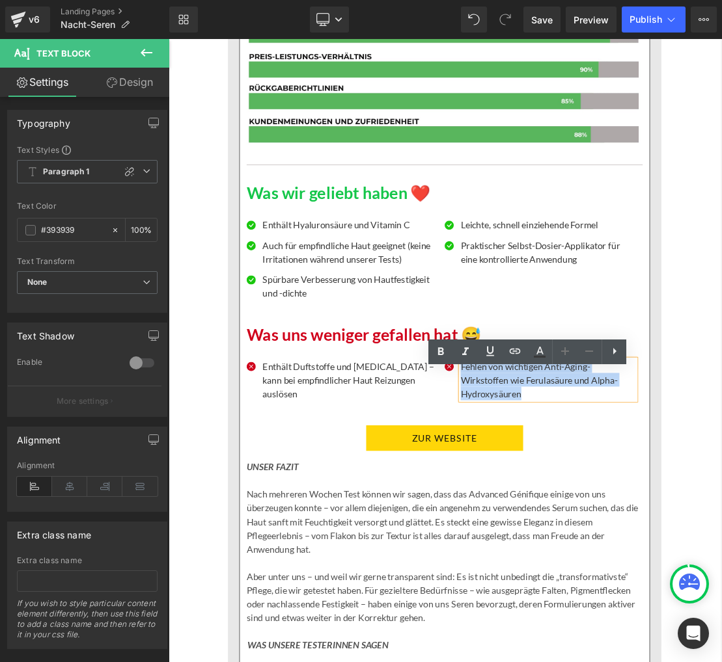
click at [648, 538] on p "Fehlen von wichtigen Anti-Aging-Wirkstoffen wie Ferulasäure und Alpha-Hydroxysä…" at bounding box center [710, 525] width 250 height 59
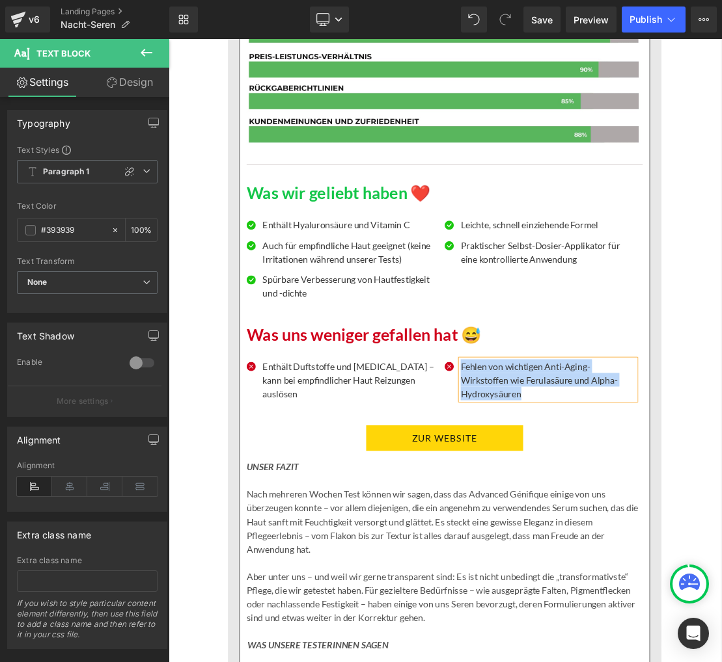
paste div
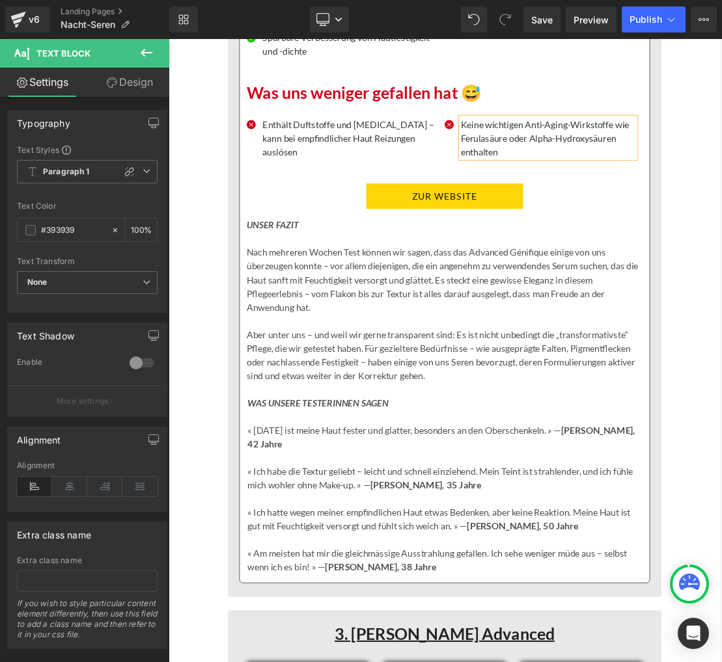
scroll to position [5183, 0]
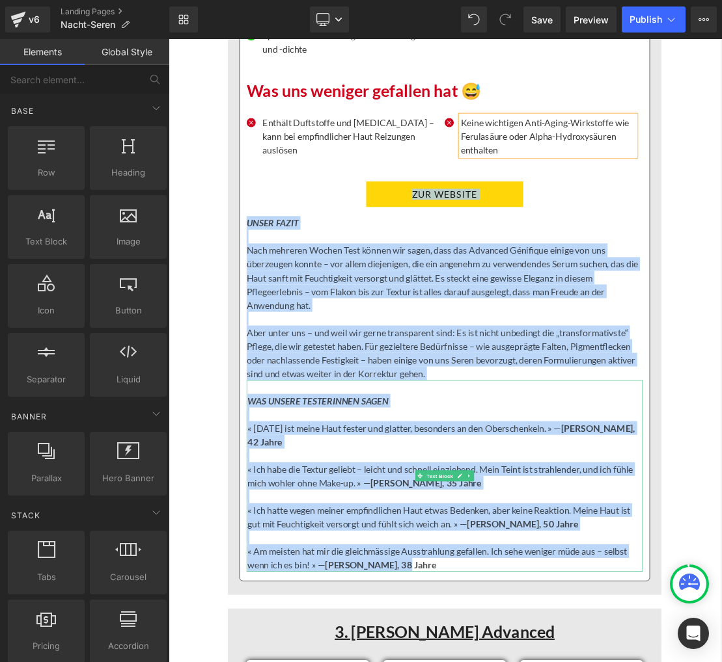
drag, startPoint x: 231, startPoint y: 295, endPoint x: 525, endPoint y: 805, distance: 588.0
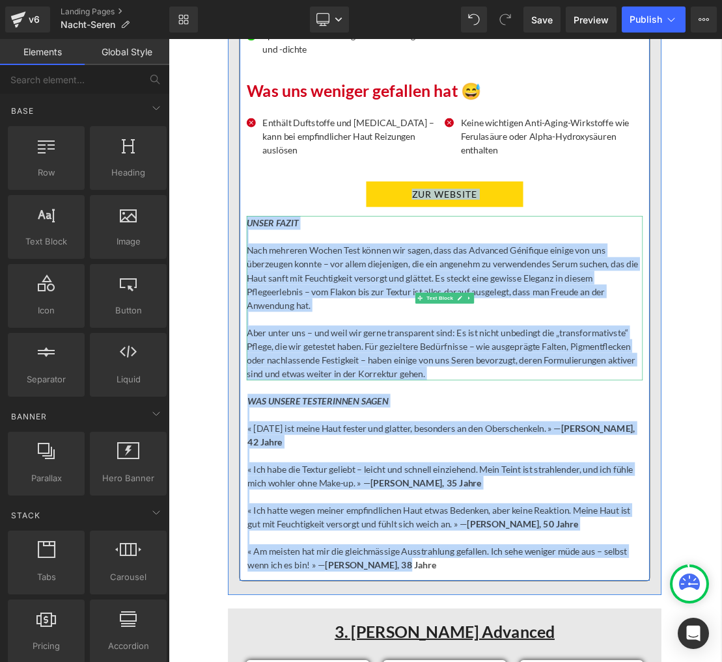
click at [385, 525] on p "Aber unter uns – und weil wir gerne transparent sind: Es ist nicht unbedingt di…" at bounding box center [562, 487] width 565 height 78
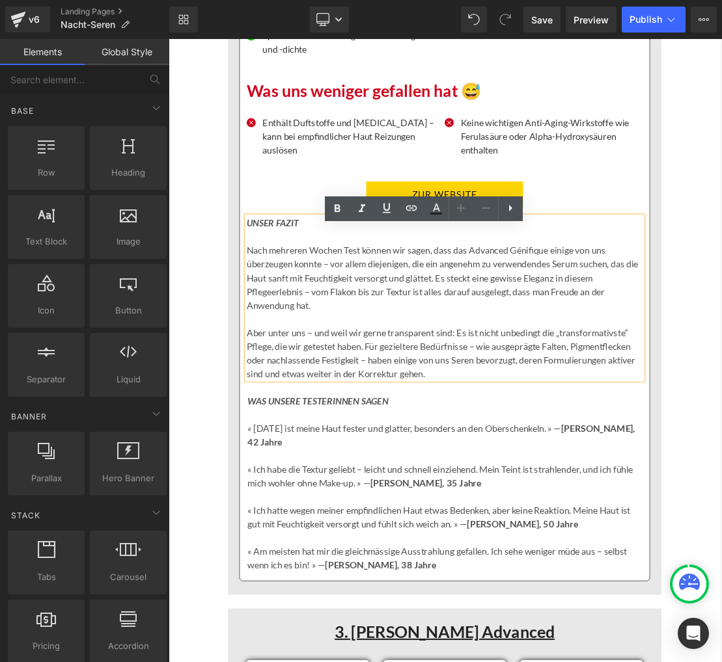
drag, startPoint x: 241, startPoint y: 310, endPoint x: 291, endPoint y: 437, distance: 136.2
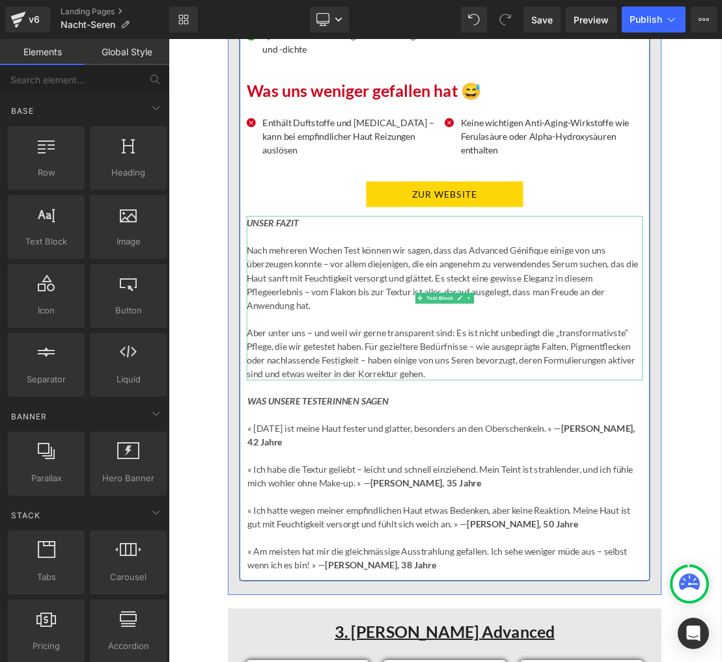
drag, startPoint x: 217, startPoint y: 300, endPoint x: 339, endPoint y: 370, distance: 140.2
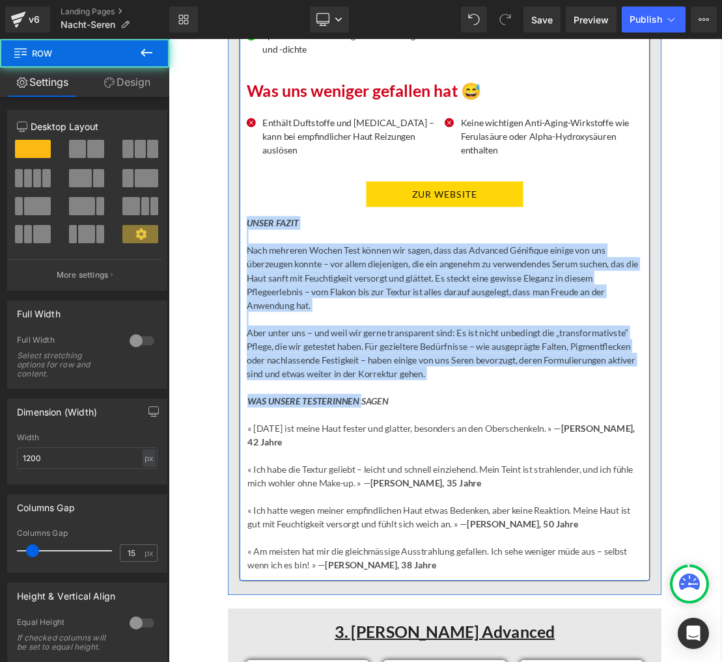
drag, startPoint x: 279, startPoint y: 305, endPoint x: 443, endPoint y: 571, distance: 312.6
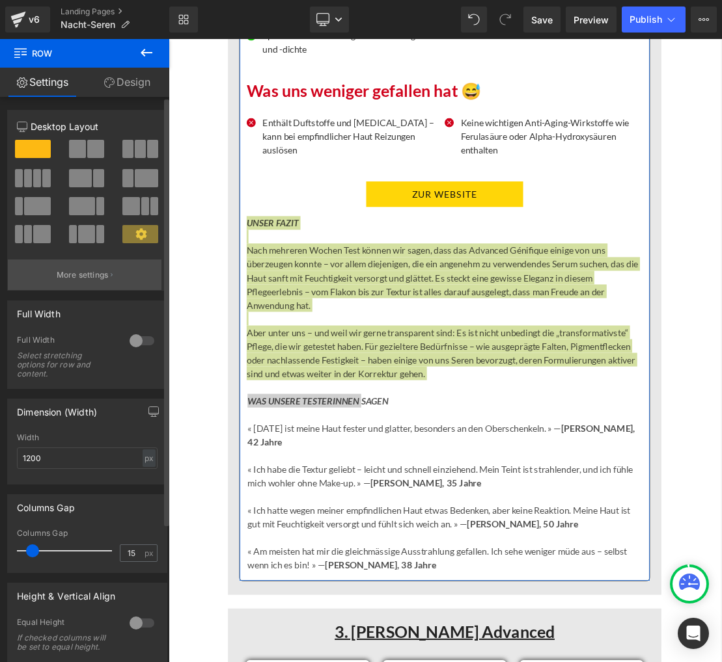
click at [157, 266] on button "More settings" at bounding box center [85, 275] width 154 height 31
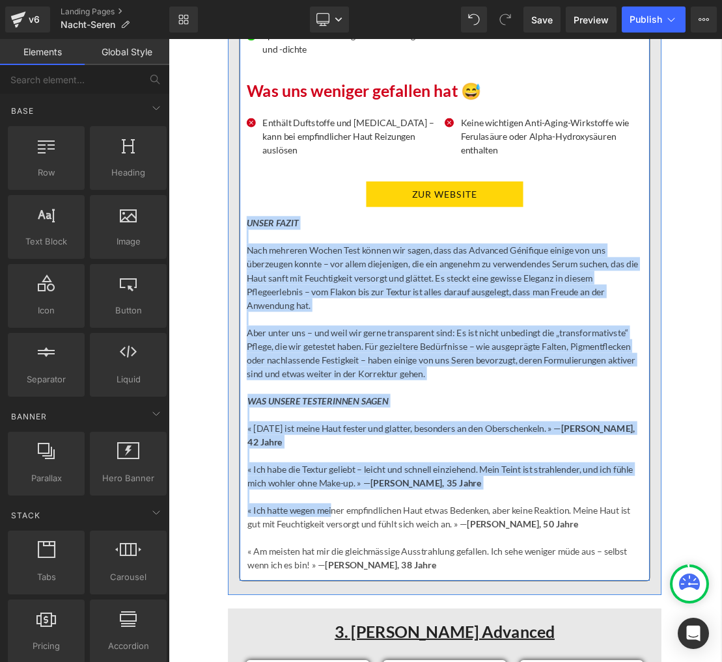
drag, startPoint x: 235, startPoint y: 308, endPoint x: 407, endPoint y: 738, distance: 462.6
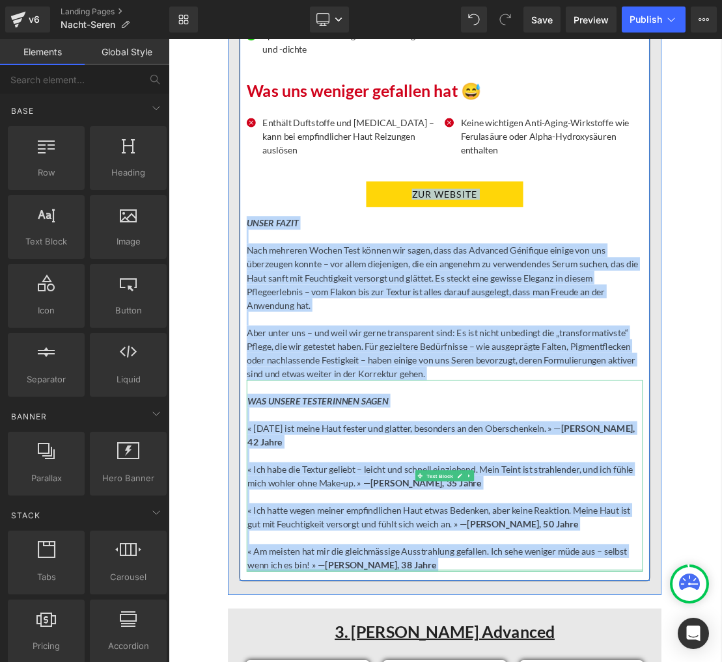
drag, startPoint x: 219, startPoint y: 291, endPoint x: 543, endPoint y: 817, distance: 617.3
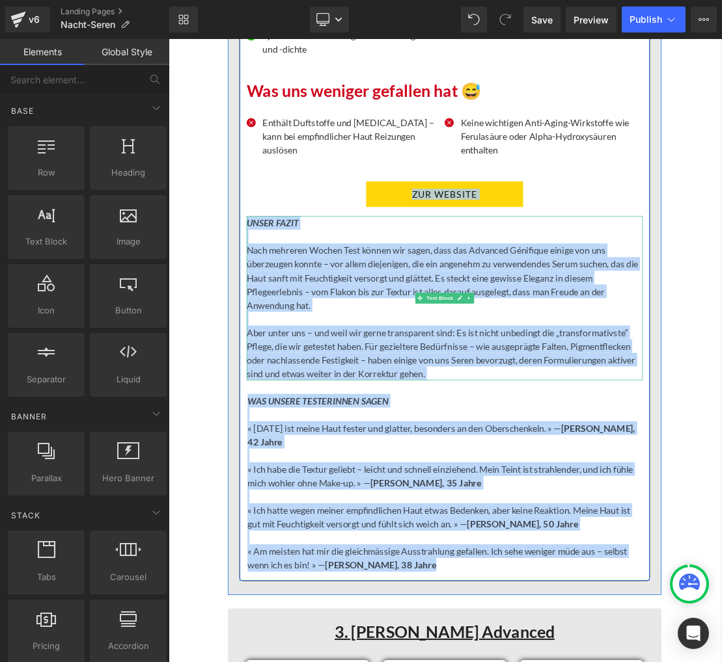
click at [300, 392] on p "Nach mehreren Wochen Test können wir sagen, dass das Advanced Génifique einige …" at bounding box center [562, 380] width 565 height 98
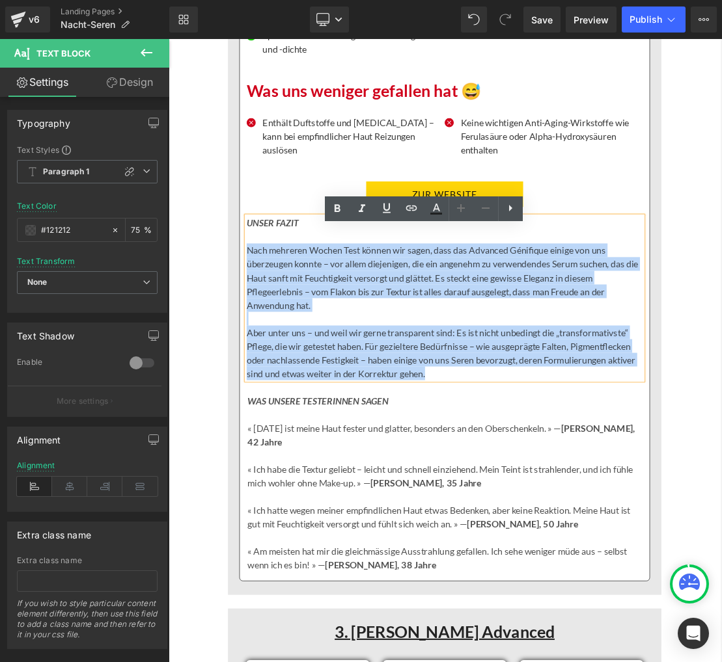
drag, startPoint x: 282, startPoint y: 361, endPoint x: 547, endPoint y: 530, distance: 313.9
click at [547, 526] on div "UNSER FAZIT Nach mehreren Wochen Test können wir sagen, dass das Advanced Génif…" at bounding box center [562, 409] width 565 height 234
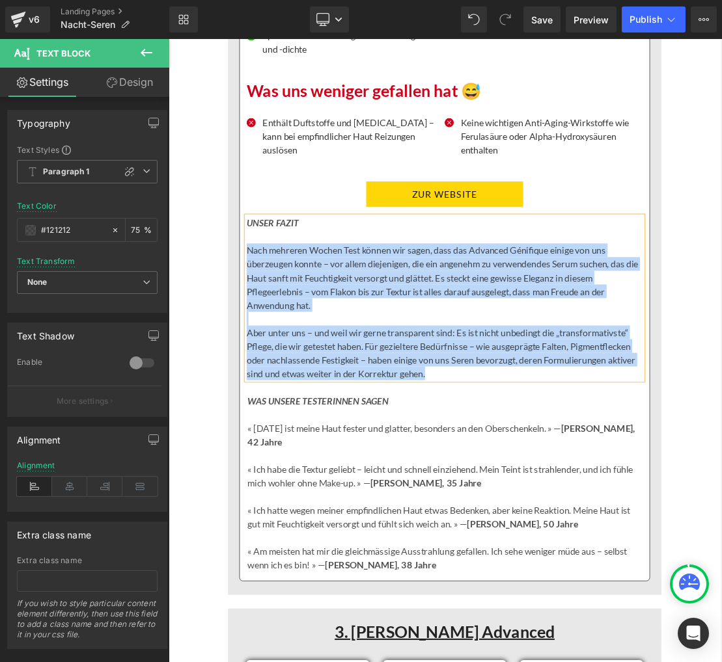
paste div
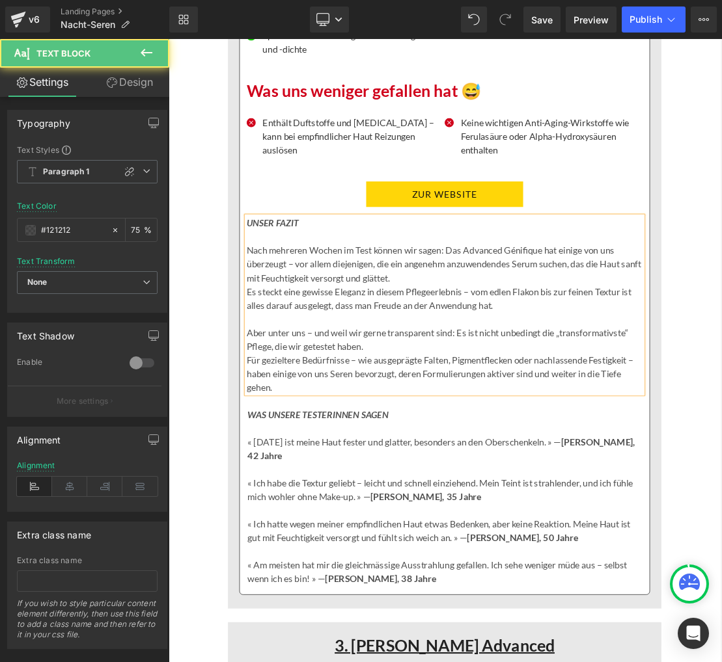
drag, startPoint x: 279, startPoint y: 516, endPoint x: 290, endPoint y: 566, distance: 50.7
click at [280, 516] on div "UNSER FAZIT Nach mehreren Wochen im Test können wir sagen: Das Advanced Génifiq…" at bounding box center [562, 419] width 565 height 254
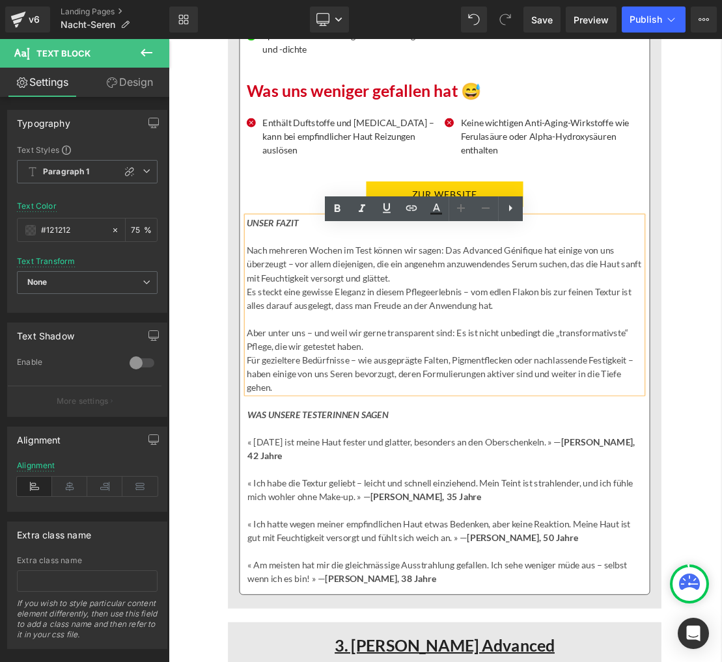
click at [283, 515] on p "Für gezieltere Bedürfnisse – wie ausgeprägte Falten, Pigmentflecken oder nachla…" at bounding box center [562, 516] width 565 height 59
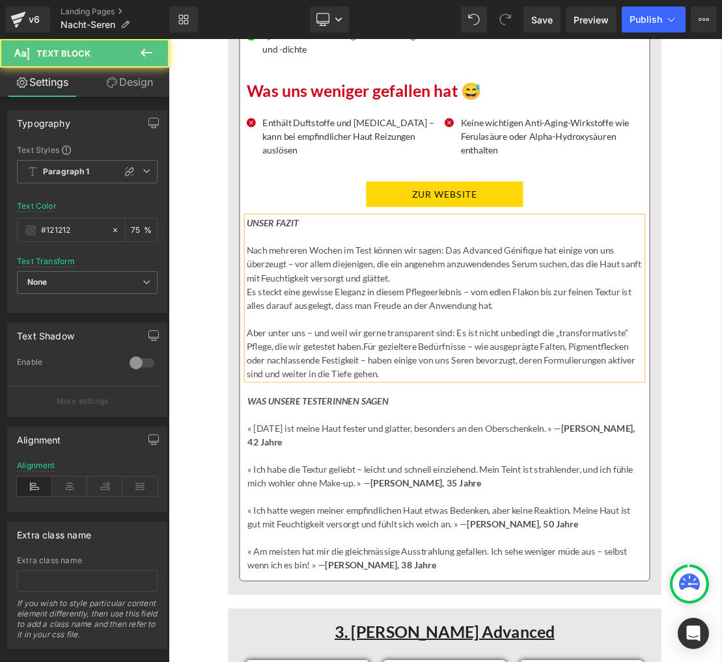
drag, startPoint x: 283, startPoint y: 417, endPoint x: 293, endPoint y: 471, distance: 54.4
click at [284, 418] on p "Es steckt eine gewisse Eleganz in diesem Pflegeerlebnis – vom edlen Flakon bis …" at bounding box center [562, 408] width 565 height 39
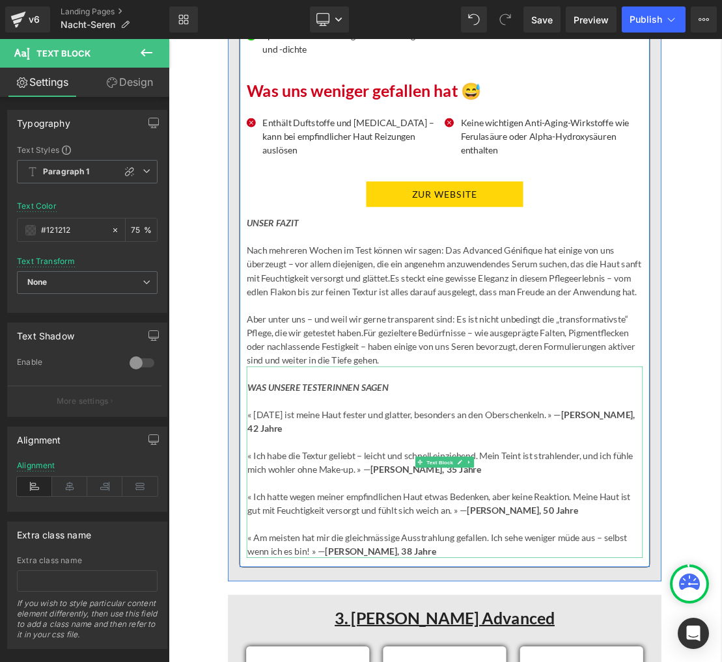
click at [287, 602] on strong "[PERSON_NAME], 42 Jahre" at bounding box center [557, 584] width 553 height 35
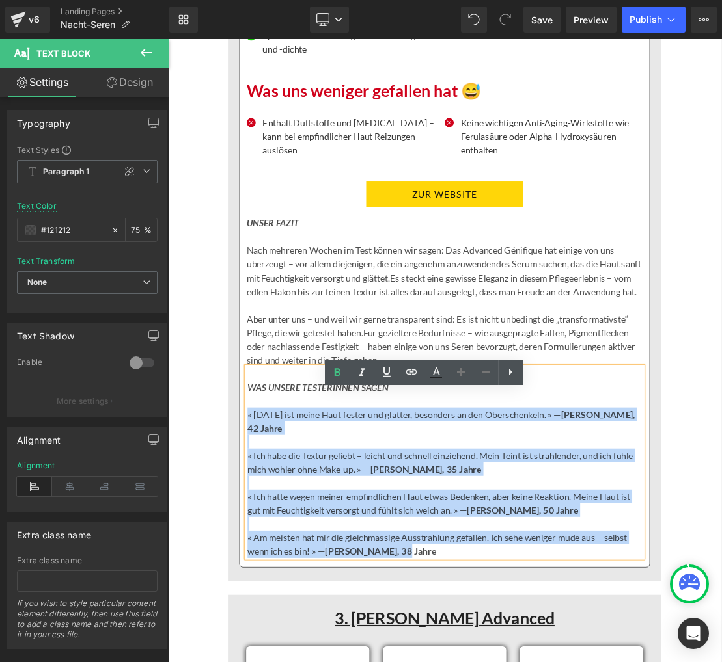
drag, startPoint x: 283, startPoint y: 614, endPoint x: 504, endPoint y: 804, distance: 291.2
click at [504, 662] on div "WAS UNSERE TESTERINNEN SAGEN « [DATE] ist meine Haut fester und glatter, besond…" at bounding box center [562, 642] width 565 height 273
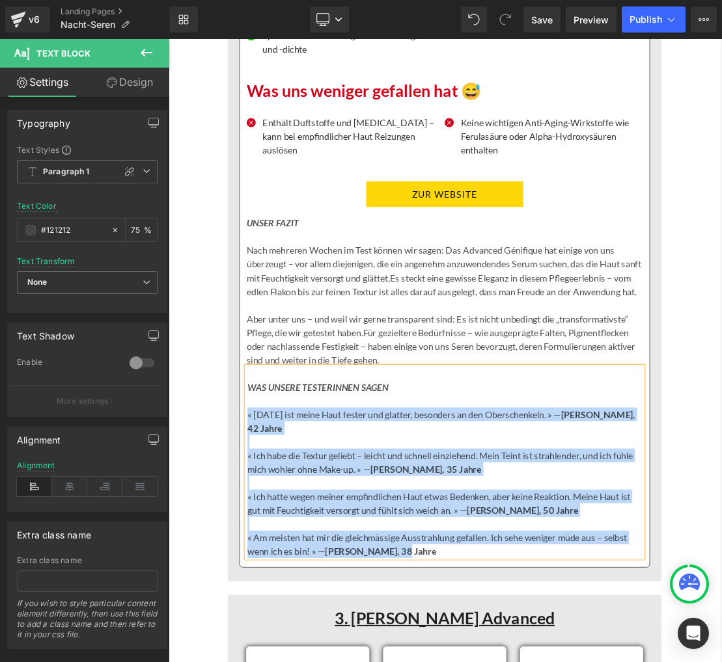
paste div
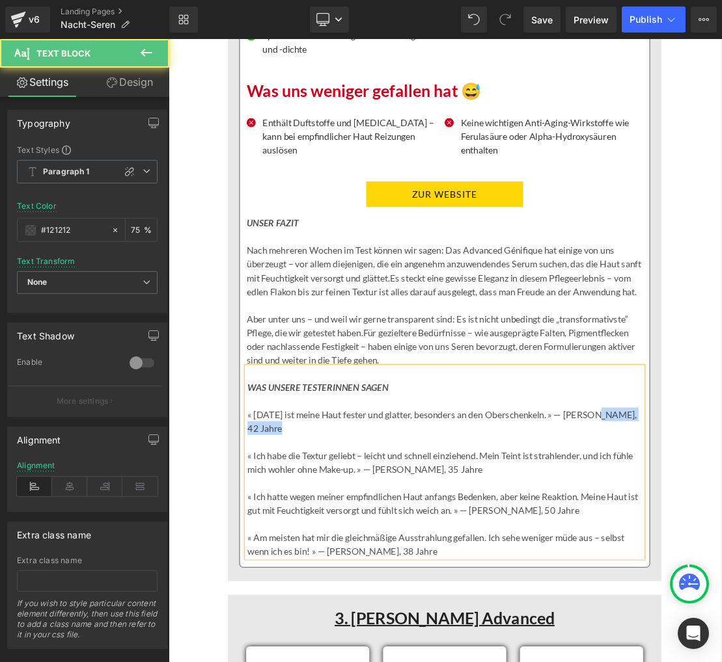
drag, startPoint x: 789, startPoint y: 612, endPoint x: 790, endPoint y: 627, distance: 15.0
click at [720, 604] on p "« [DATE] ist meine Haut fester und glatter, besonders an den Oberschenkeln. » —…" at bounding box center [563, 584] width 564 height 39
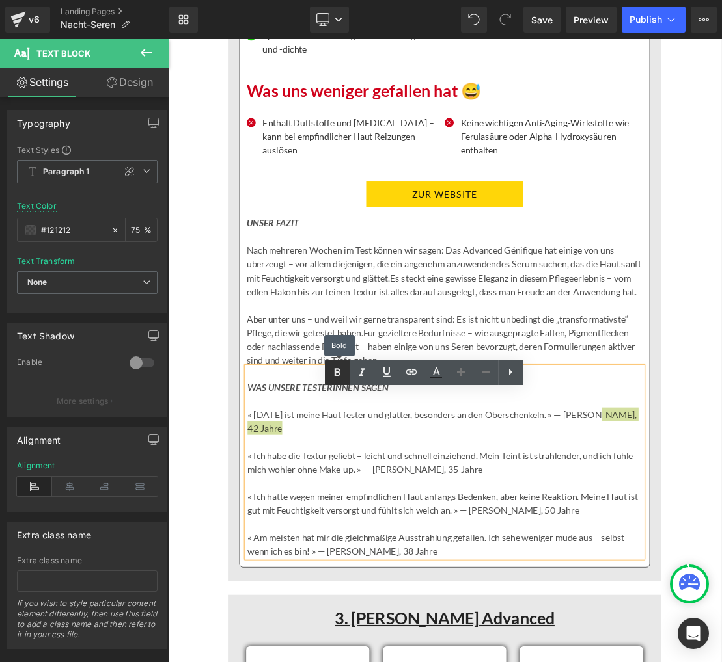
click at [333, 375] on icon at bounding box center [337, 373] width 16 height 16
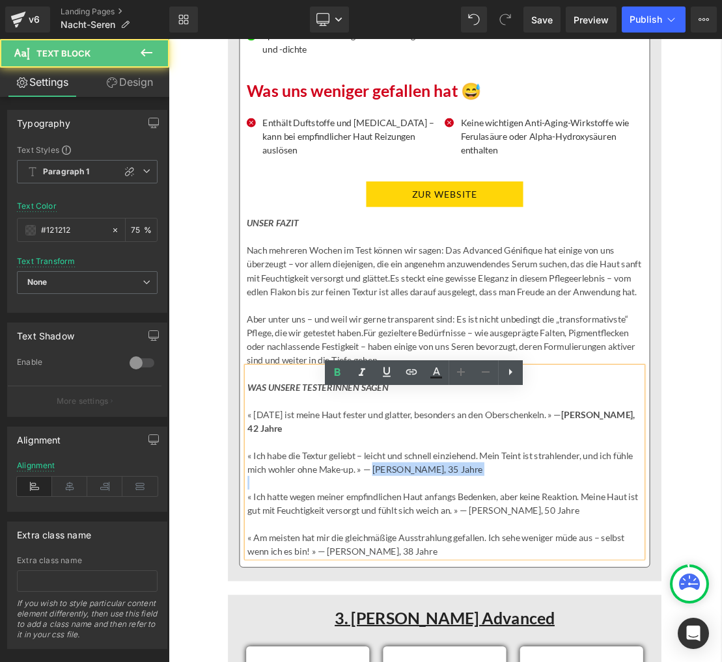
drag, startPoint x: 461, startPoint y: 688, endPoint x: 475, endPoint y: 714, distance: 29.4
click at [475, 662] on div "WAS UNSERE TESTERINNEN SAGEN « [DATE] ist meine Haut fester und glatter, besond…" at bounding box center [562, 642] width 565 height 273
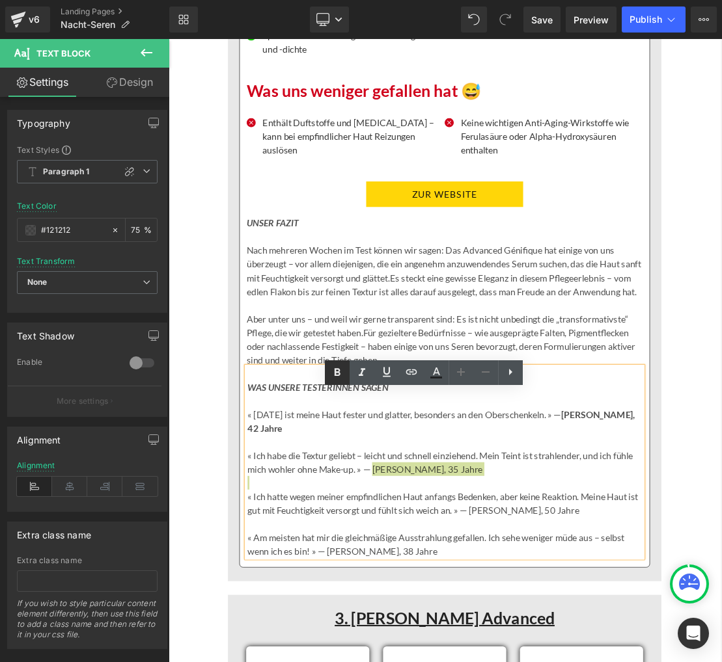
click at [0, 0] on icon at bounding box center [0, 0] width 0 height 0
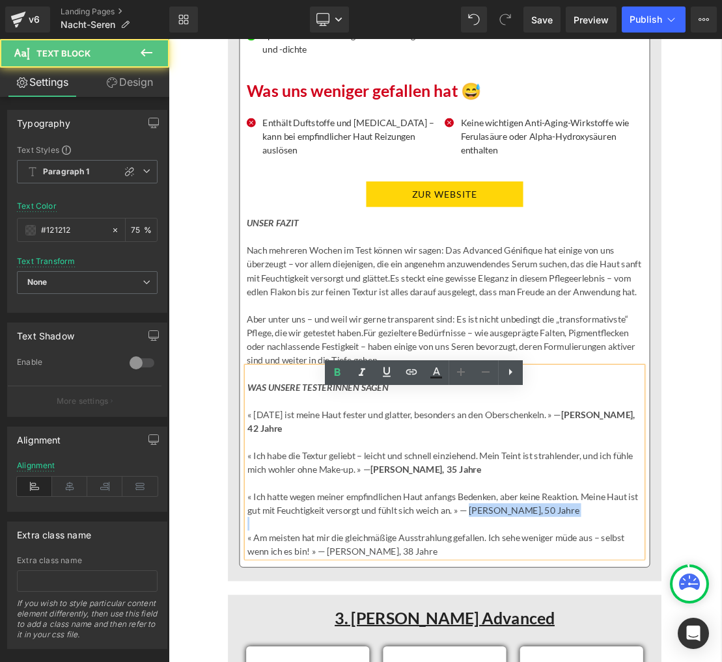
drag, startPoint x: 622, startPoint y: 748, endPoint x: 633, endPoint y: 759, distance: 15.2
click at [636, 662] on div "WAS UNSERE TESTERINNEN SAGEN « [DATE] ist meine Haut fester und glatter, besond…" at bounding box center [562, 642] width 565 height 273
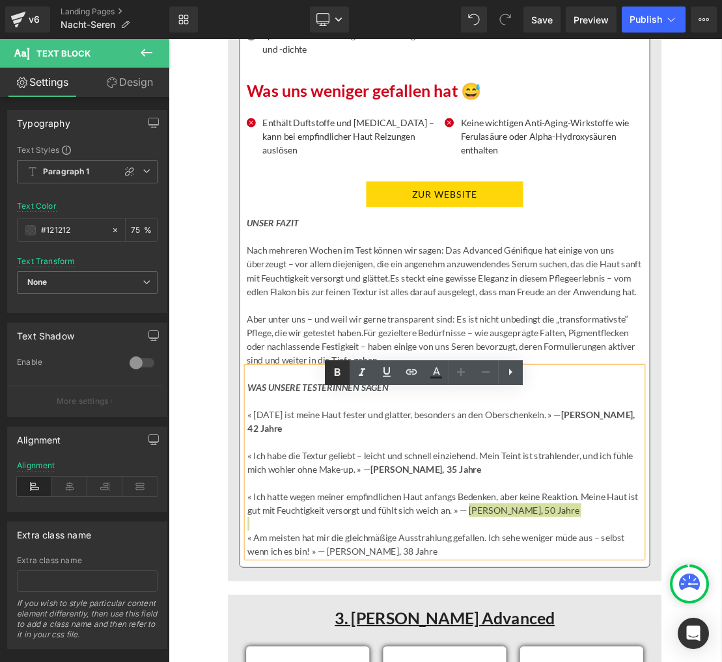
click at [344, 376] on icon at bounding box center [337, 373] width 16 height 16
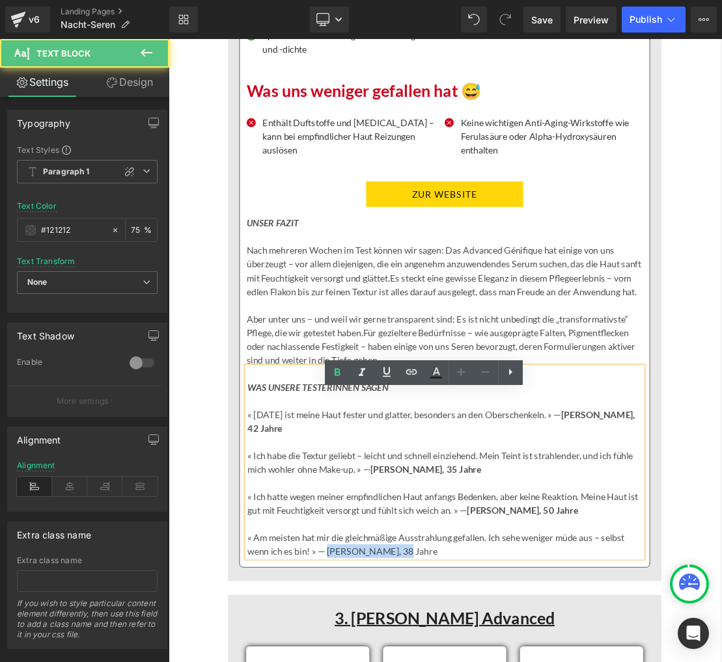
drag, startPoint x: 396, startPoint y: 805, endPoint x: 423, endPoint y: 829, distance: 35.9
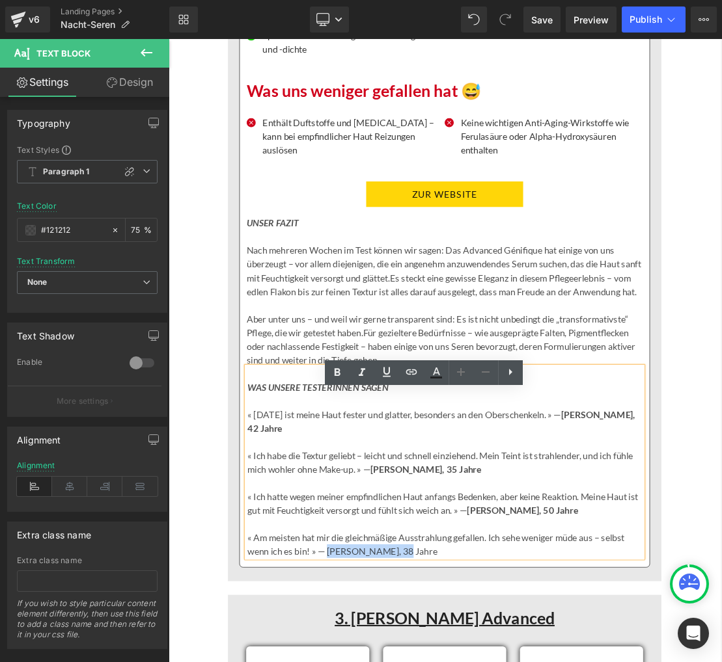
drag, startPoint x: 398, startPoint y: 806, endPoint x: 500, endPoint y: 807, distance: 102.2
click at [339, 377] on icon at bounding box center [337, 373] width 16 height 16
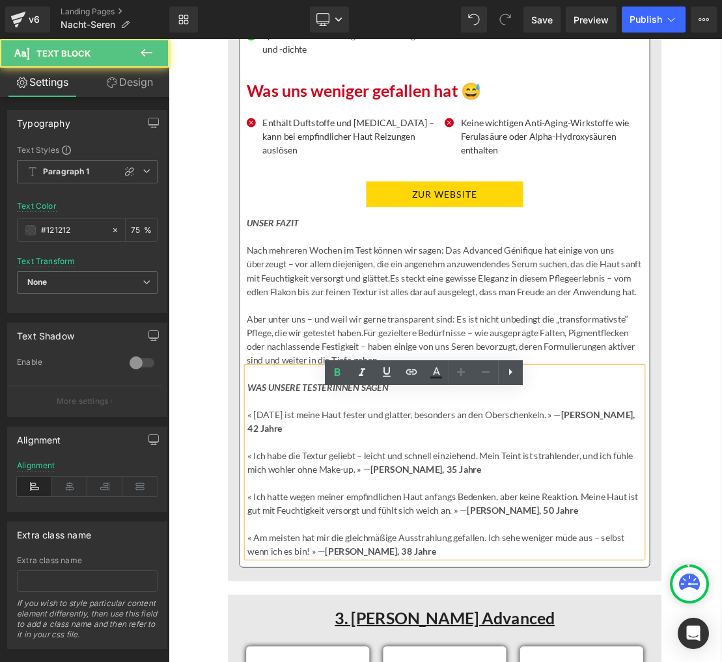
click at [452, 604] on p "« [DATE] ist meine Haut fester und glatter, besonders an den Oberschenkeln. » —…" at bounding box center [563, 584] width 564 height 39
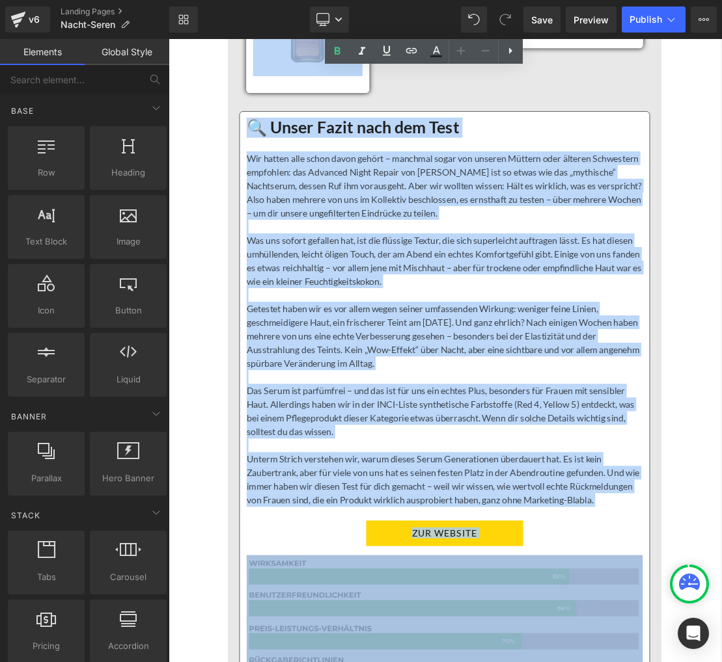
scroll to position [6196, 0]
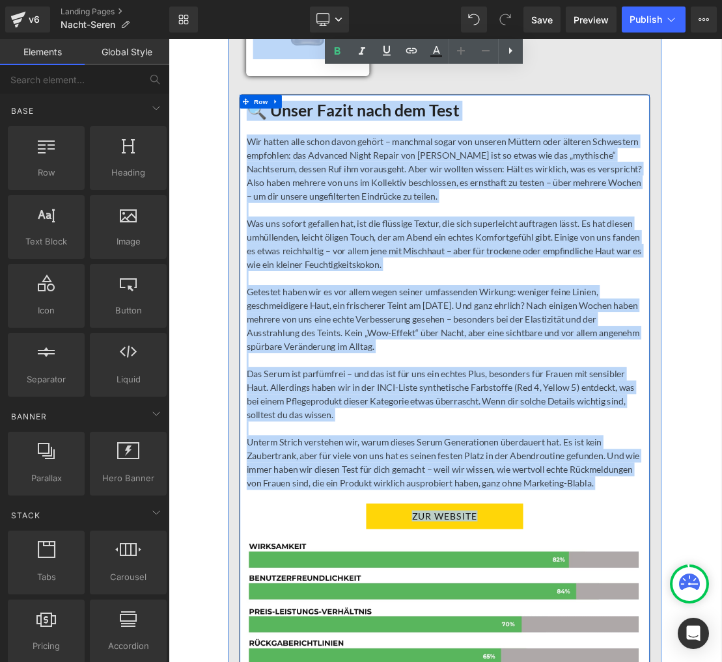
drag, startPoint x: 217, startPoint y: 279, endPoint x: 698, endPoint y: 806, distance: 712.6
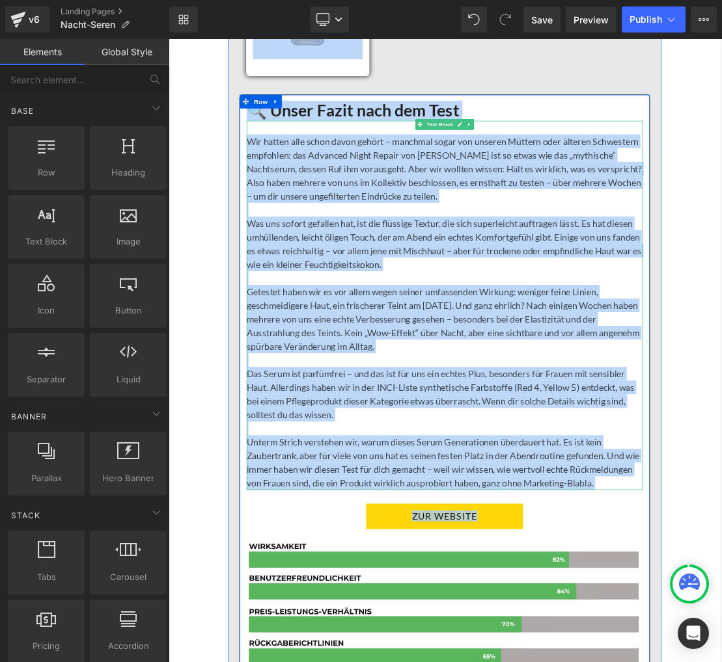
click at [414, 216] on p "Wir hatten alle schon davon gehört – manchmal sogar von unseren Müttern oder äl…" at bounding box center [562, 225] width 565 height 98
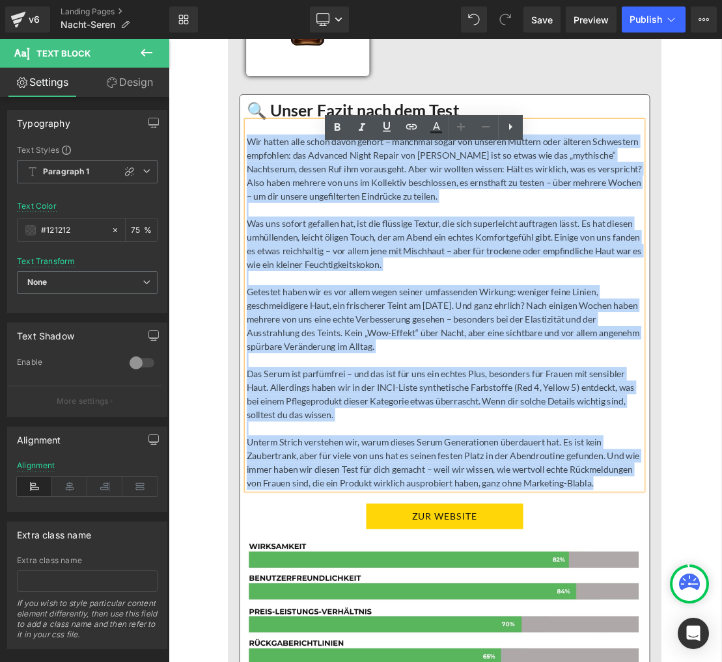
drag, startPoint x: 282, startPoint y: 225, endPoint x: 534, endPoint y: 730, distance: 564.6
click at [534, 662] on div "Wir hatten alle schon davon gehört – manchmal sogar von unseren Müttern oder äl…" at bounding box center [562, 419] width 565 height 527
paste div
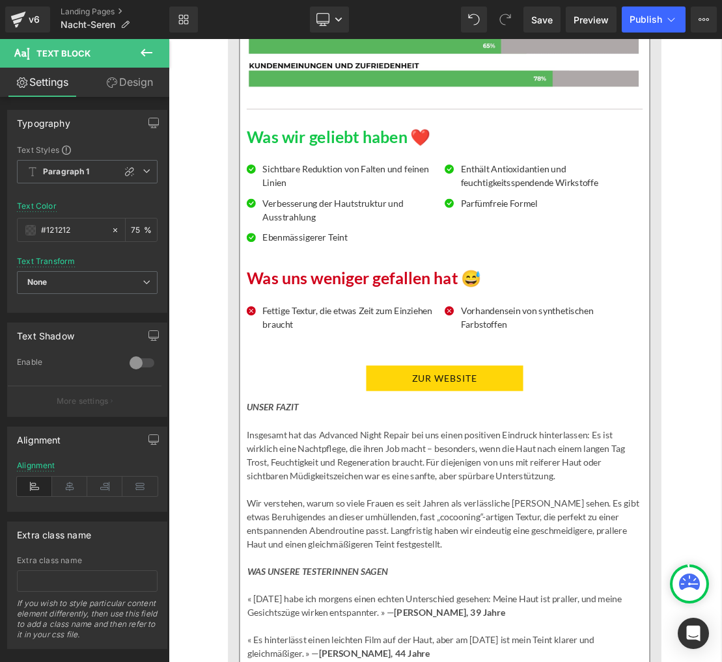
scroll to position [7034, 0]
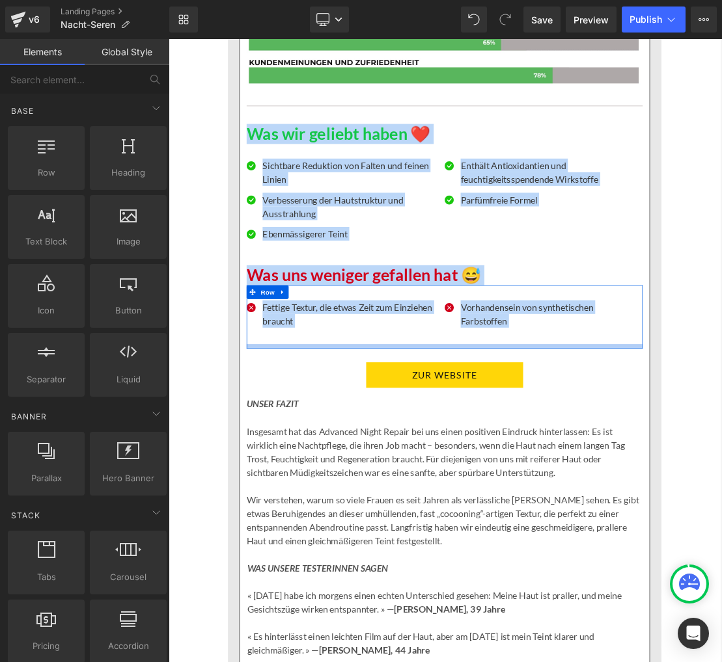
drag, startPoint x: 225, startPoint y: 213, endPoint x: 381, endPoint y: 538, distance: 360.6
click at [381, 538] on div "Die 5 besten Hyaluronsäure-Seren – von Dermatologinnen empfohlen und von uns pe…" at bounding box center [562, 222] width 787 height 14432
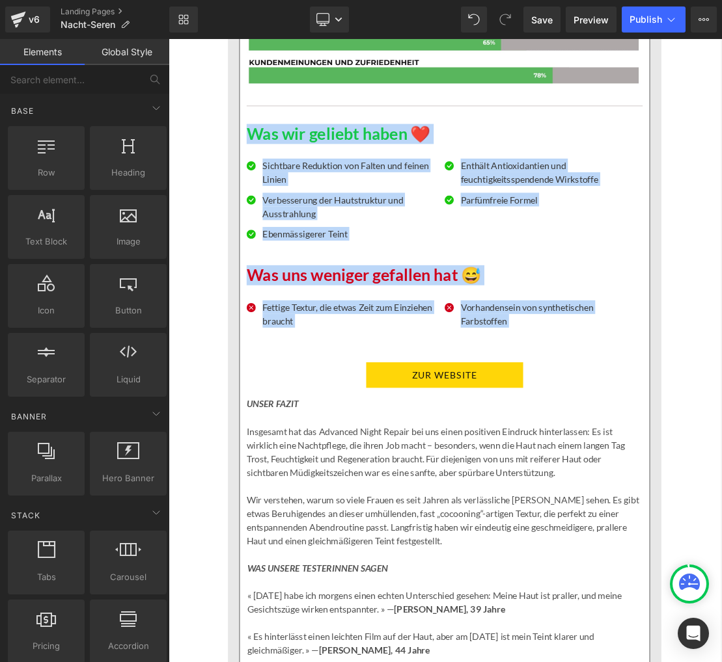
click at [321, 298] on p "Verbesserung der Hautstruktur und Ausstrahlung" at bounding box center [428, 278] width 250 height 39
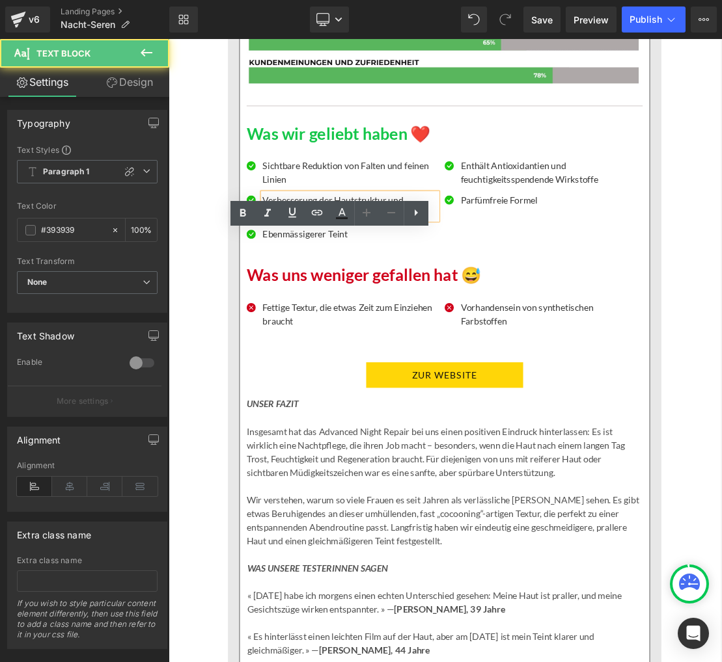
click at [321, 298] on p "Verbesserung der Hautstruktur und Ausstrahlung" at bounding box center [428, 278] width 250 height 39
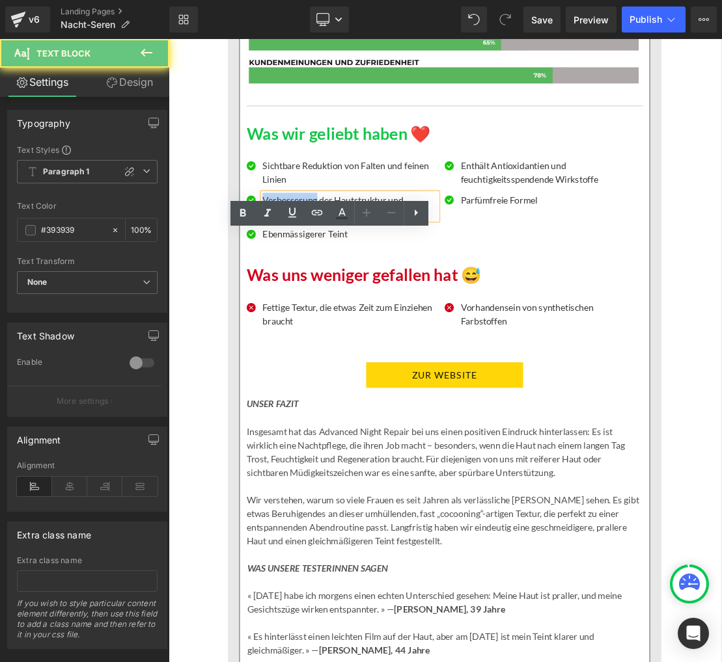
click at [321, 298] on p "Verbesserung der Hautstruktur und Ausstrahlung" at bounding box center [428, 278] width 250 height 39
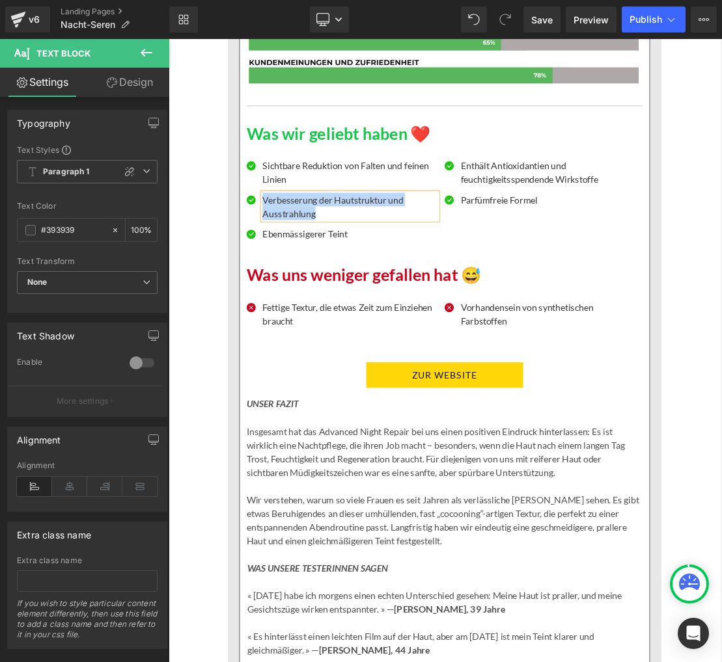
paste div
click at [327, 327] on p "Ebenmässigerer Teint" at bounding box center [428, 318] width 250 height 20
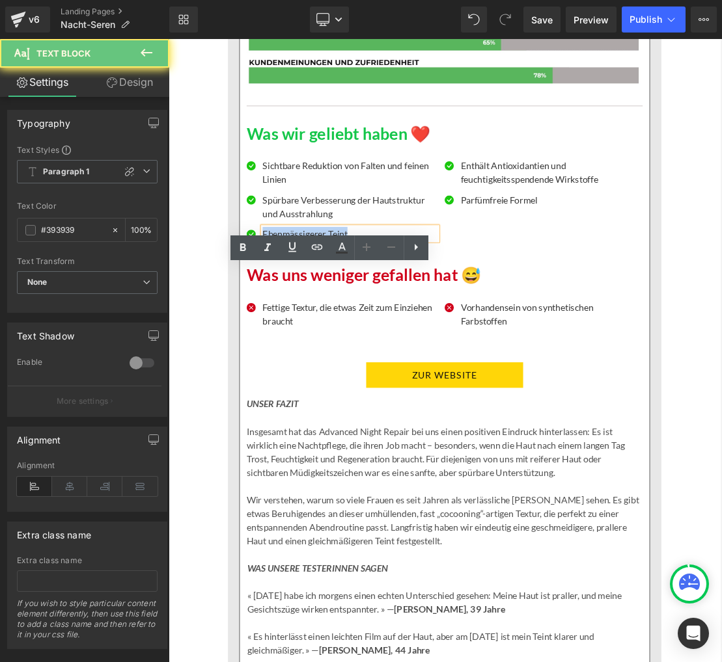
click at [327, 327] on p "Ebenmässigerer Teint" at bounding box center [428, 318] width 250 height 20
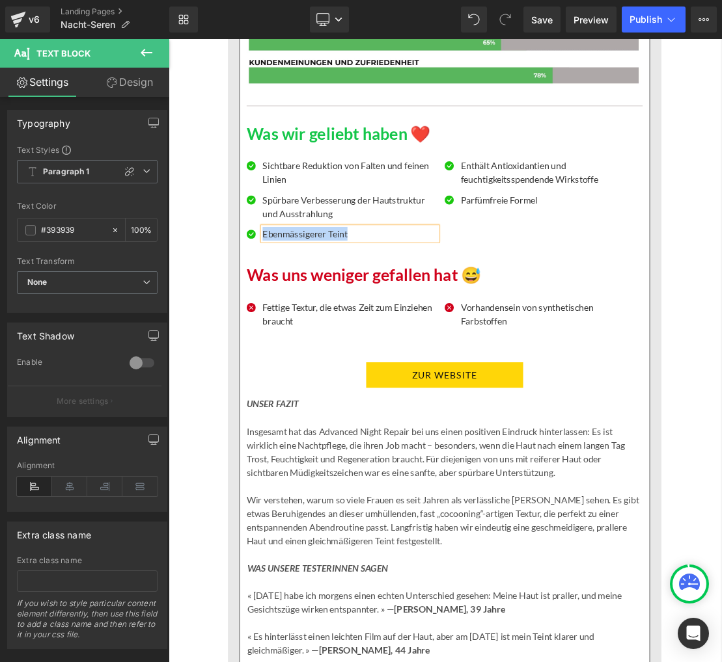
paste div
click at [682, 249] on div "Enthält Antioxidantien und feuchtigkeitsspendende Wirkstoffe Text Block" at bounding box center [710, 229] width 250 height 39
click at [682, 249] on p "Enthält Antioxidantien und feuchtigkeitsspendende Wirkstoffe" at bounding box center [710, 229] width 250 height 39
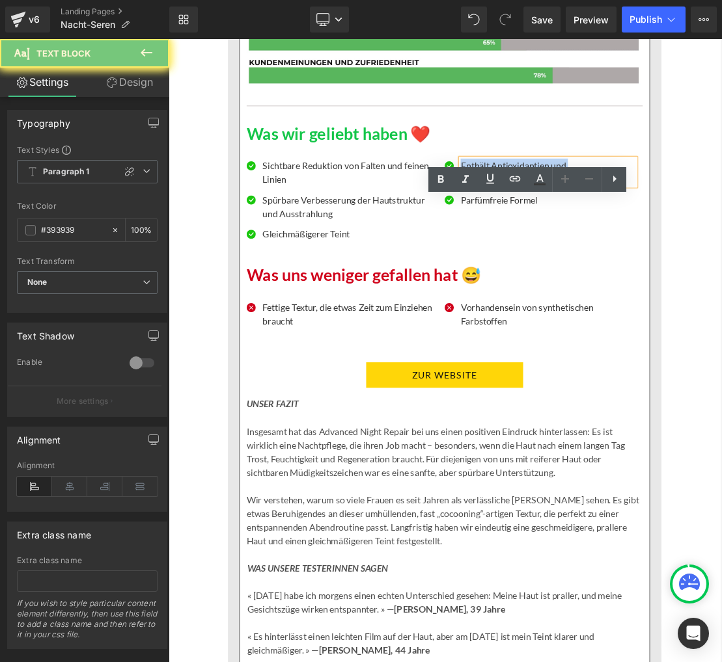
click at [682, 249] on p "Enthält Antioxidantien und feuchtigkeitsspendende Wirkstoffe" at bounding box center [710, 229] width 250 height 39
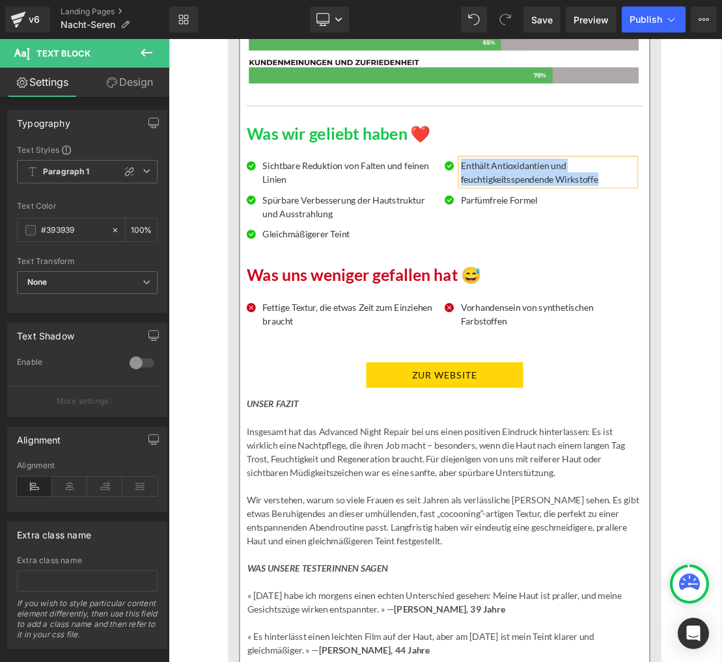
paste div
click at [646, 279] on p "Parfümfreie Formel" at bounding box center [710, 269] width 250 height 20
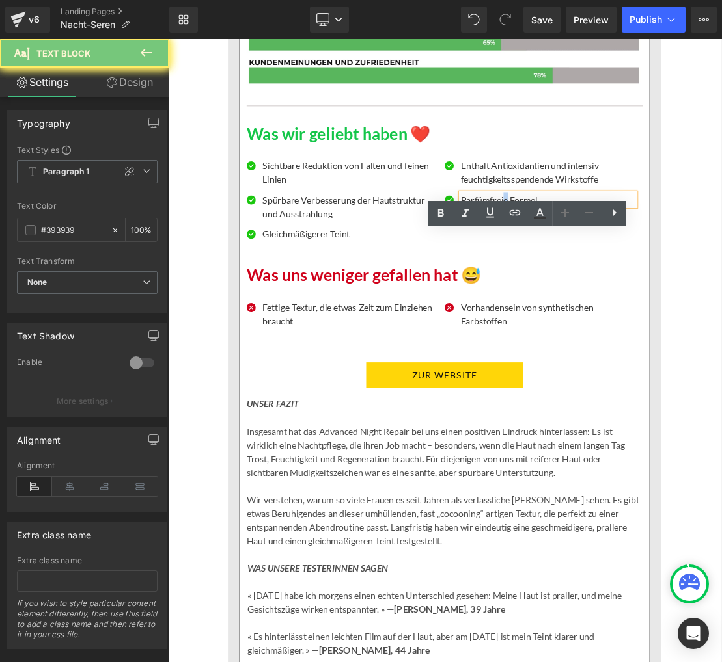
click at [646, 279] on p "Parfümfreie Formel" at bounding box center [710, 269] width 250 height 20
click at [647, 279] on p "Parfümfreie Formel" at bounding box center [710, 269] width 250 height 20
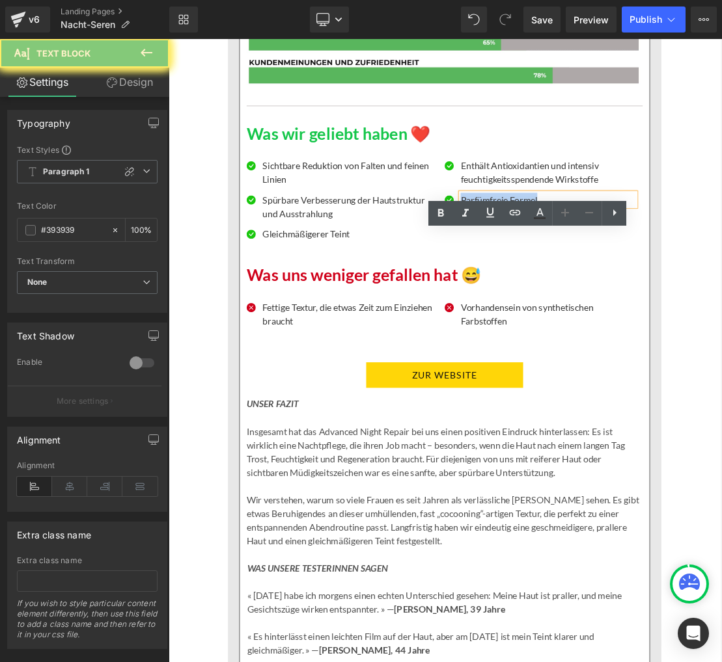
click at [647, 279] on p "Parfümfreie Formel" at bounding box center [710, 269] width 250 height 20
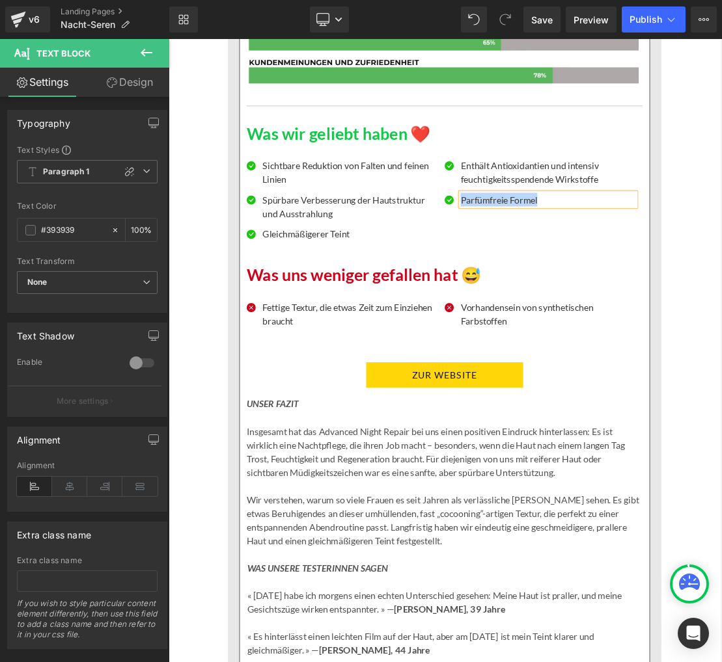
paste div
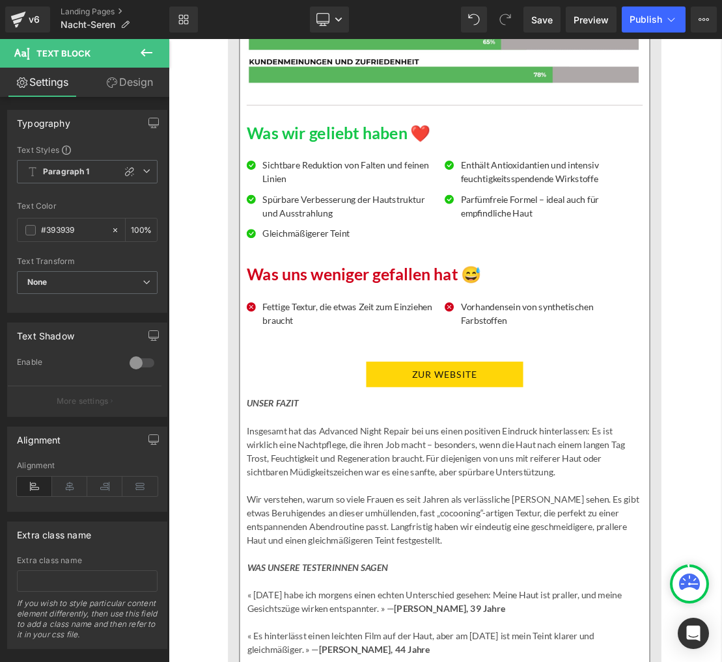
click at [356, 450] on p "Fettige Textur, die etwas Zeit zum Einziehen braucht" at bounding box center [428, 430] width 250 height 39
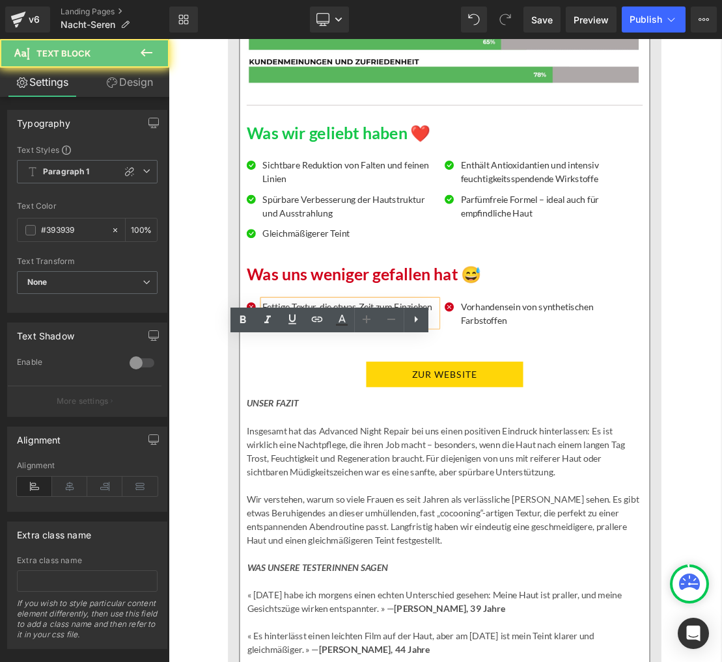
click at [355, 450] on p "Fettige Textur, die etwas Zeit zum Einziehen braucht" at bounding box center [428, 430] width 250 height 39
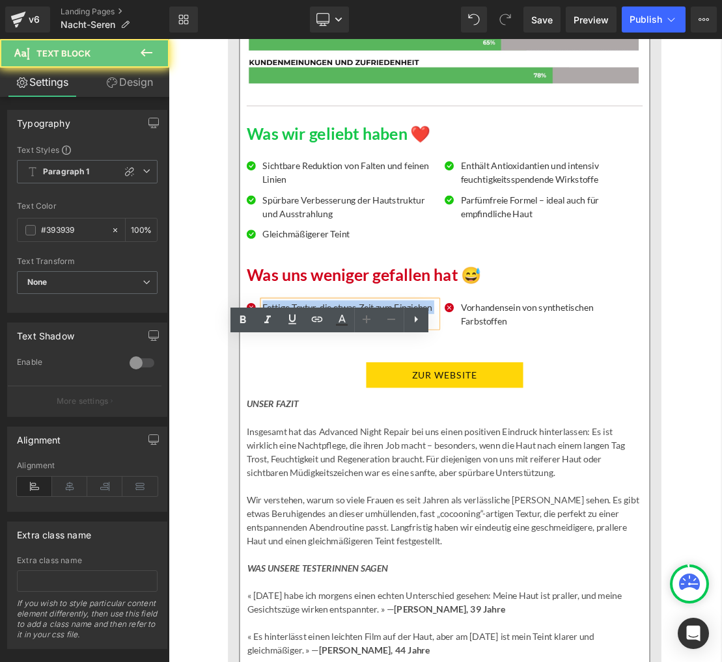
click at [355, 452] on p "Fettige Textur, die etwas Zeit zum Einziehen braucht" at bounding box center [428, 432] width 250 height 39
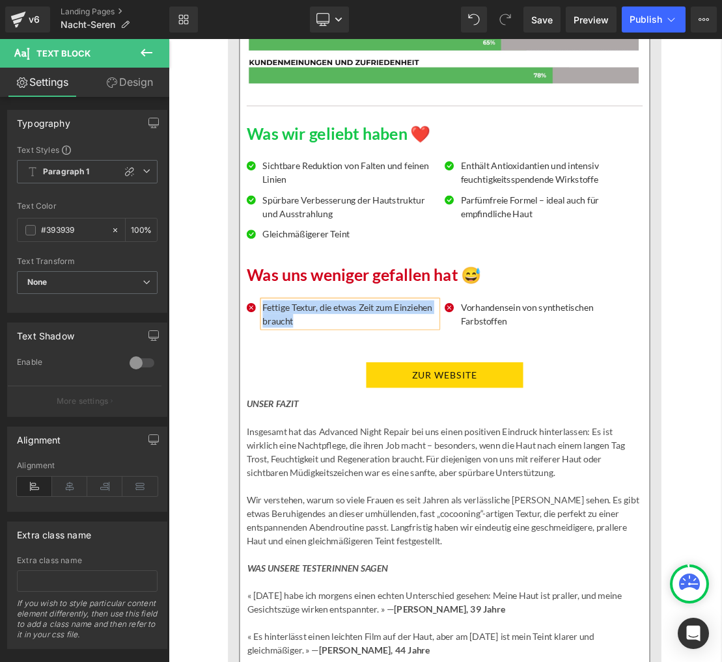
paste div
click at [617, 452] on p "Vorhandensein von synthetischen Farbstoffen" at bounding box center [710, 432] width 250 height 39
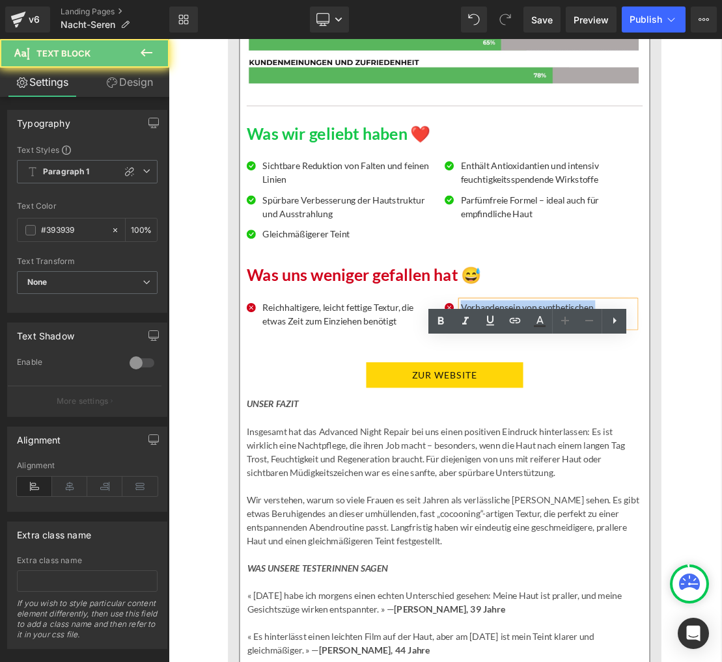
click at [617, 452] on p "Vorhandensein von synthetischen Farbstoffen" at bounding box center [710, 432] width 250 height 39
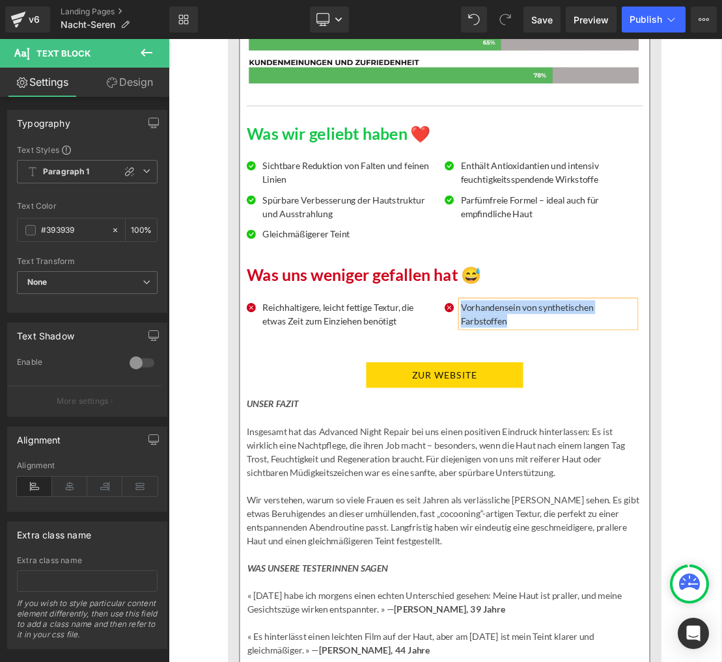
paste div
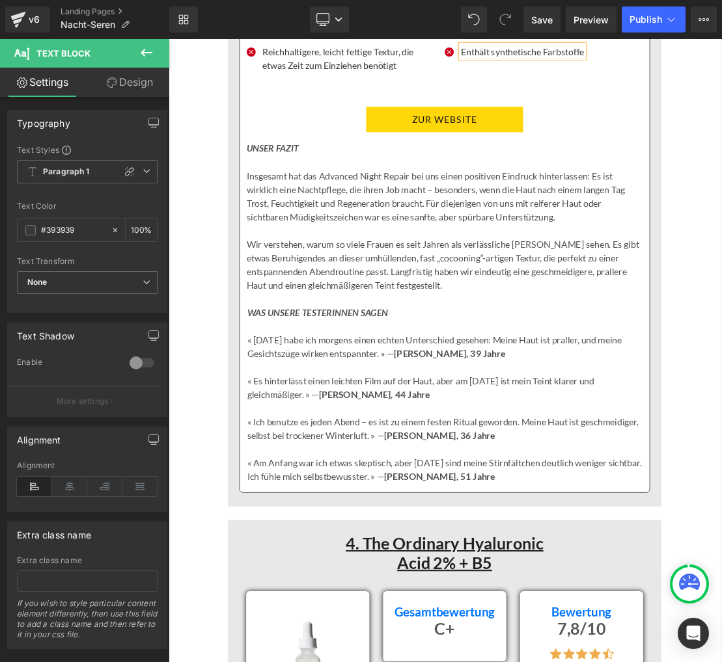
scroll to position [7399, 0]
click at [281, 293] on div "UNSER FAZIT Insgesamt hat das Advanced Night Repair bei uns einen positiven Ein…" at bounding box center [562, 292] width 565 height 215
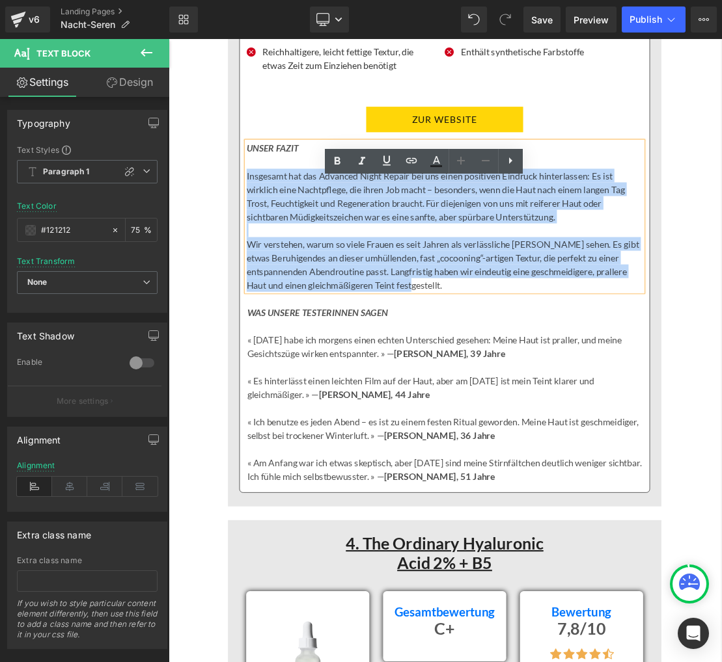
drag, startPoint x: 280, startPoint y: 290, endPoint x: 588, endPoint y: 445, distance: 344.0
click at [588, 400] on div "UNSER FAZIT Insgesamt hat das Advanced Night Repair bei uns einen positiven Ein…" at bounding box center [562, 292] width 565 height 215
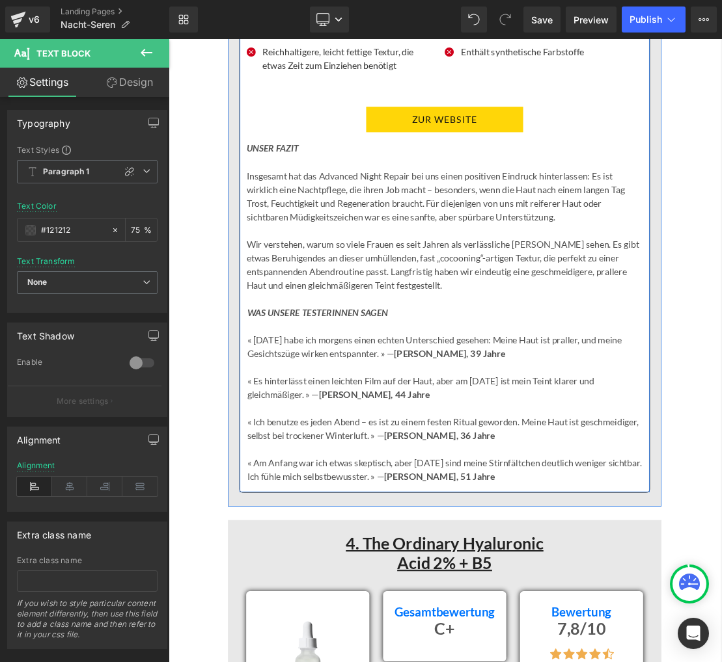
drag, startPoint x: 380, startPoint y: 241, endPoint x: 369, endPoint y: 249, distance: 13.9
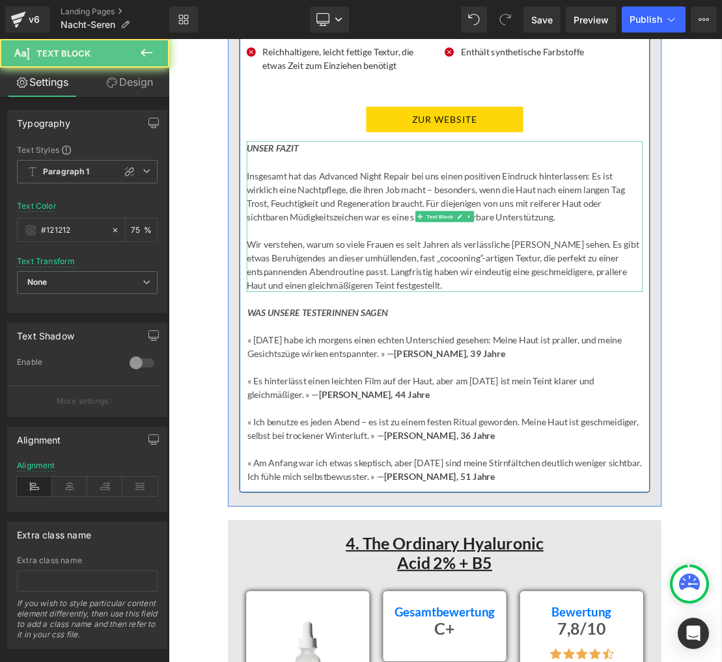
click at [344, 285] on p "Insgesamt hat das Advanced Night Repair bei uns einen positiven Eindruck hinter…" at bounding box center [562, 263] width 565 height 78
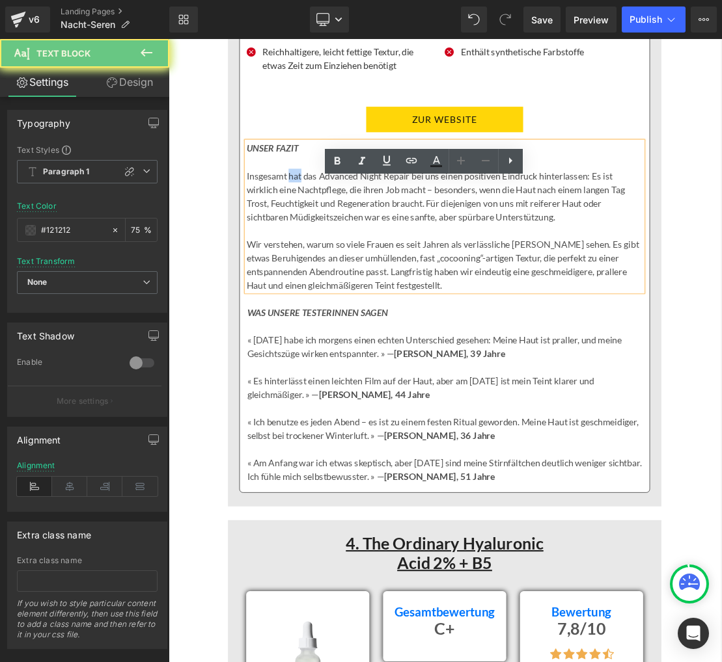
click at [344, 285] on p "Insgesamt hat das Advanced Night Repair bei uns einen positiven Eindruck hinter…" at bounding box center [562, 263] width 565 height 78
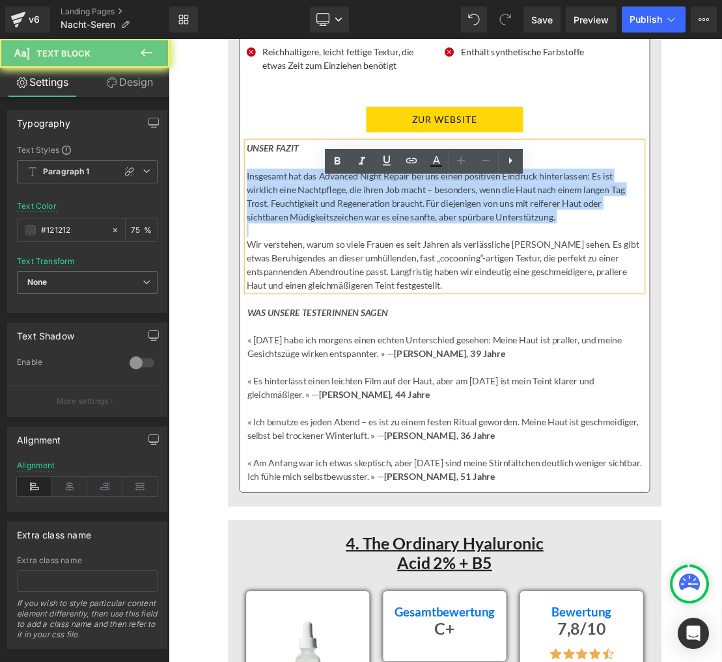
click at [344, 285] on p "Insgesamt hat das Advanced Night Repair bei uns einen positiven Eindruck hinter…" at bounding box center [562, 263] width 565 height 78
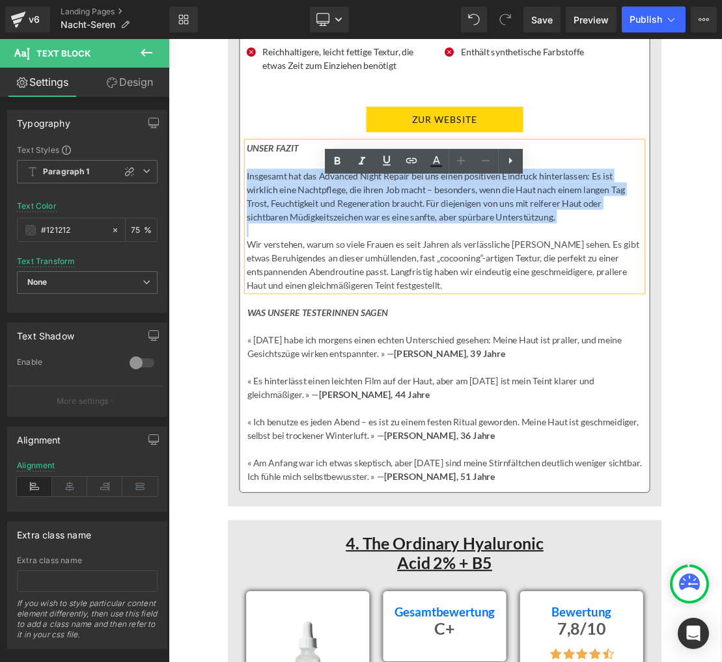
click at [344, 285] on p "Insgesamt hat das Advanced Night Repair bei uns einen positiven Eindruck hinter…" at bounding box center [562, 263] width 565 height 78
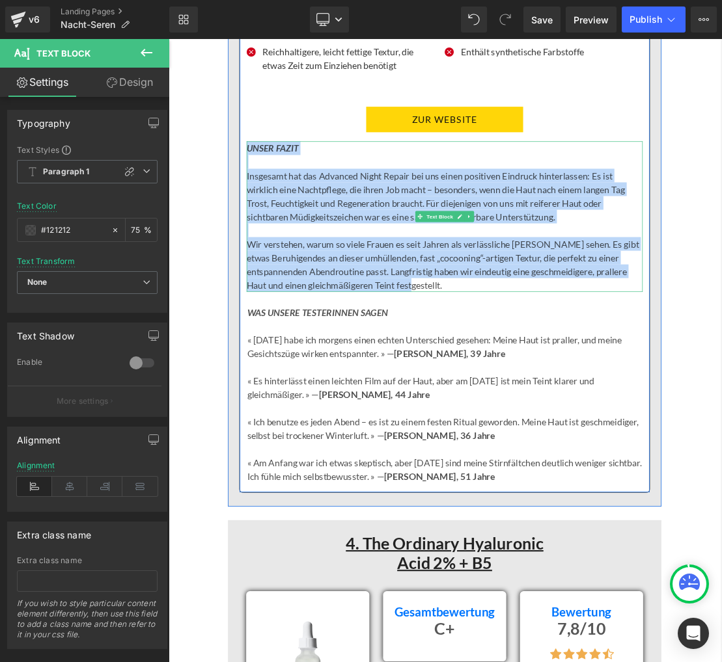
click at [337, 400] on p "Wir verstehen, warum so viele Frauen es seit Jahren als verlässliche [PERSON_NA…" at bounding box center [562, 360] width 565 height 78
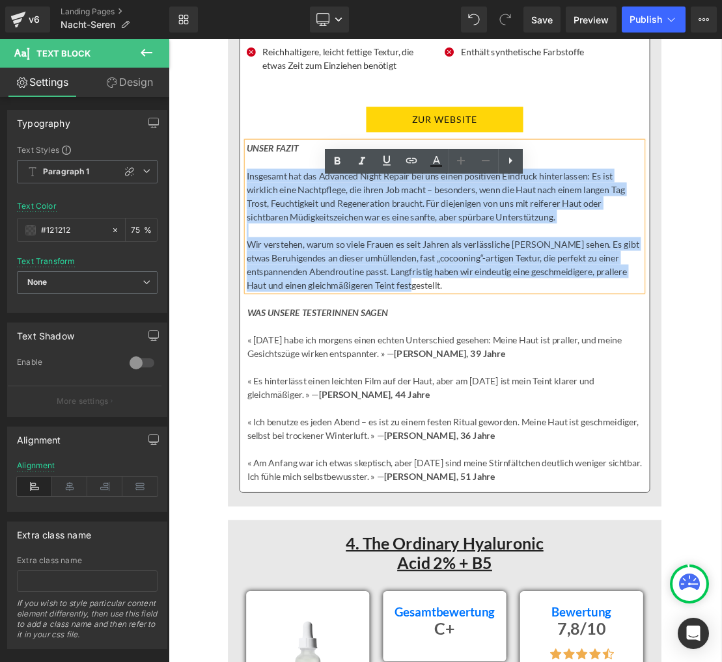
drag, startPoint x: 280, startPoint y: 286, endPoint x: 568, endPoint y: 444, distance: 327.9
click at [568, 400] on div "UNSER FAZIT Insgesamt hat das Advanced Night Repair bei uns einen positiven Ein…" at bounding box center [562, 292] width 565 height 215
paste div
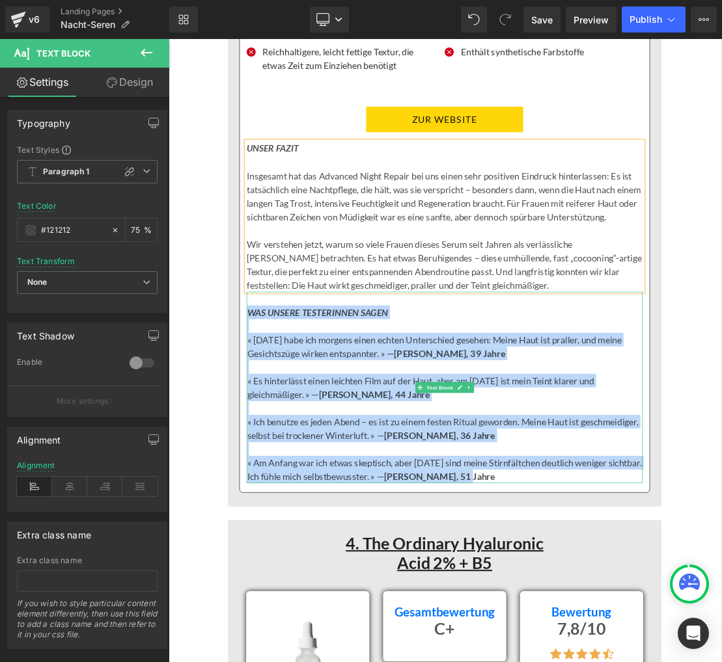
drag, startPoint x: 284, startPoint y: 508, endPoint x: 748, endPoint y: 741, distance: 519.2
click at [720, 662] on div "WAS UNSERE TESTERINNEN SAGEN « [DATE] habe ich morgens einen echten Unterschied…" at bounding box center [562, 536] width 565 height 273
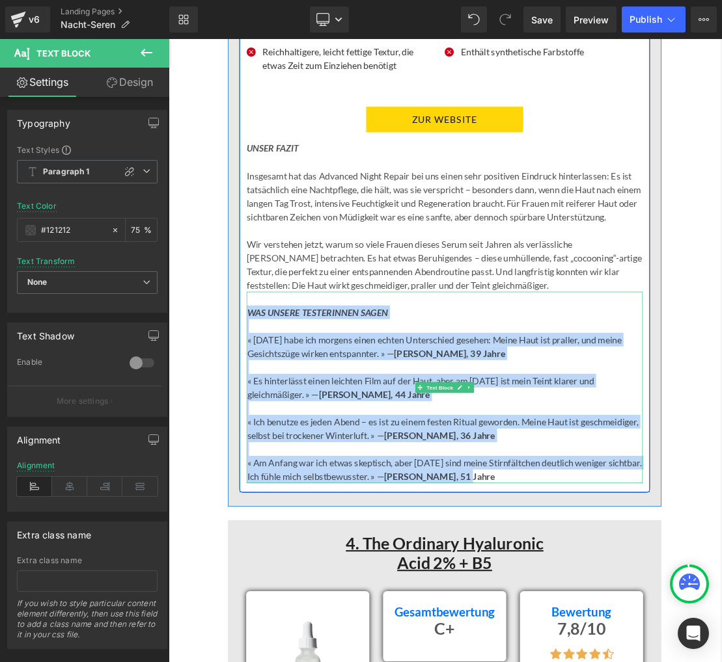
click at [293, 497] on p "« [DATE] habe ich morgens einen echten Unterschied gesehen: Meine Haut ist pral…" at bounding box center [562, 477] width 564 height 39
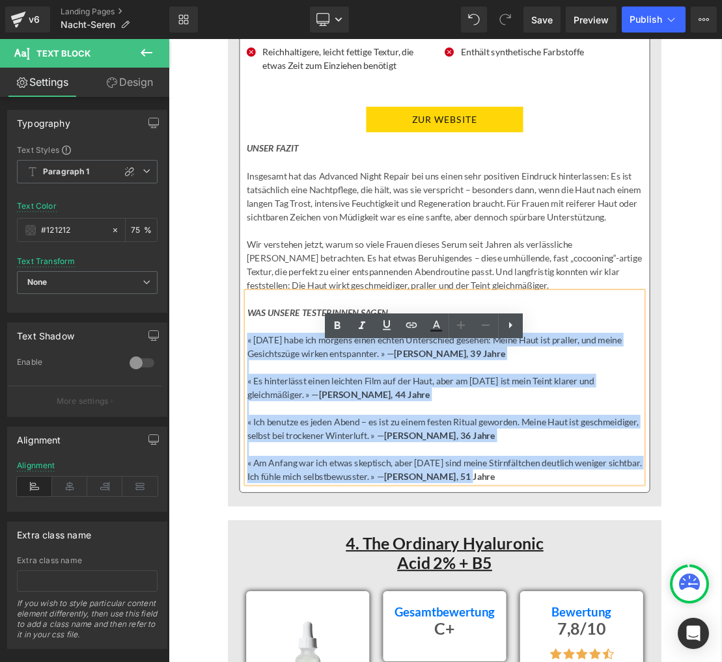
drag, startPoint x: 279, startPoint y: 545, endPoint x: 316, endPoint y: 568, distance: 43.5
click at [280, 547] on div "WAS UNSERE TESTERINNEN SAGEN « [DATE] habe ich morgens einen echten Unterschied…" at bounding box center [562, 536] width 565 height 273
paste div
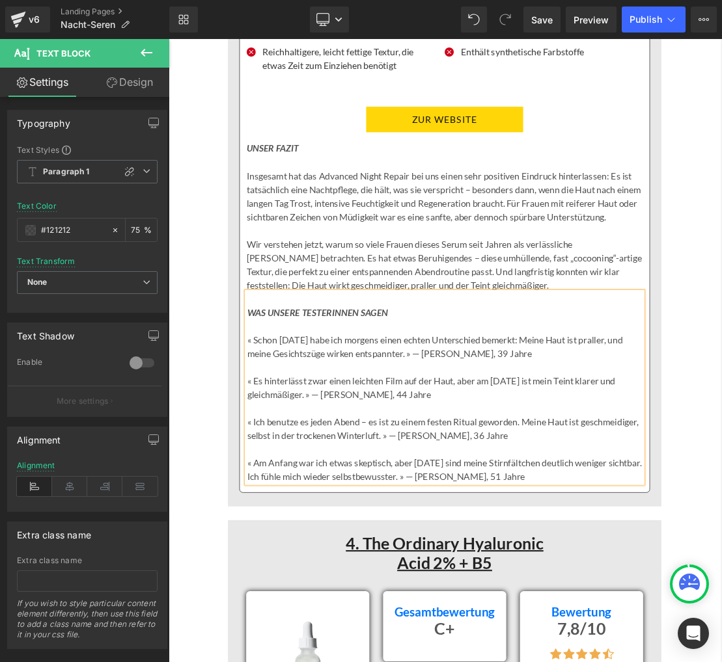
drag, startPoint x: 601, startPoint y: 563, endPoint x: 692, endPoint y: 563, distance: 91.8
click at [692, 497] on p "« Schon [DATE] habe ich morgens einen echten Unterschied bemerkt: Meine Haut is…" at bounding box center [562, 477] width 564 height 39
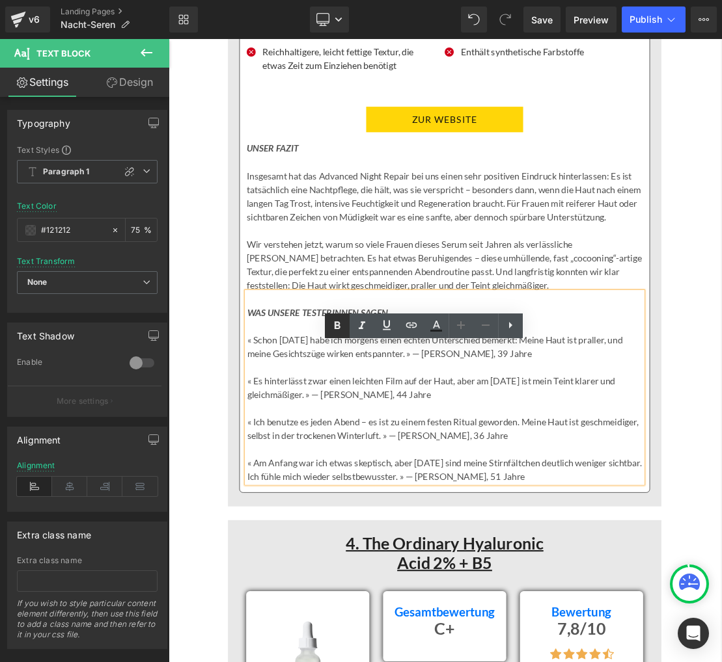
click at [340, 327] on icon at bounding box center [337, 326] width 16 height 16
drag, startPoint x: 387, startPoint y: 623, endPoint x: 474, endPoint y: 623, distance: 87.9
click at [474, 556] on p "« Es hinterlässt zwar einen leichten Film auf der Haut, aber am [DATE] ist mein…" at bounding box center [562, 536] width 564 height 39
click at [329, 321] on icon at bounding box center [337, 326] width 16 height 16
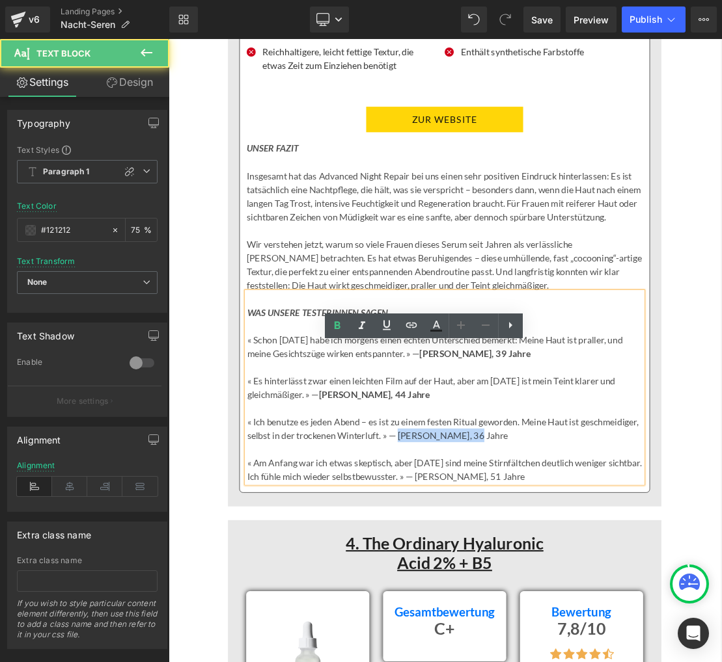
drag, startPoint x: 586, startPoint y: 683, endPoint x: 683, endPoint y: 685, distance: 97.6
click at [683, 614] on p "« Ich benutze es jeden Abend – es ist zu einem festen Ritual geworden. Meine Ha…" at bounding box center [562, 594] width 564 height 39
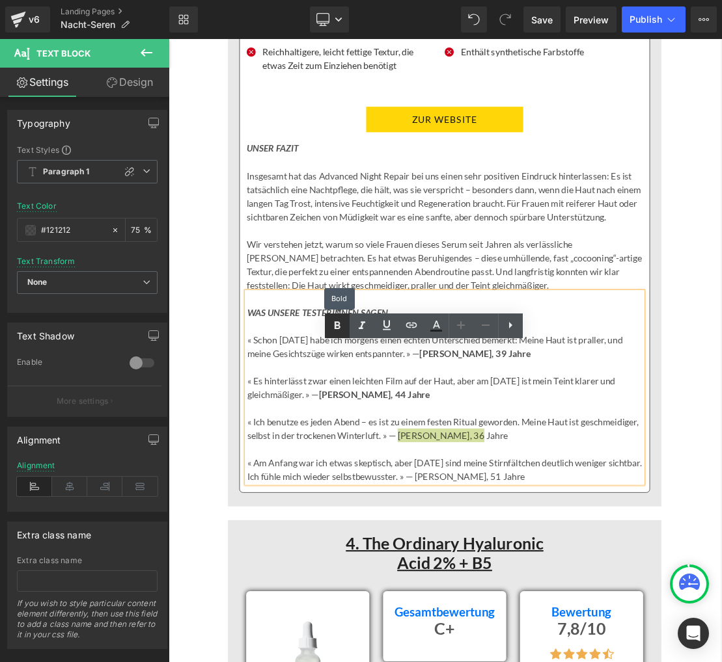
click at [0, 0] on link at bounding box center [0, 0] width 0 height 0
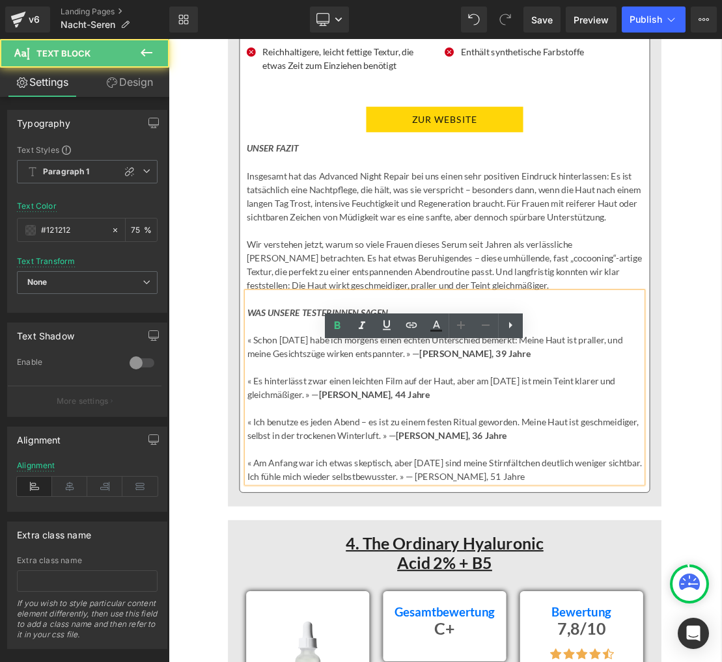
drag, startPoint x: 625, startPoint y: 741, endPoint x: 722, endPoint y: 739, distance: 97.6
click at [720, 662] on p "« Am Anfang war ich etwas skeptisch, aber [DATE] sind meine Stirnfältchen deutl…" at bounding box center [562, 653] width 564 height 39
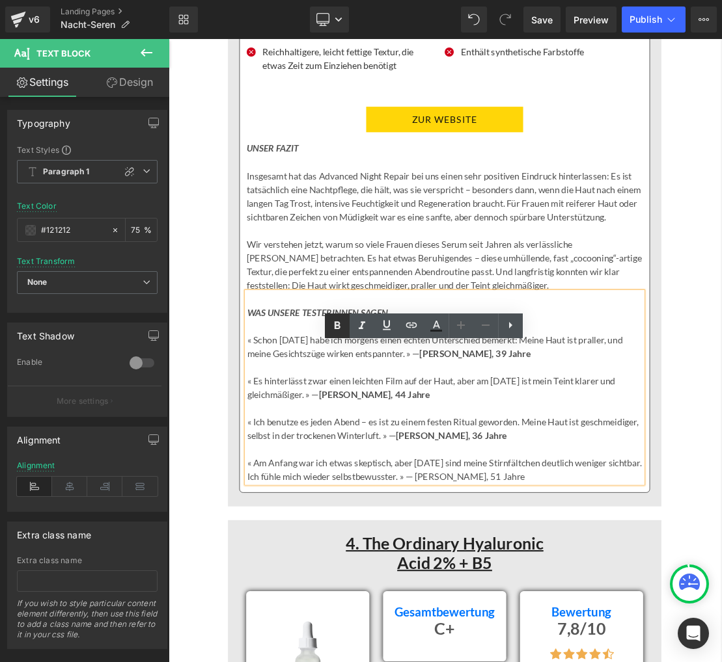
click at [0, 0] on icon at bounding box center [0, 0] width 0 height 0
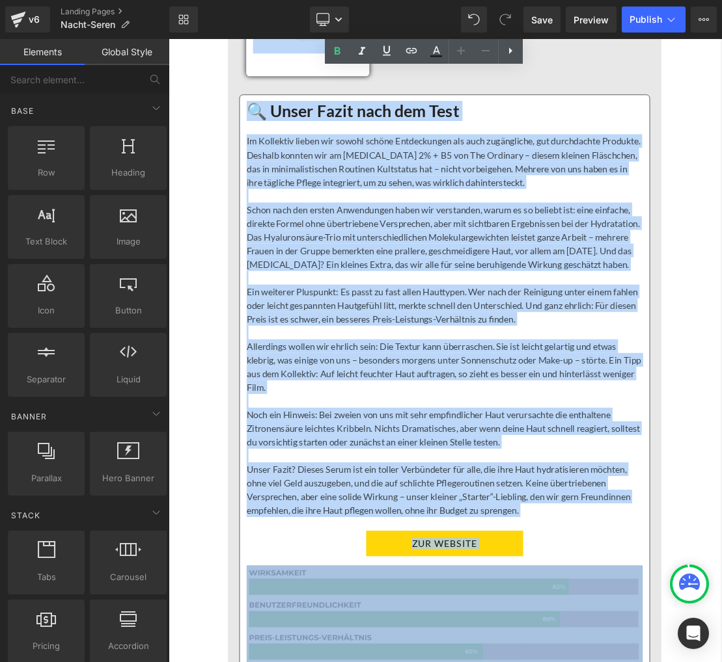
scroll to position [8362, 0]
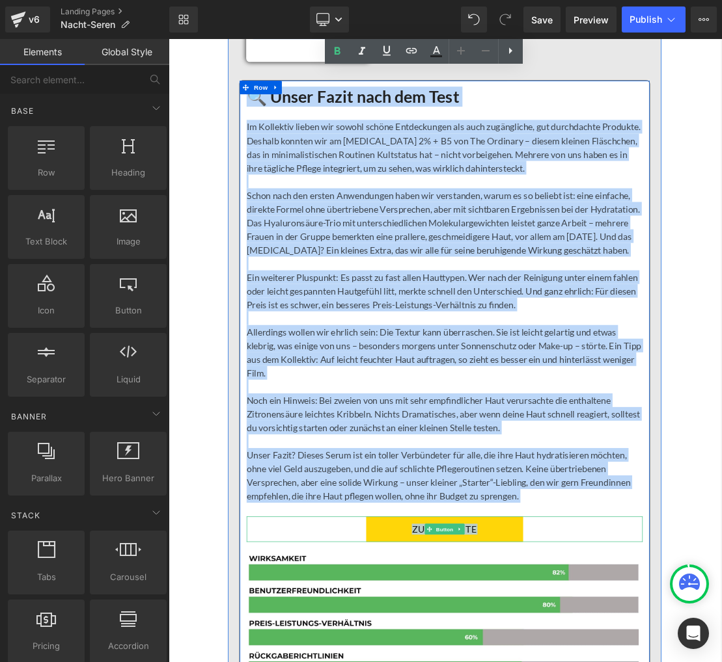
drag, startPoint x: 228, startPoint y: 156, endPoint x: 722, endPoint y: 836, distance: 840.1
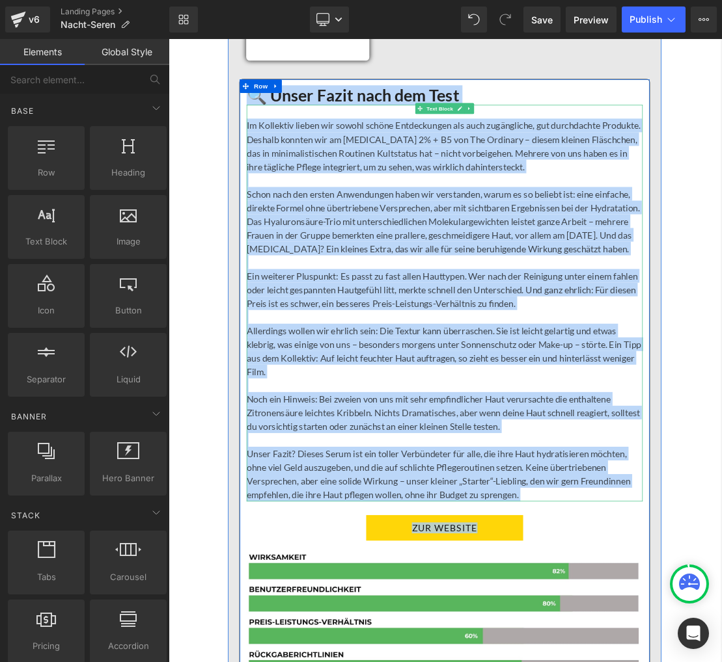
click at [443, 446] on p at bounding box center [562, 436] width 565 height 20
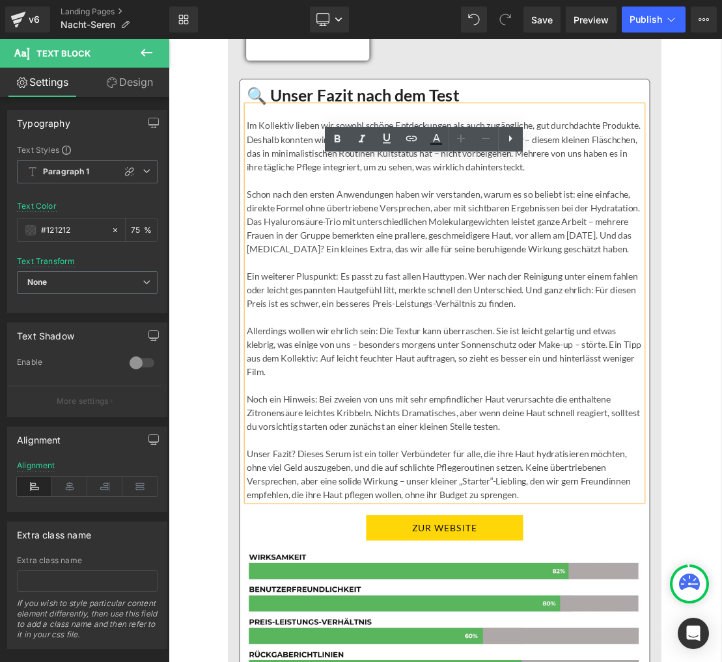
click at [416, 426] on p "Ein weiterer Pluspunkt: Es passt zu fast allen Hauttypen. Wer nach der Reinigun…" at bounding box center [562, 397] width 565 height 59
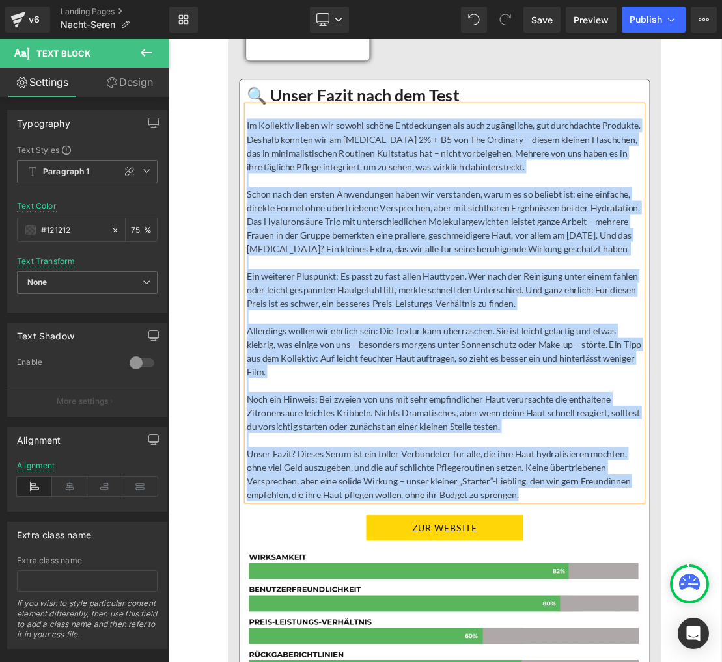
paste div
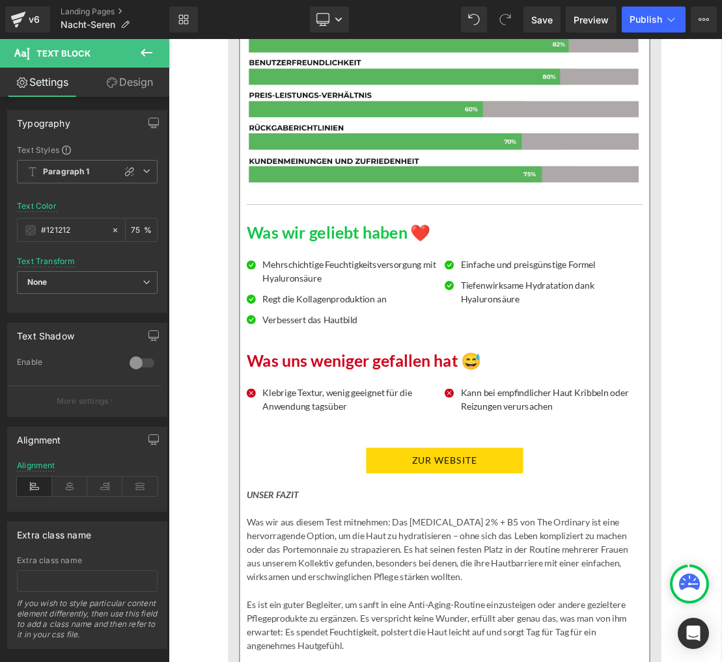
scroll to position [9140, 0]
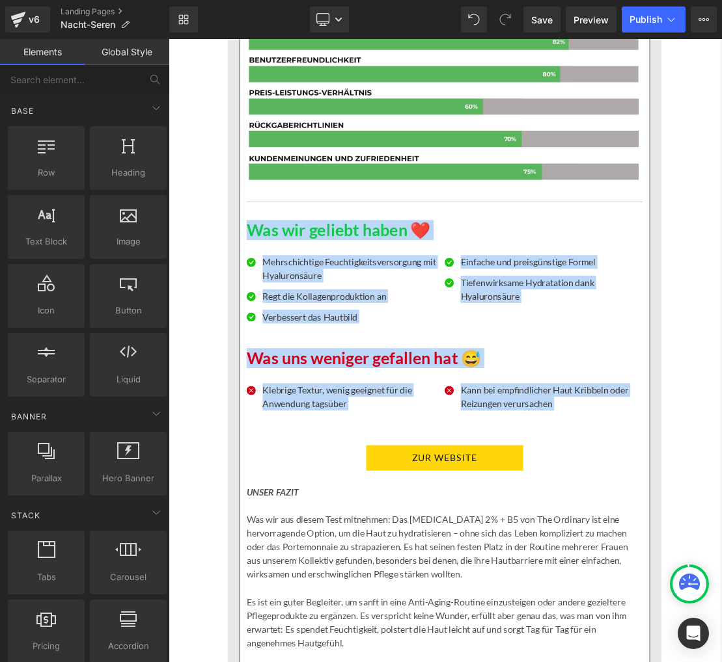
drag, startPoint x: 226, startPoint y: 355, endPoint x: 382, endPoint y: 682, distance: 362.4
